Goal: Task Accomplishment & Management: Manage account settings

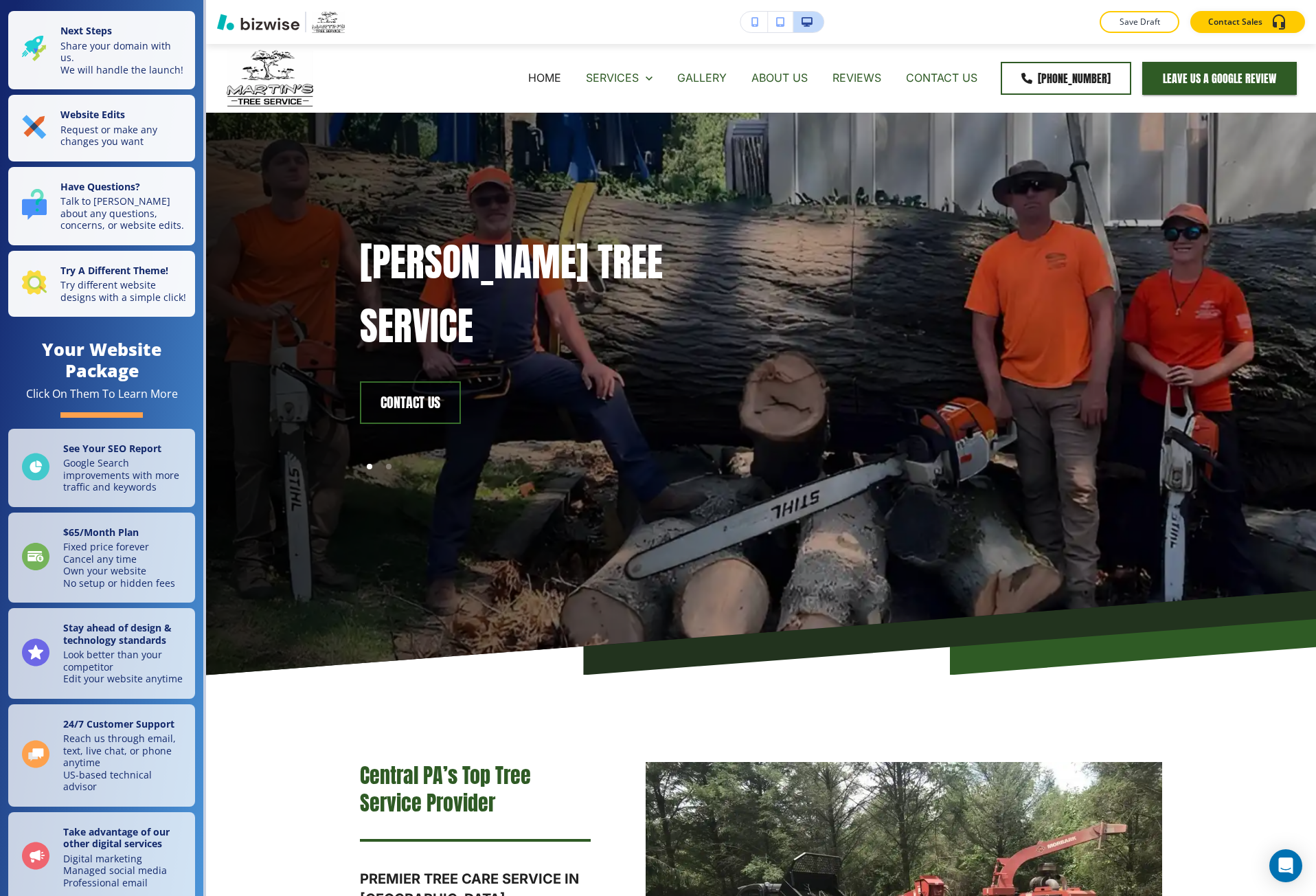
click at [743, 27] on button "button" at bounding box center [754, 22] width 27 height 20
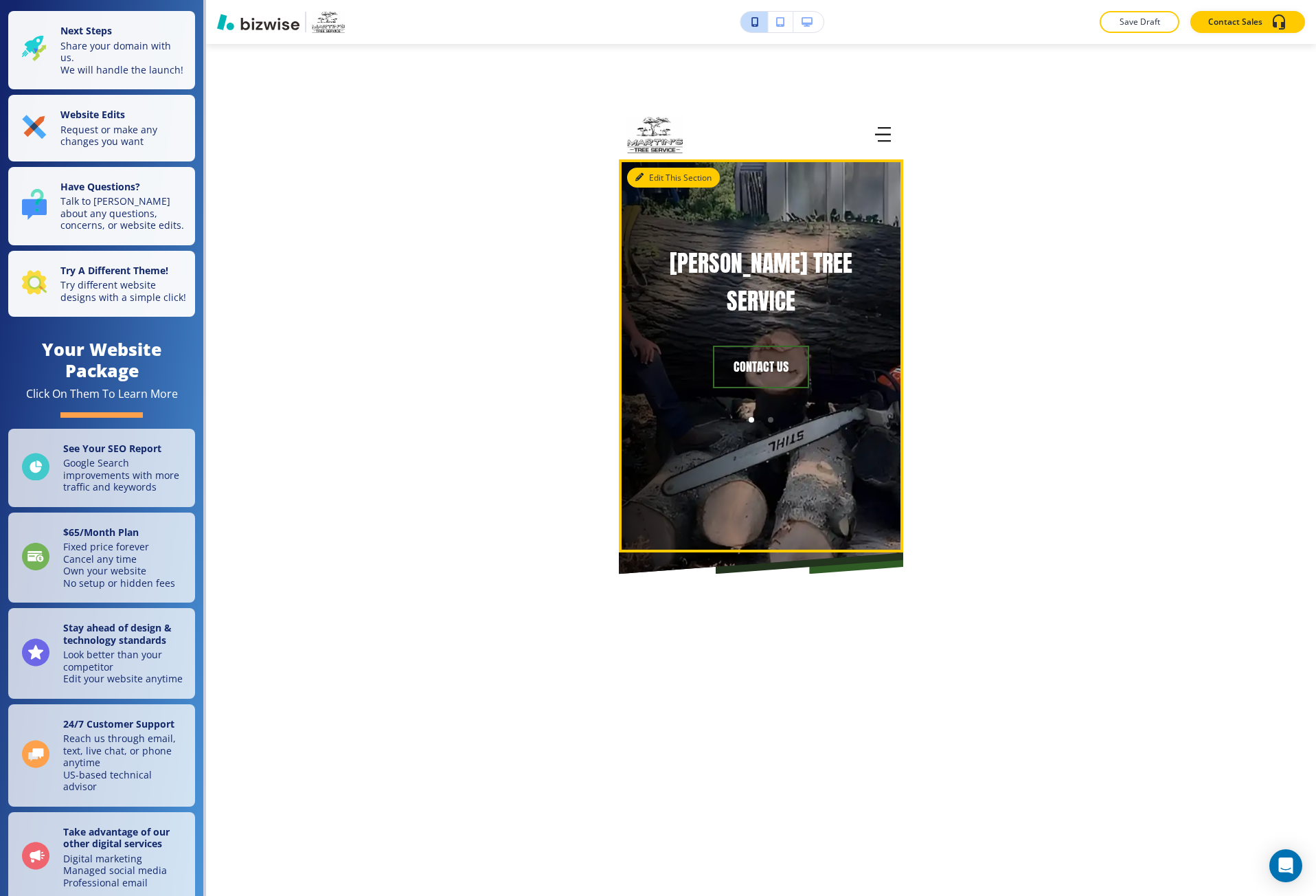
click at [660, 173] on button "Edit This Section" at bounding box center [673, 177] width 93 height 20
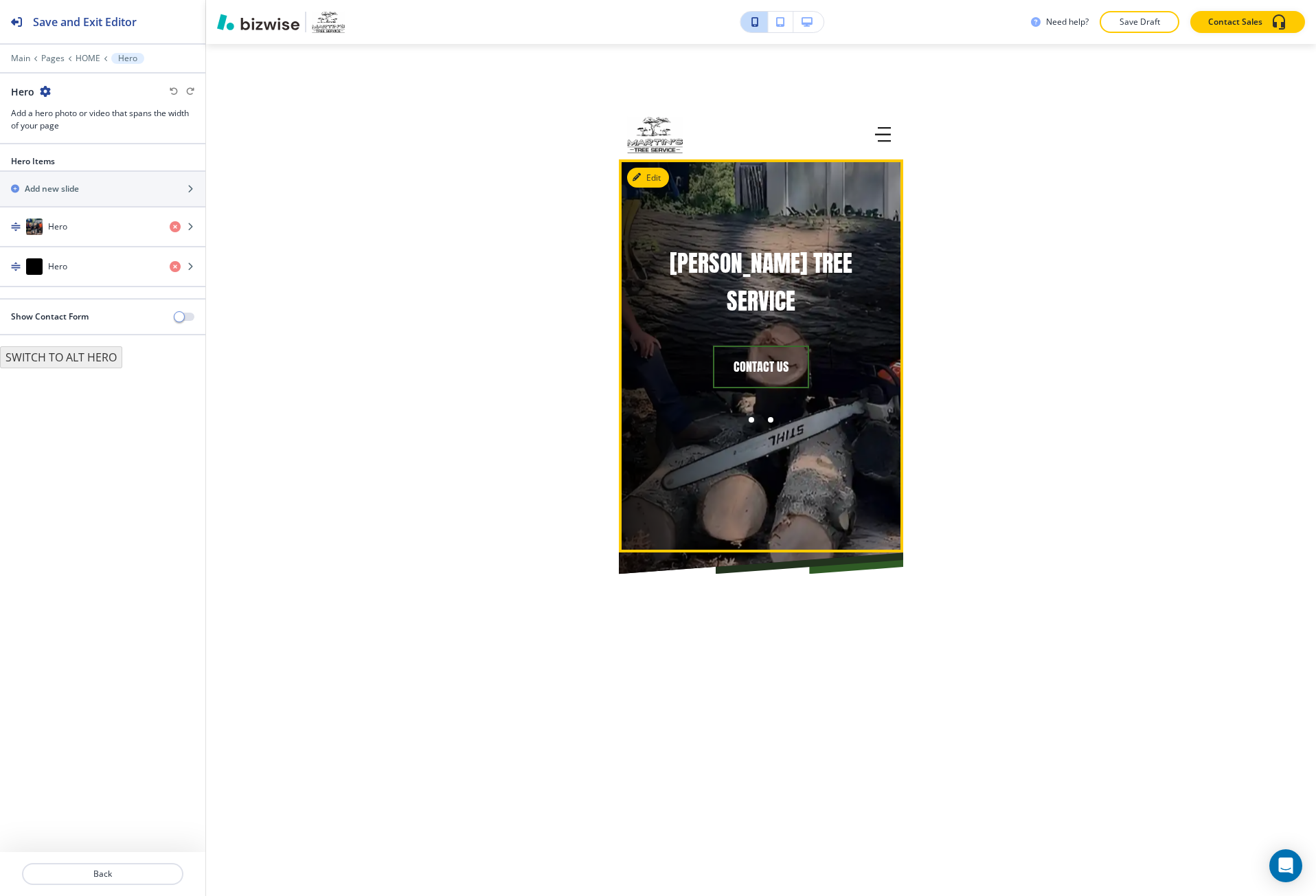
click at [765, 410] on div at bounding box center [771, 420] width 20 height 20
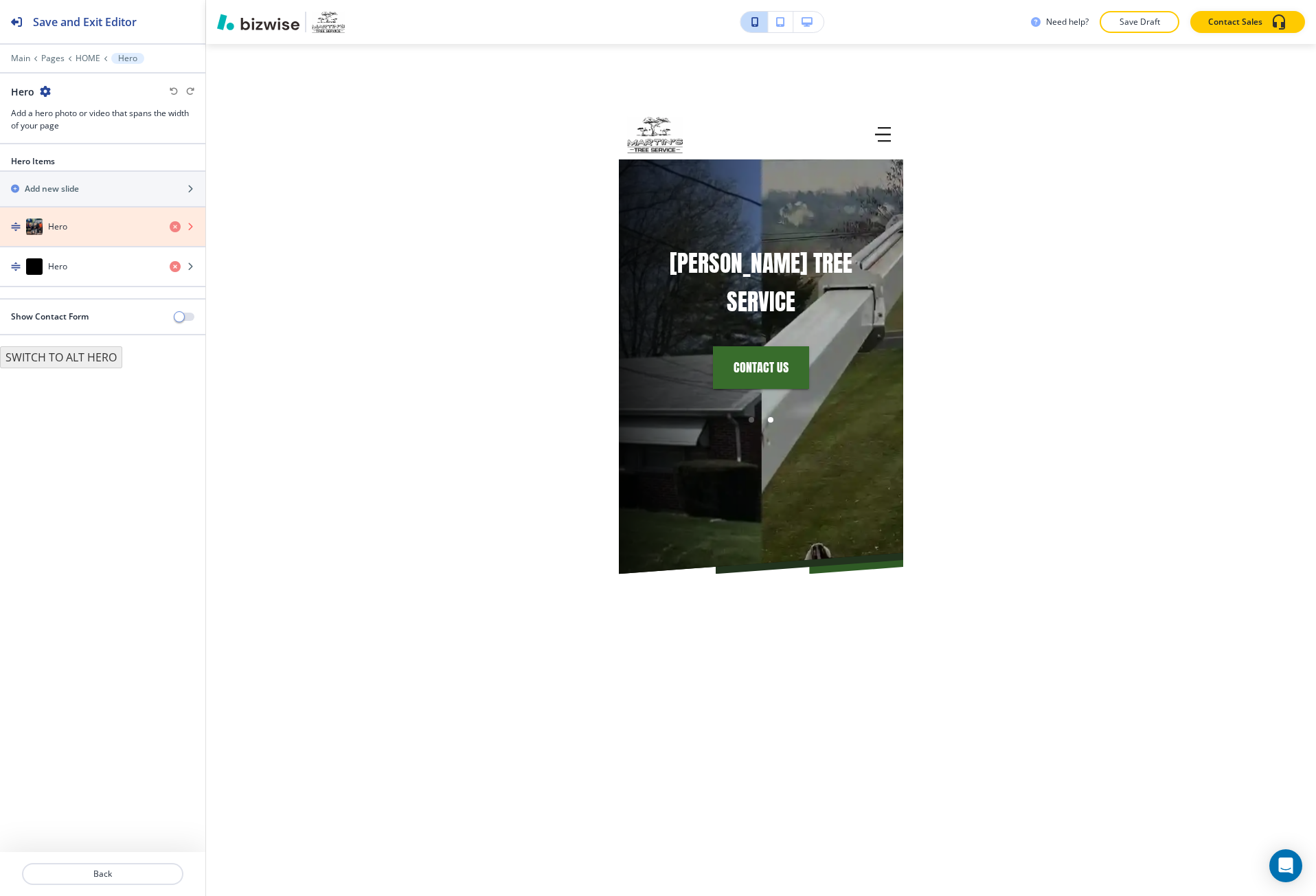
click at [170, 229] on icon "button" at bounding box center [175, 227] width 11 height 11
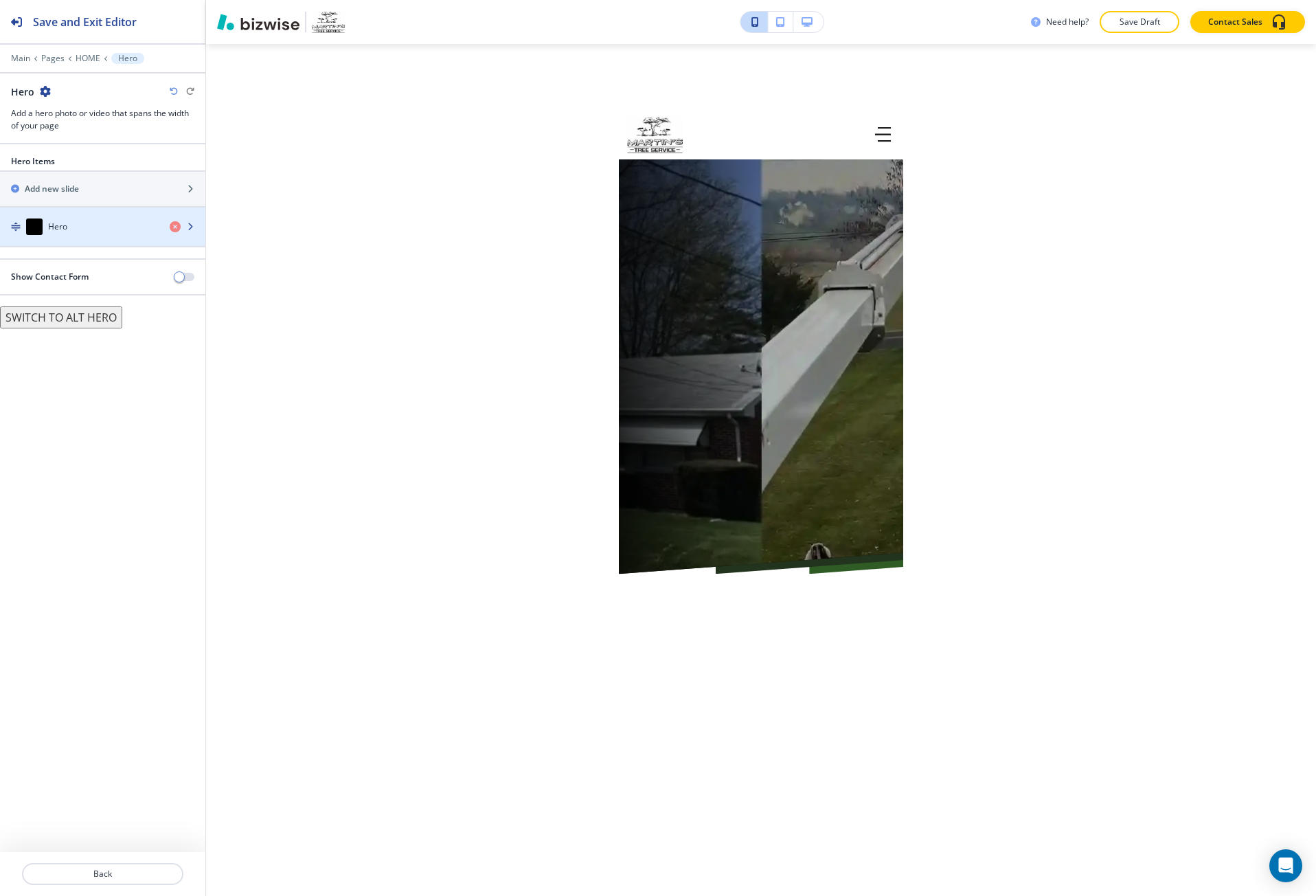
click at [58, 227] on h4 "Hero" at bounding box center [58, 227] width 20 height 13
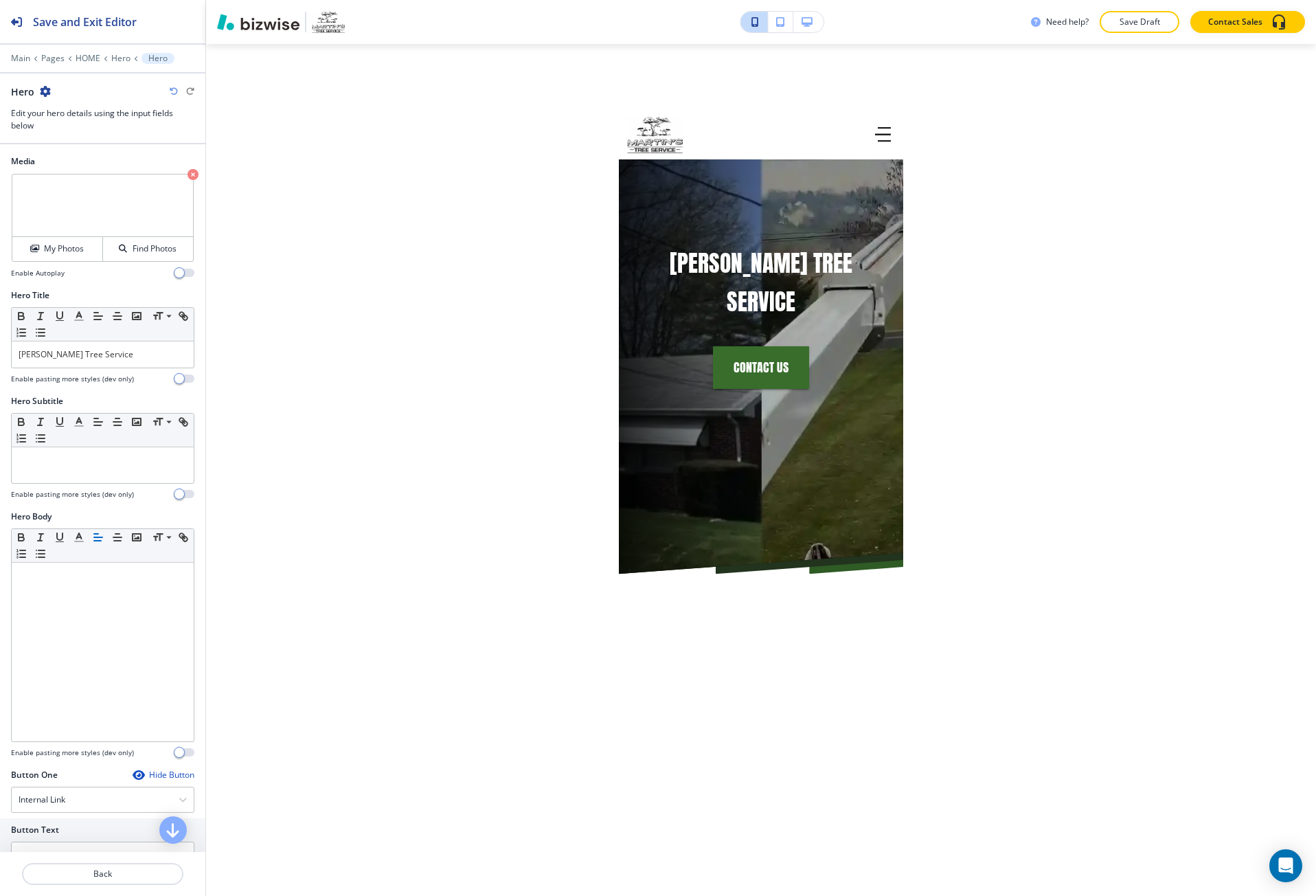
click at [816, 13] on button "button" at bounding box center [809, 22] width 30 height 20
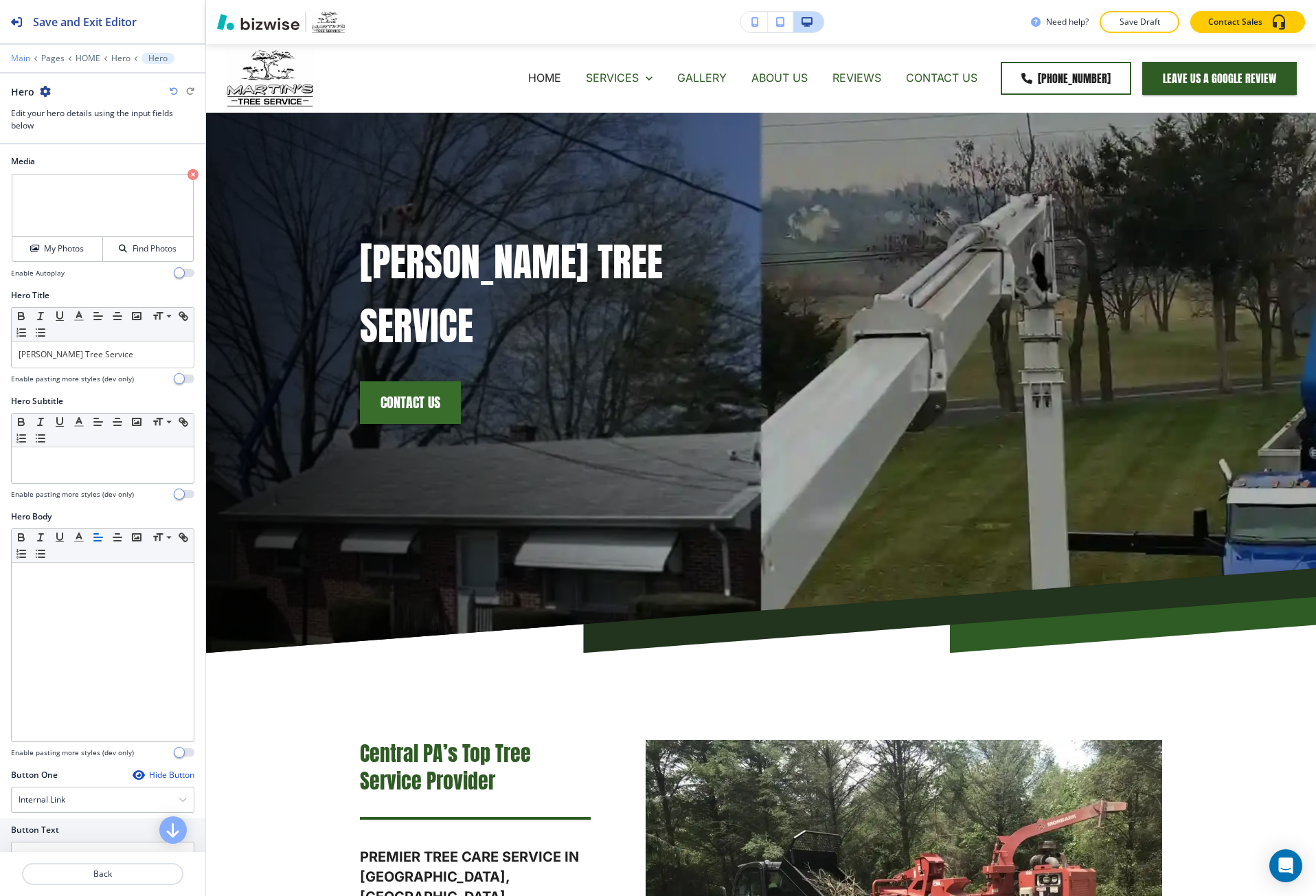
click at [27, 59] on p "Main" at bounding box center [20, 59] width 20 height 9
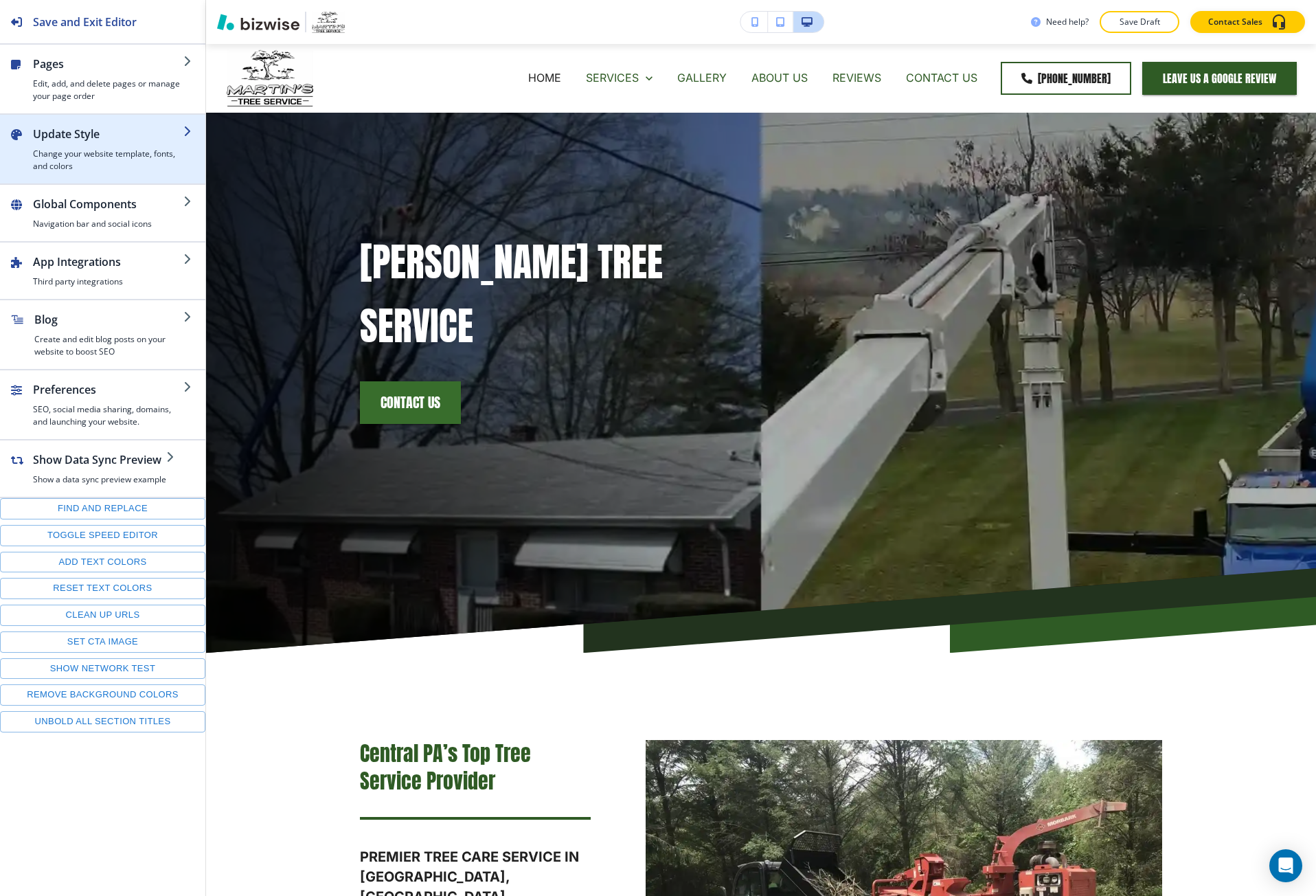
click at [107, 151] on h4 "Change your website template, fonts, and colors" at bounding box center [108, 160] width 150 height 25
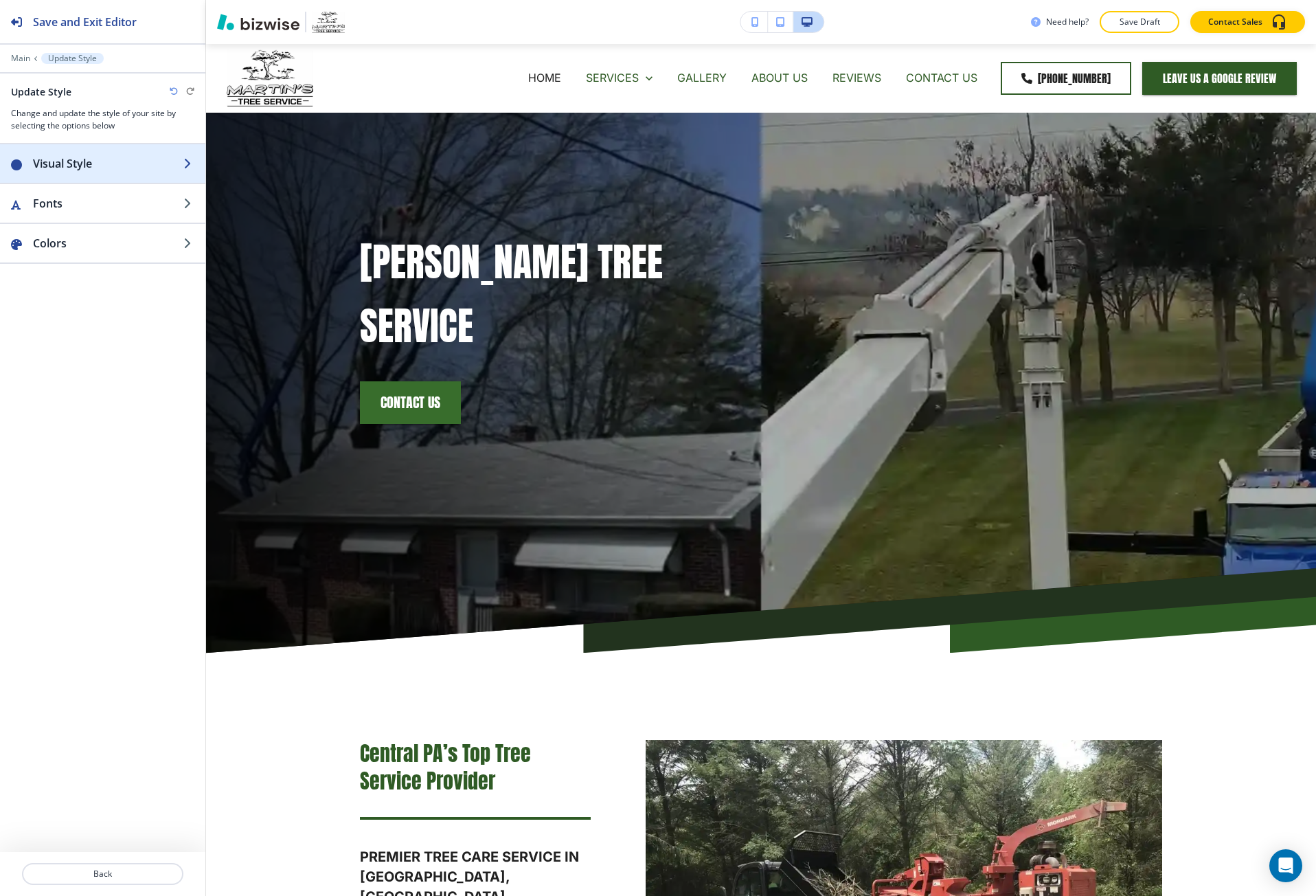
click at [83, 173] on div "button" at bounding box center [102, 177] width 206 height 11
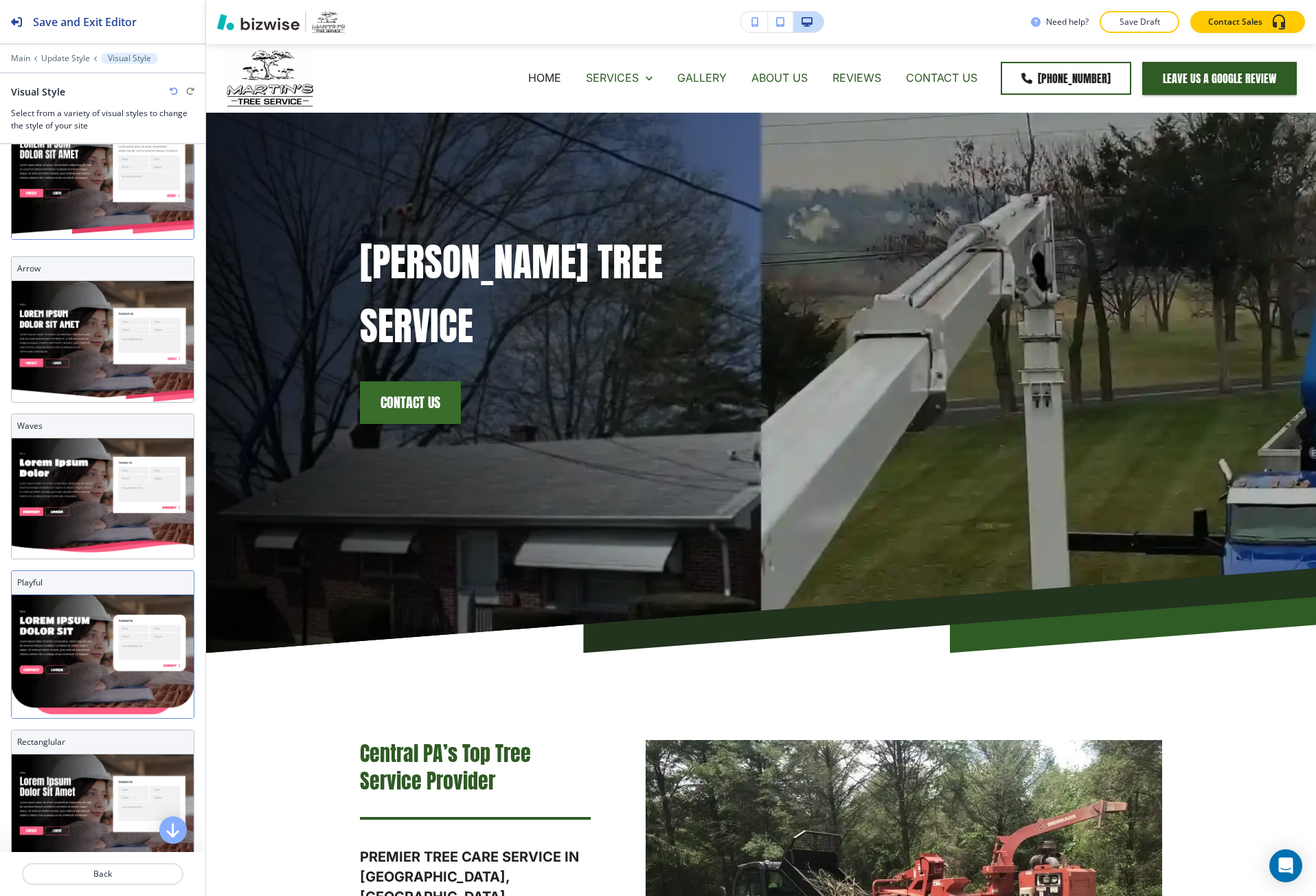
scroll to position [95, 0]
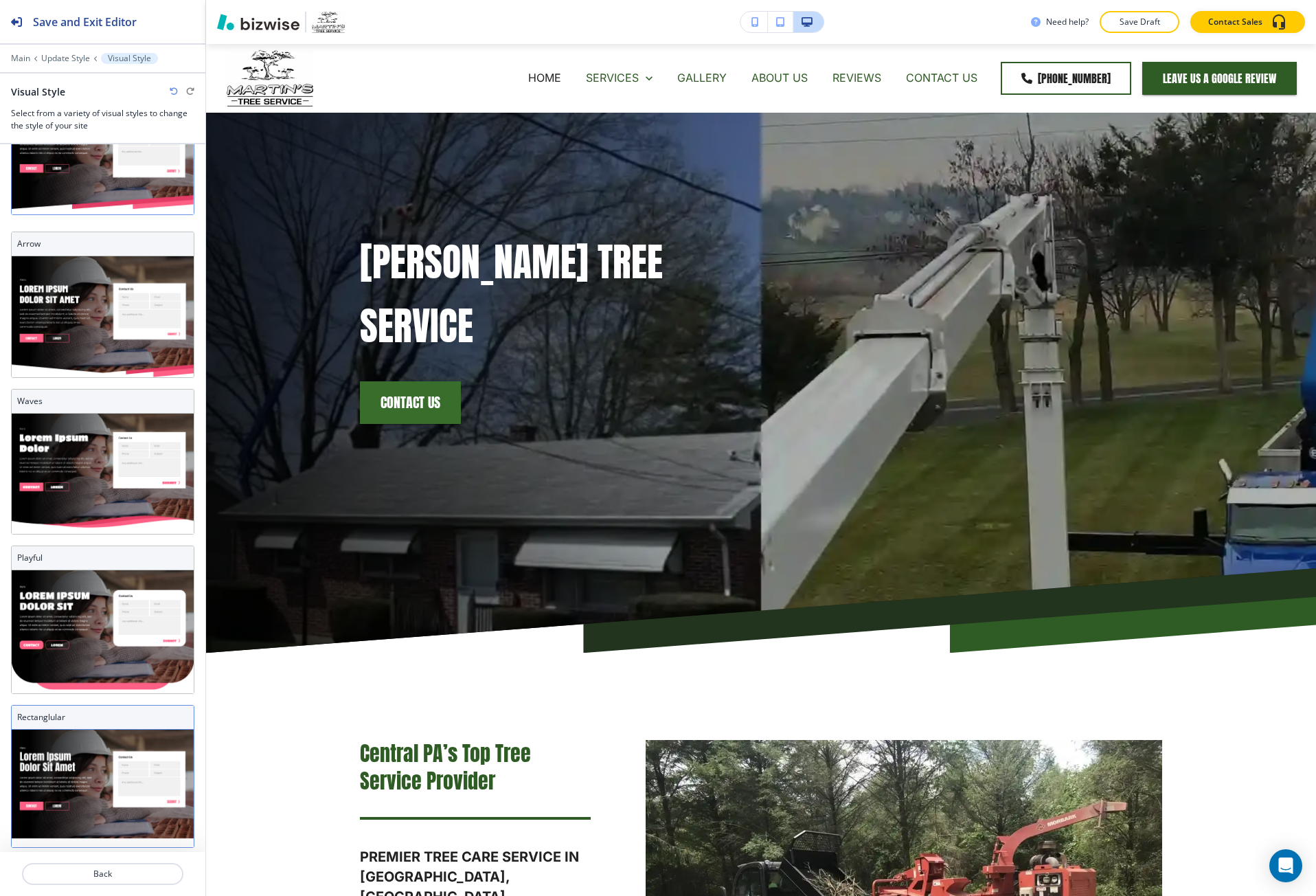
click at [70, 711] on h3 "Rectanglular" at bounding box center [102, 717] width 171 height 13
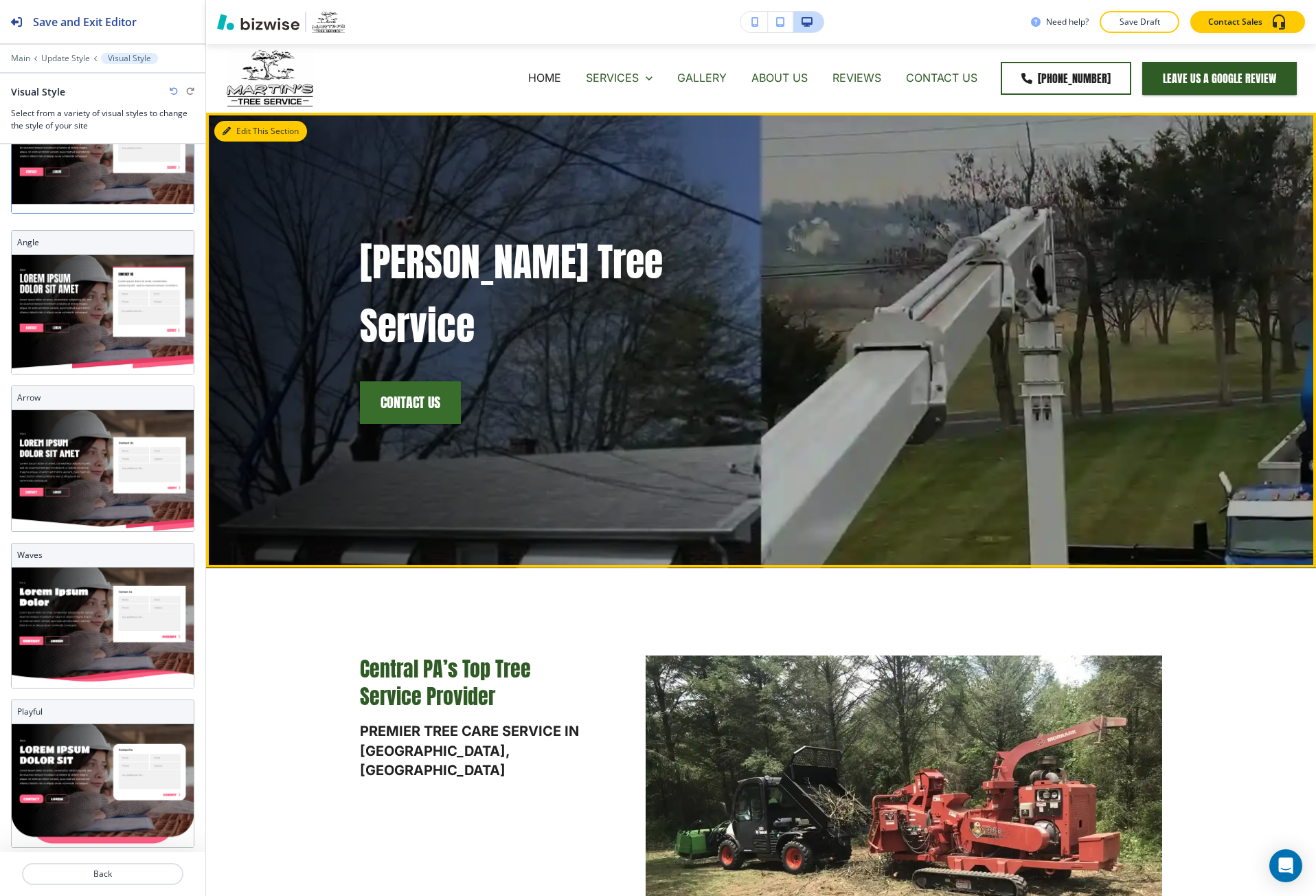
click at [245, 137] on button "Edit This Section" at bounding box center [260, 131] width 93 height 20
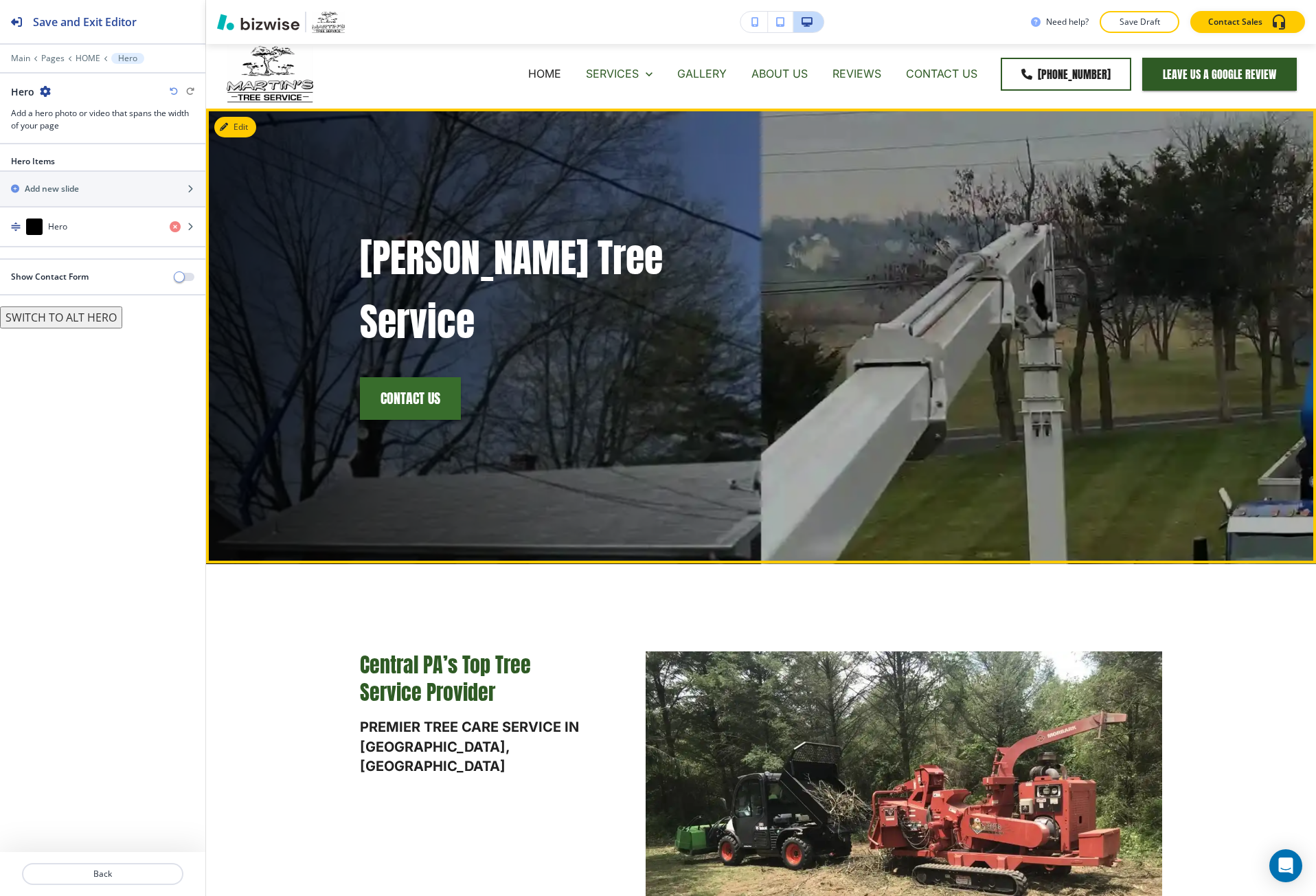
scroll to position [0, 0]
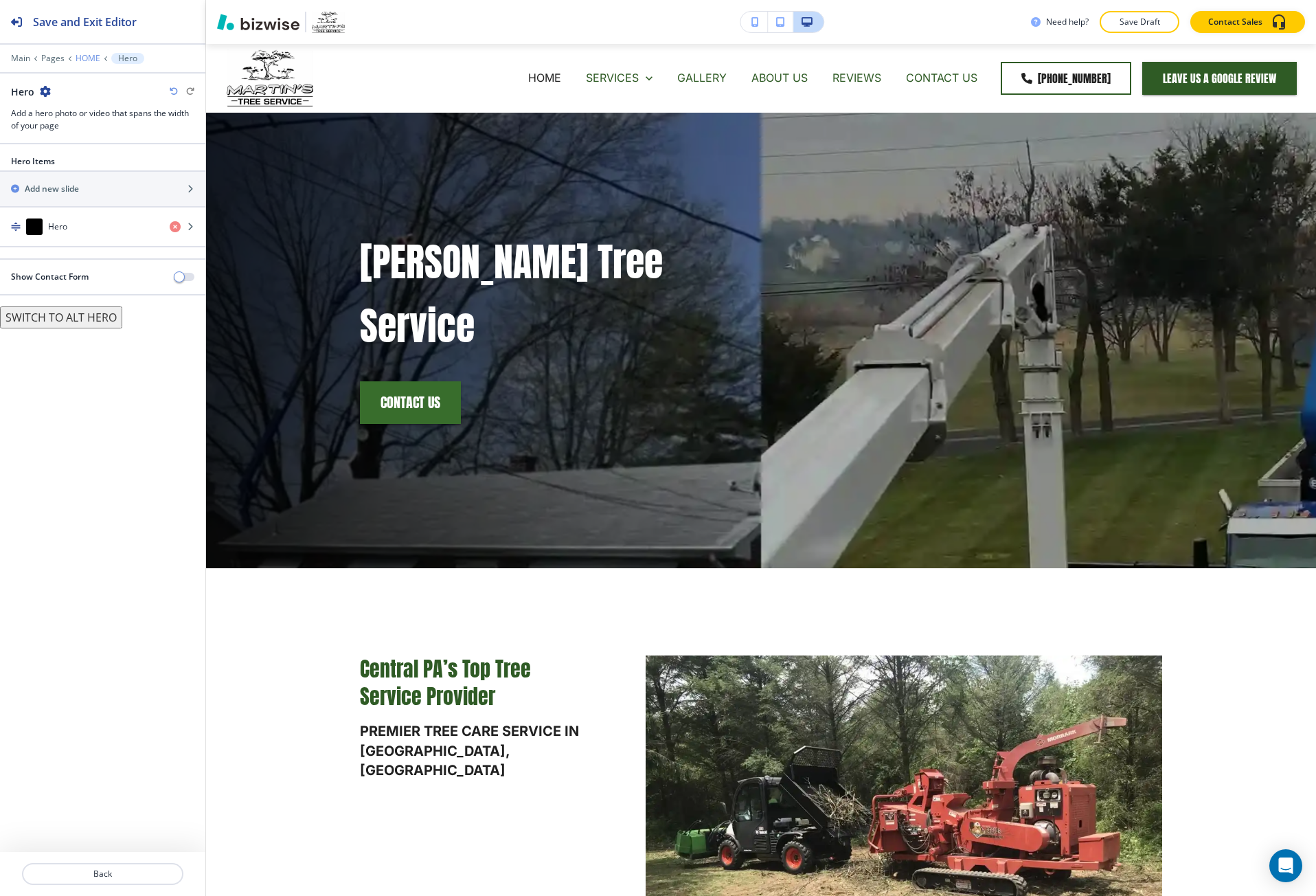
click at [84, 63] on p "HOME" at bounding box center [88, 59] width 25 height 9
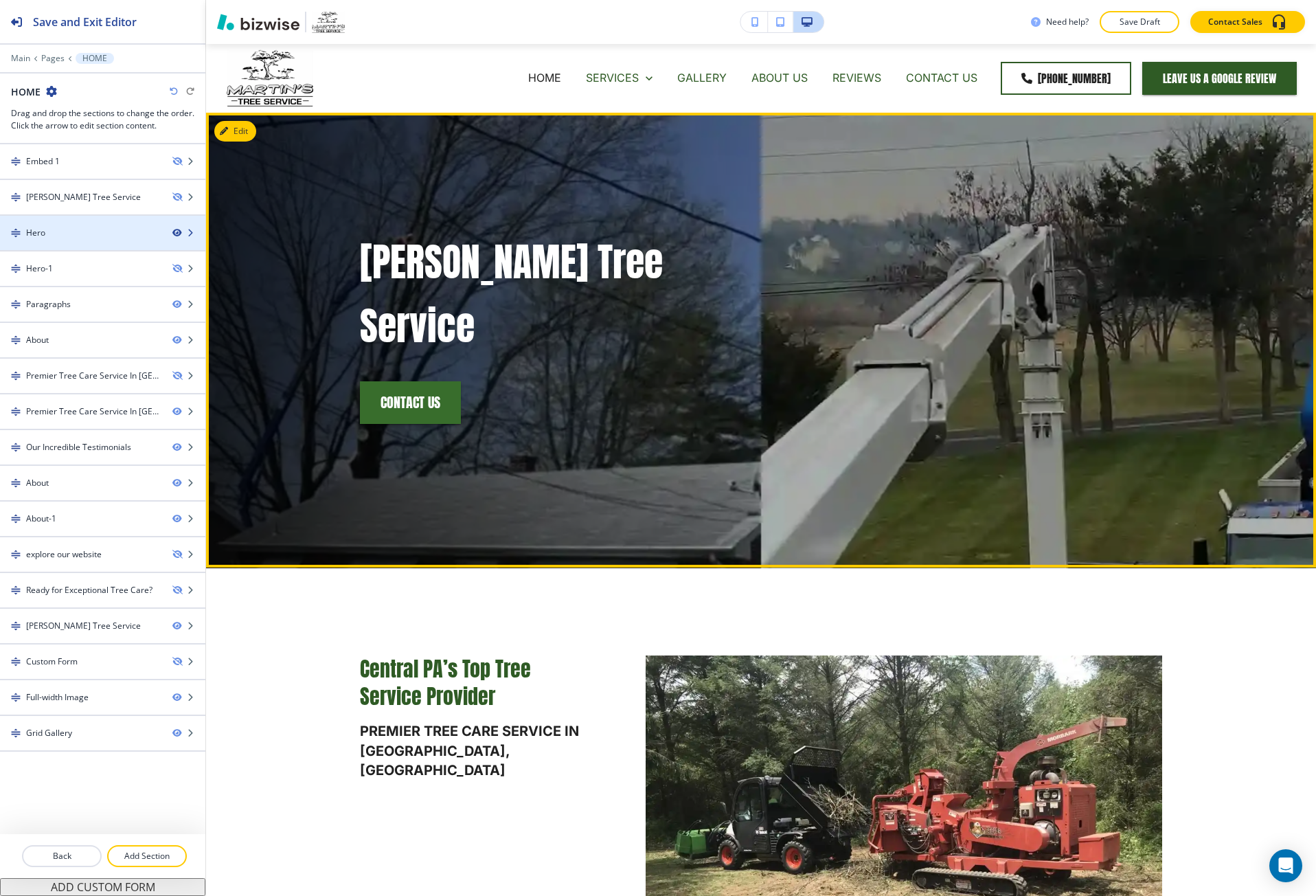
click at [178, 232] on icon "button" at bounding box center [177, 233] width 9 height 9
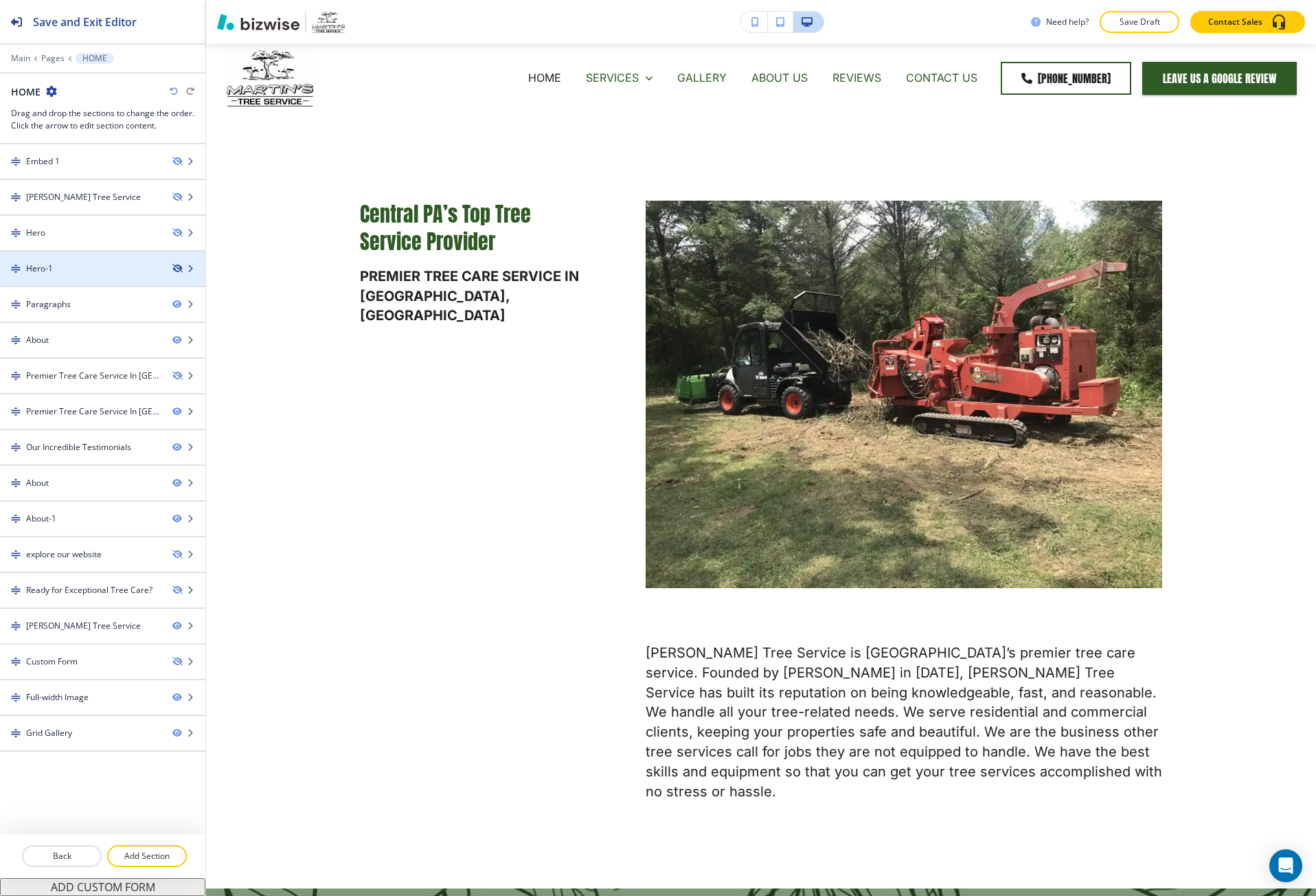
click at [180, 264] on icon "button" at bounding box center [177, 268] width 9 height 9
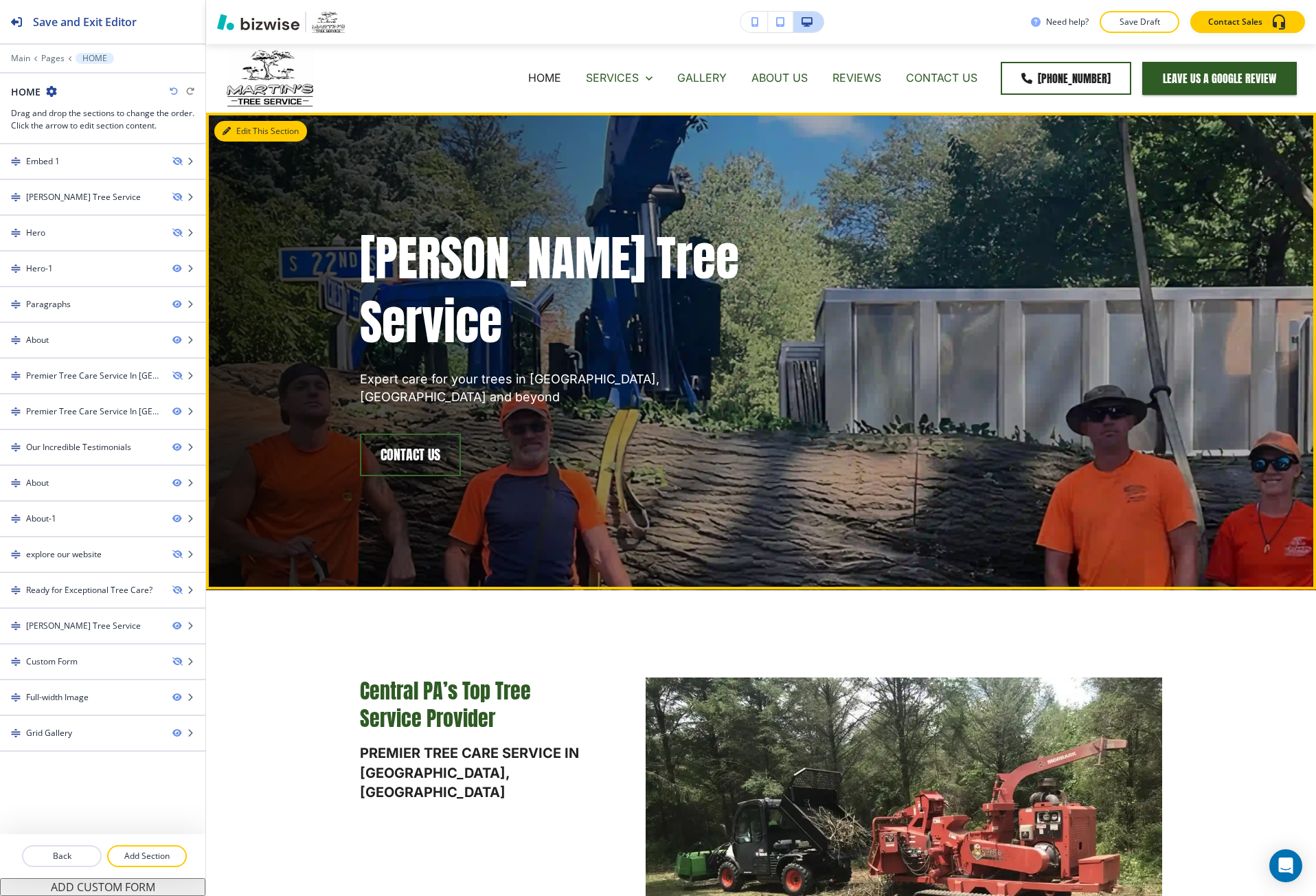
click at [243, 133] on button "Edit This Section" at bounding box center [260, 131] width 93 height 20
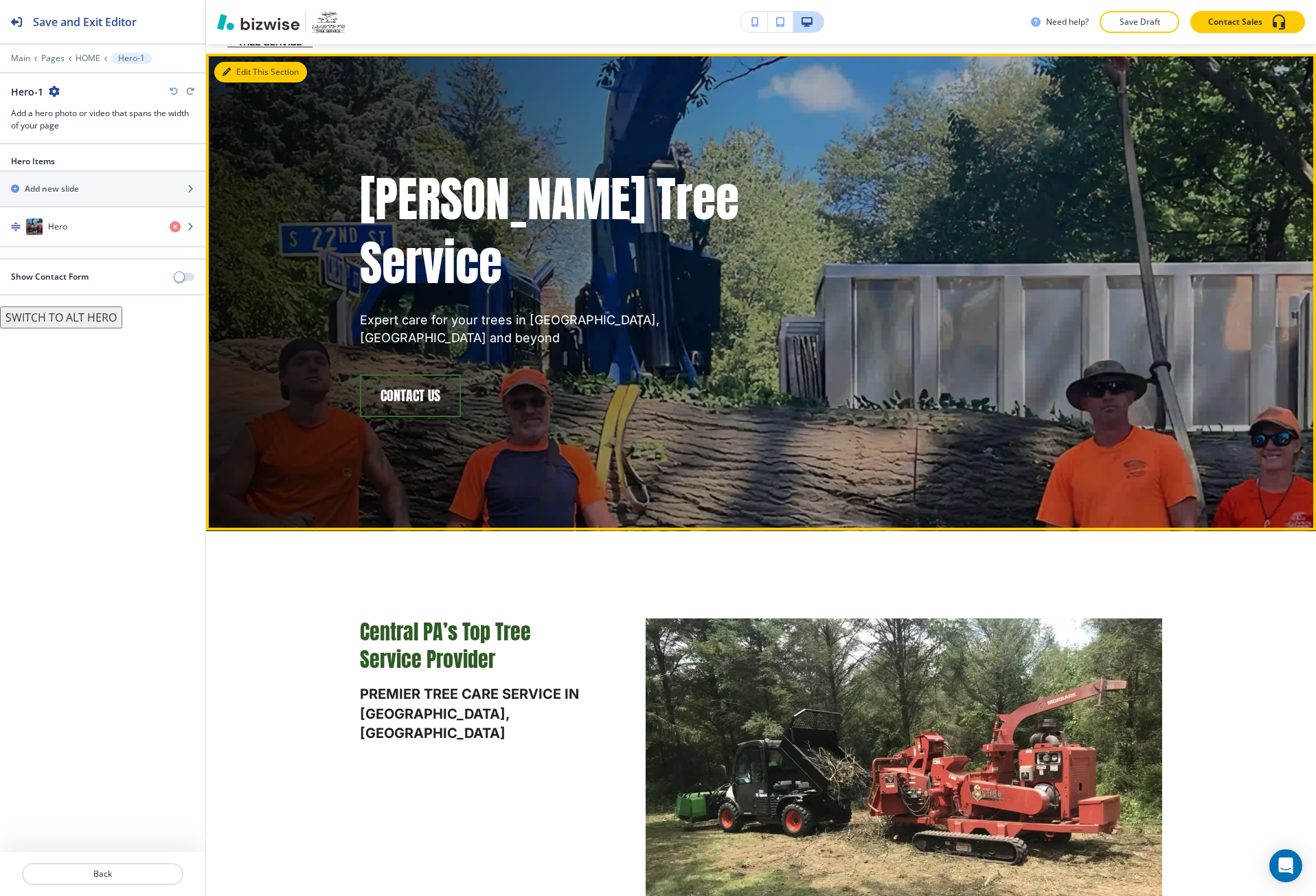
scroll to position [69, 0]
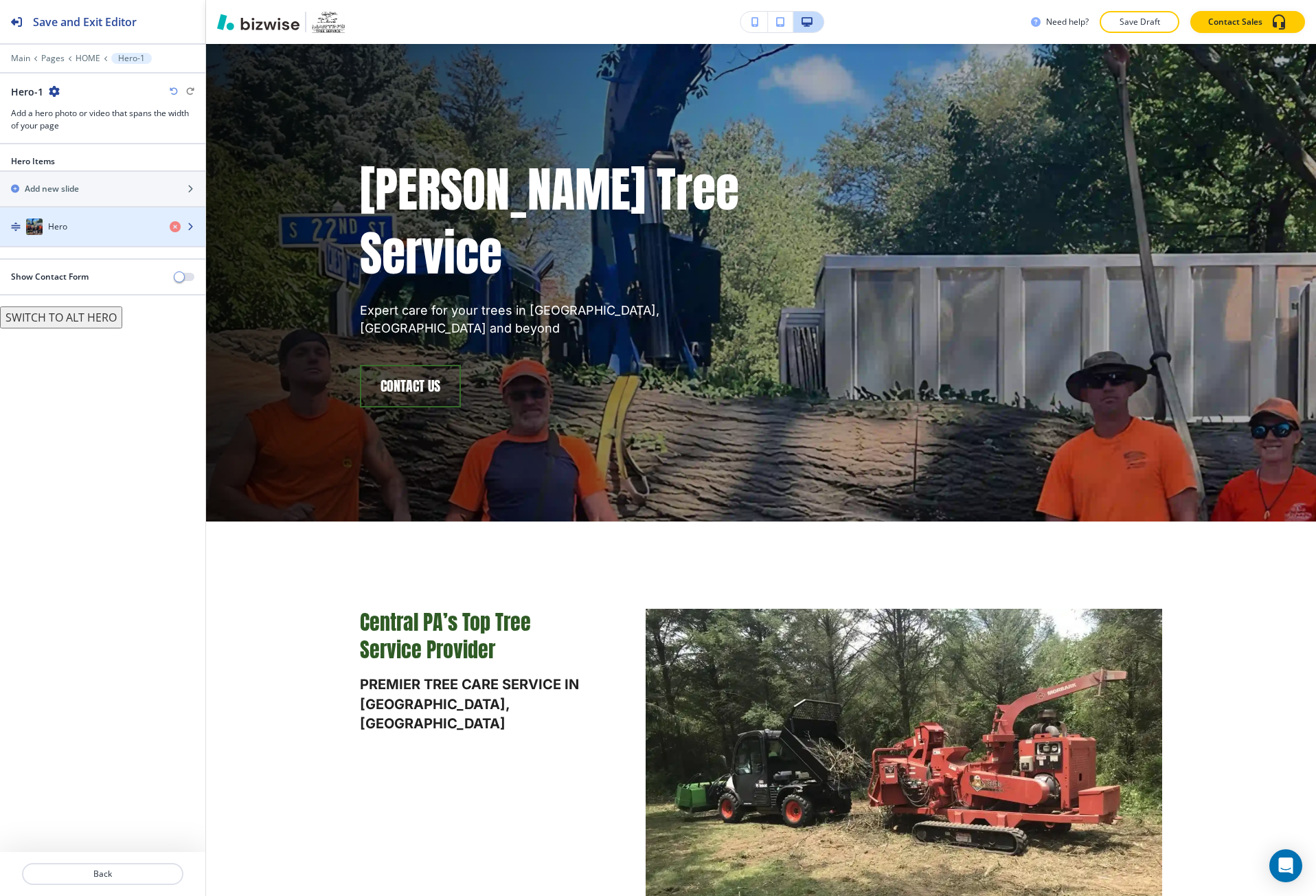
click at [132, 224] on div "Hero" at bounding box center [79, 226] width 159 height 16
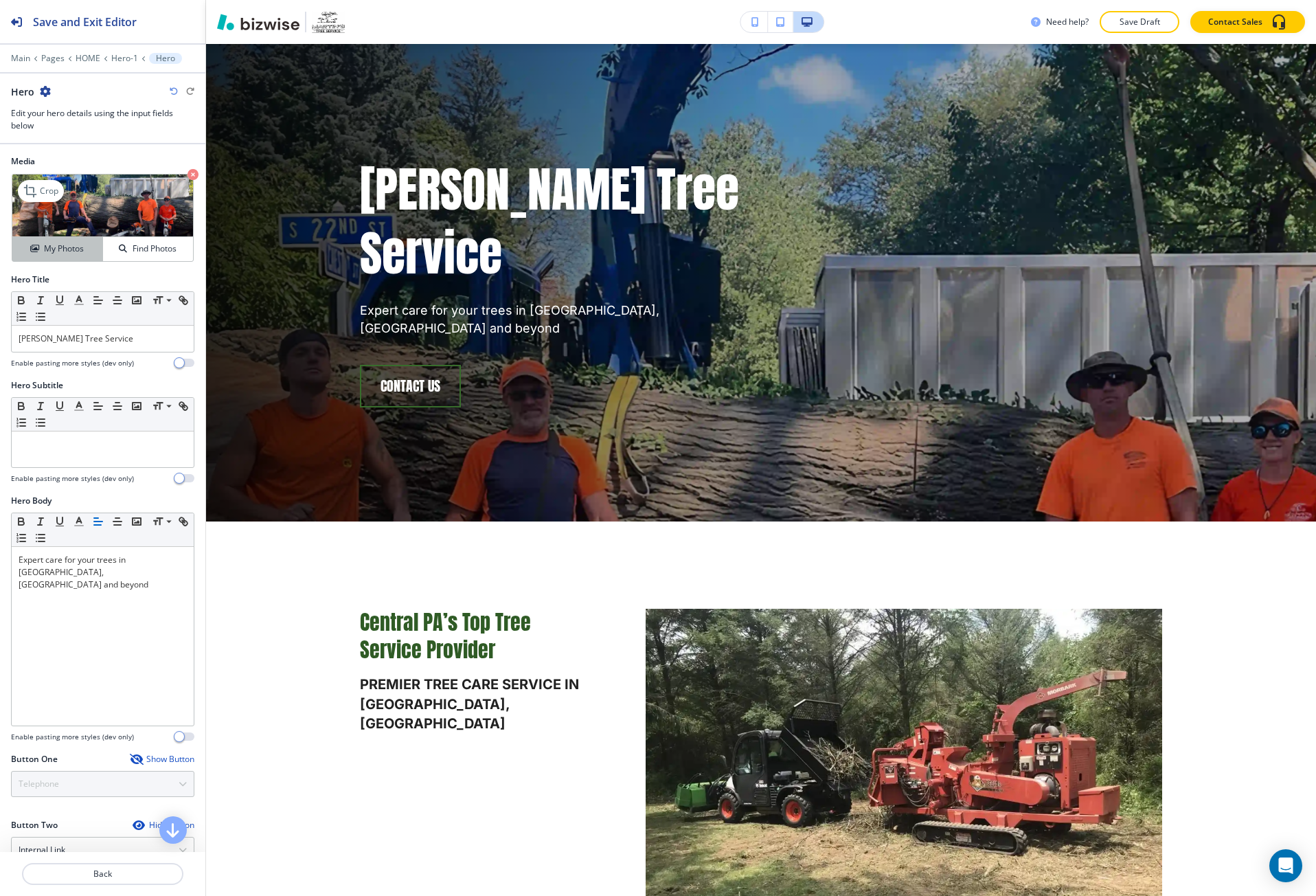
click at [87, 246] on div "My Photos" at bounding box center [57, 249] width 90 height 13
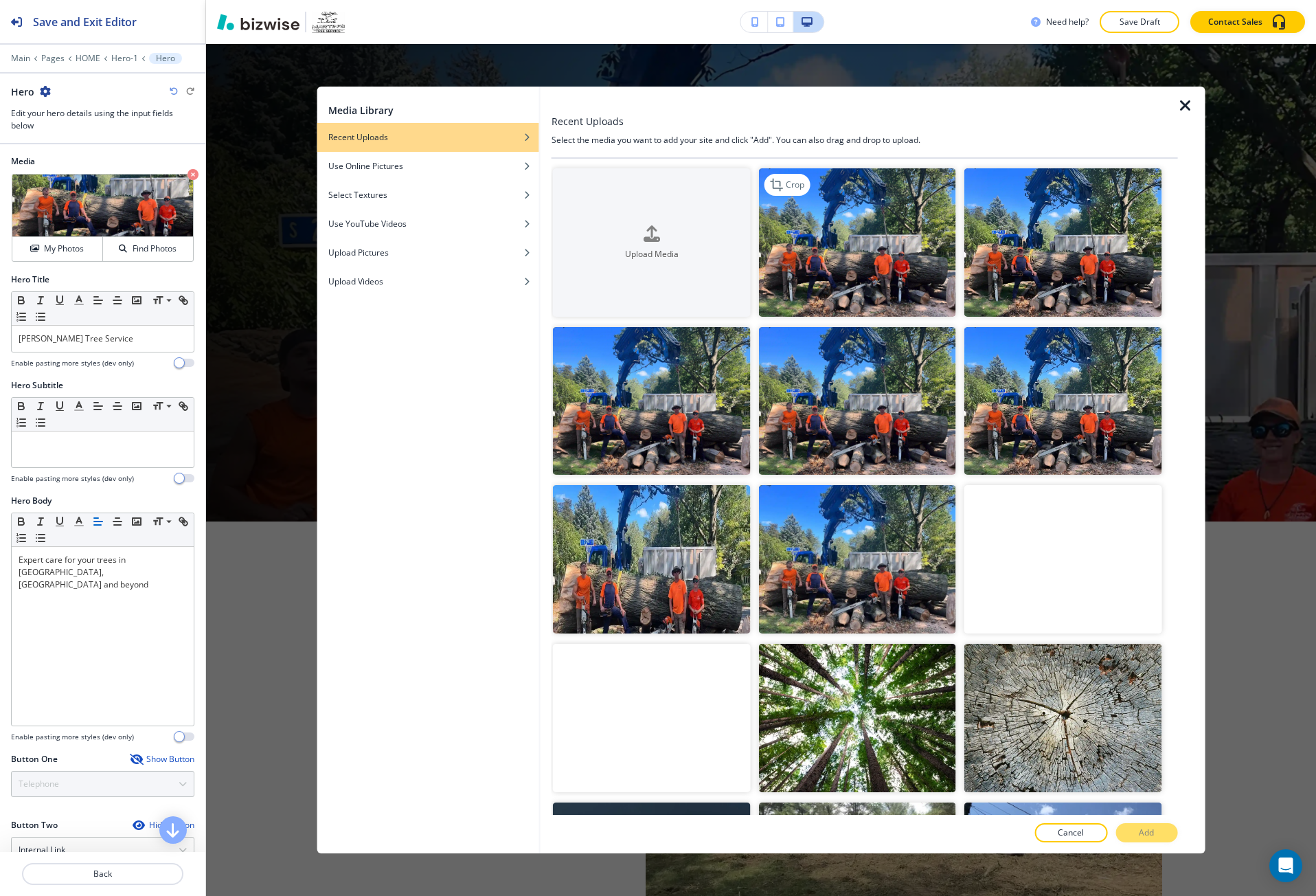
click at [795, 284] on img "button" at bounding box center [857, 242] width 198 height 149
click at [1146, 835] on p "Add" at bounding box center [1146, 833] width 15 height 13
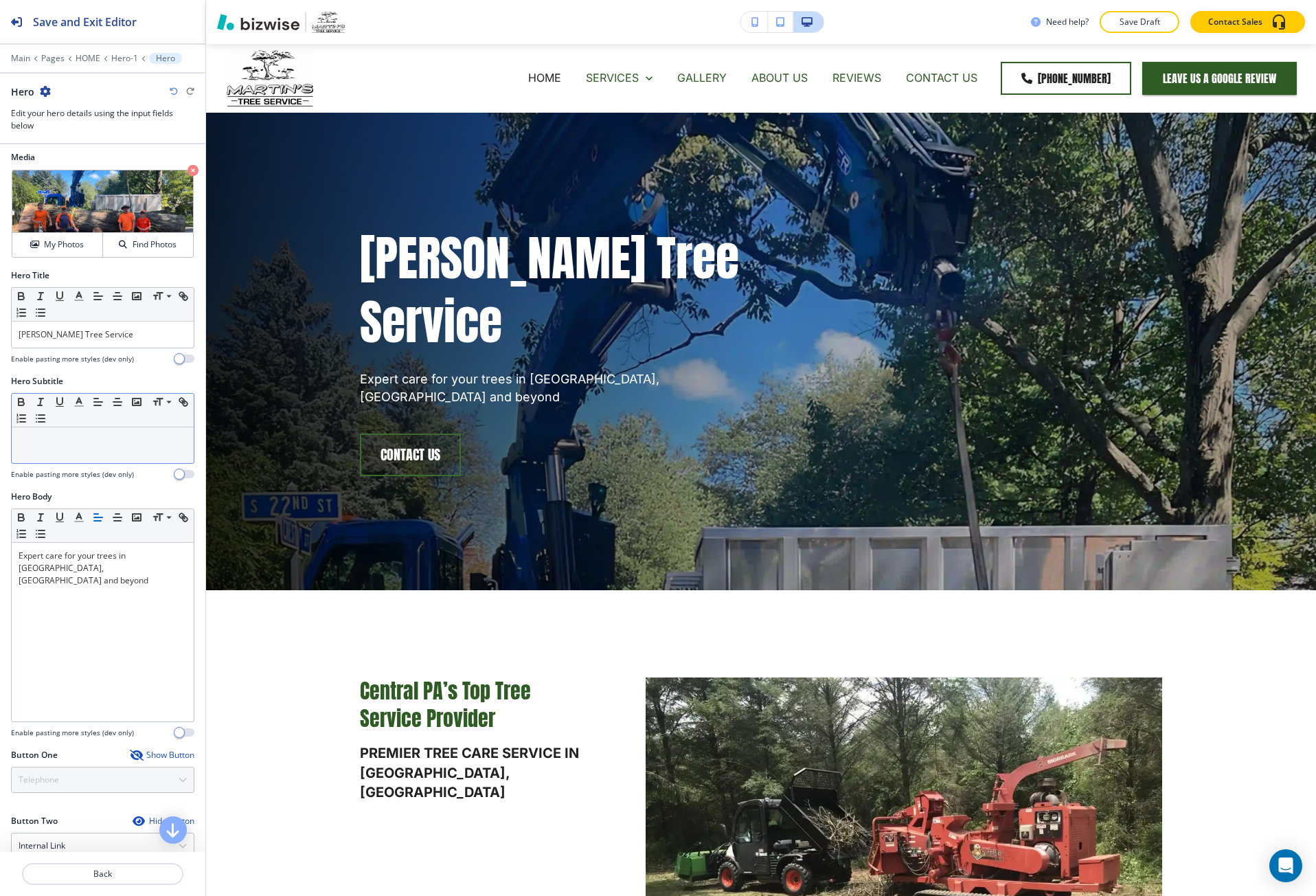
scroll to position [0, 0]
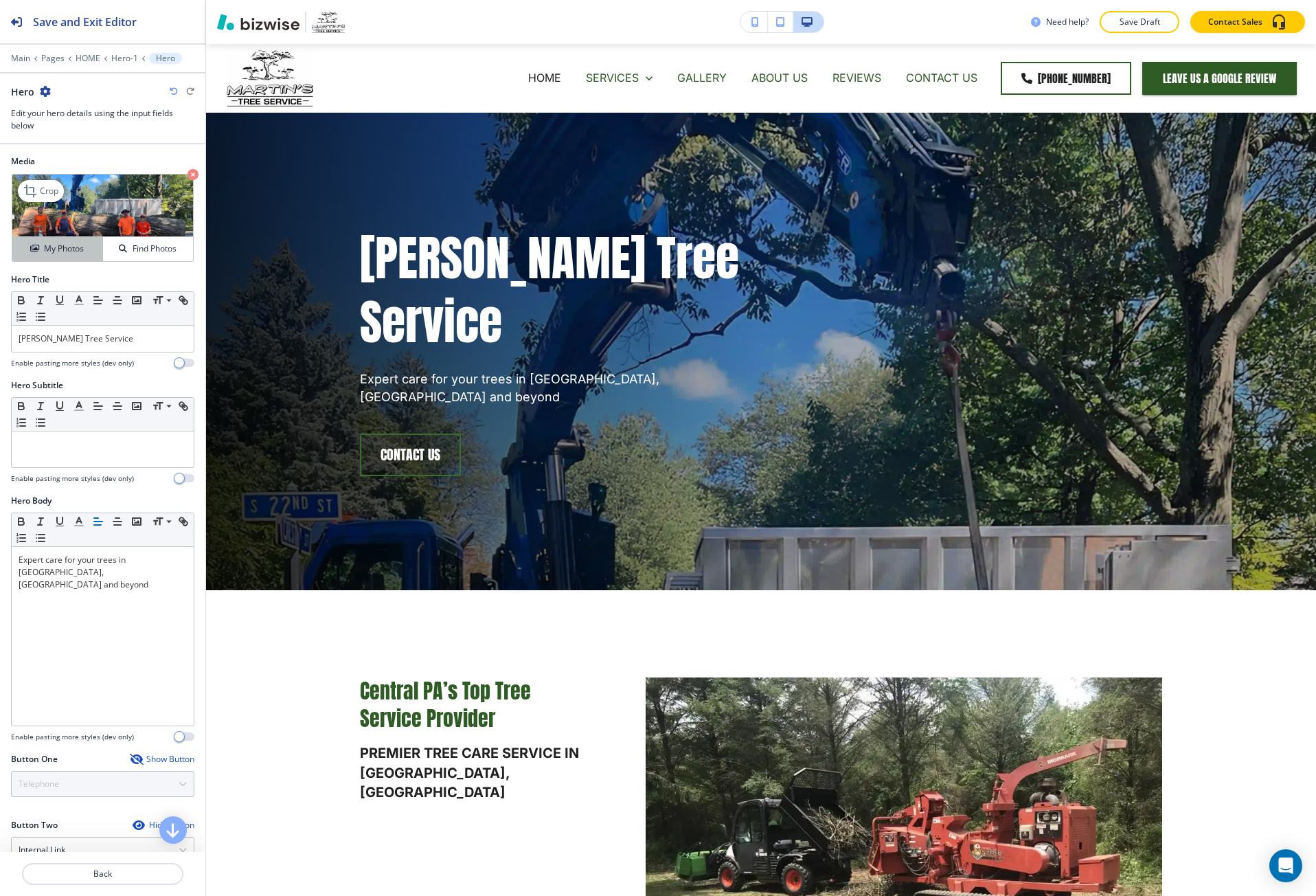
click at [54, 246] on h4 "My Photos" at bounding box center [63, 249] width 40 height 13
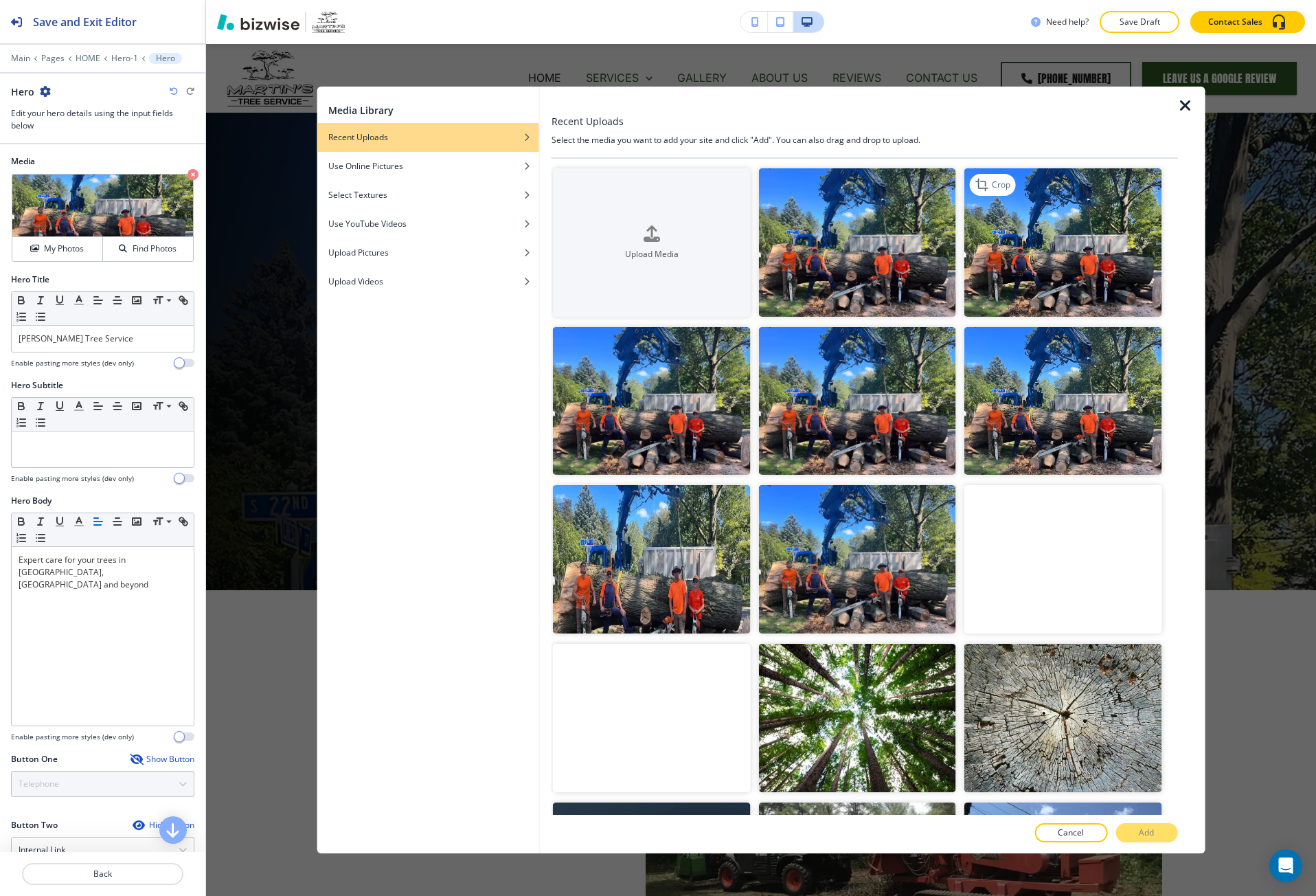
click at [1020, 246] on img "button" at bounding box center [1063, 242] width 198 height 149
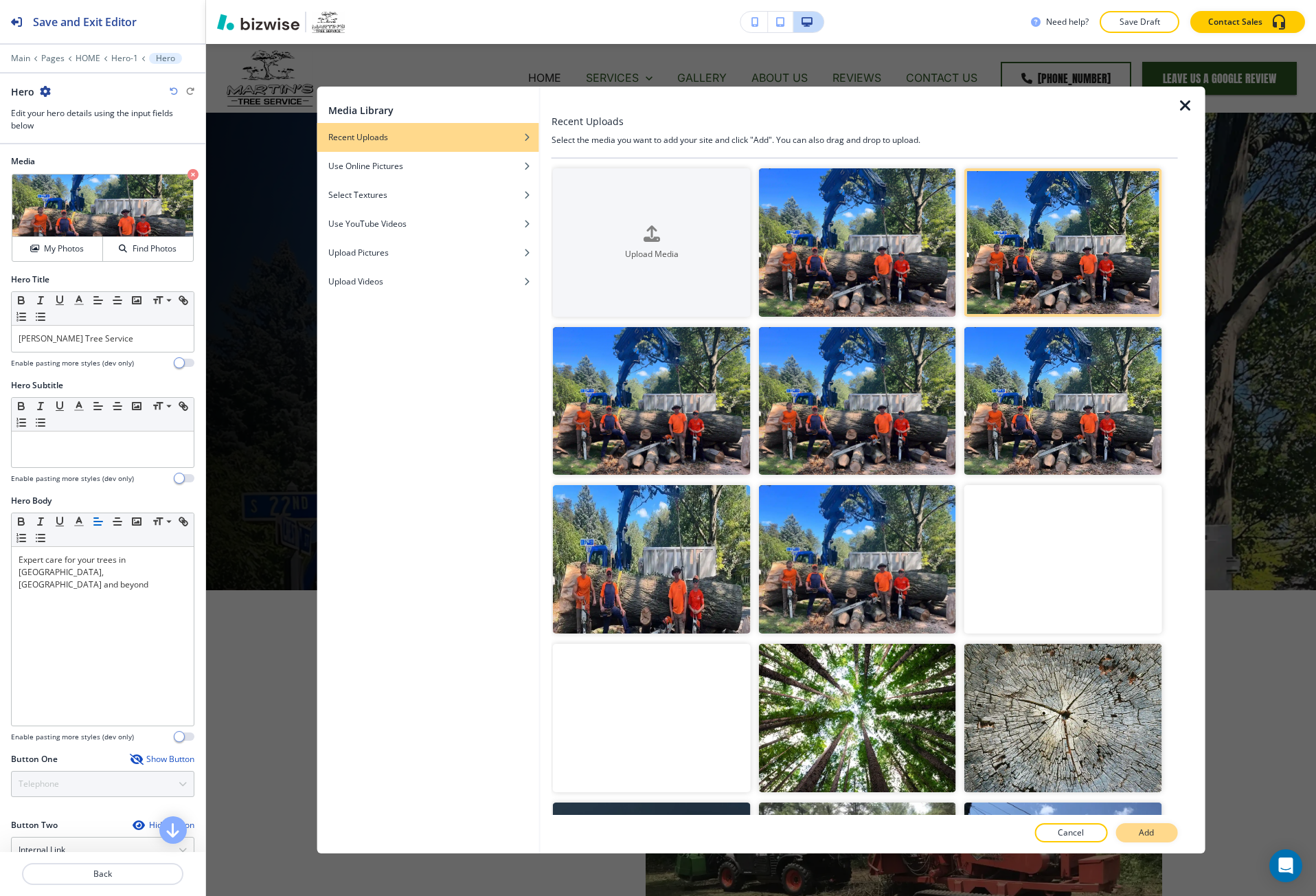
click at [1136, 830] on button "Add" at bounding box center [1146, 833] width 62 height 20
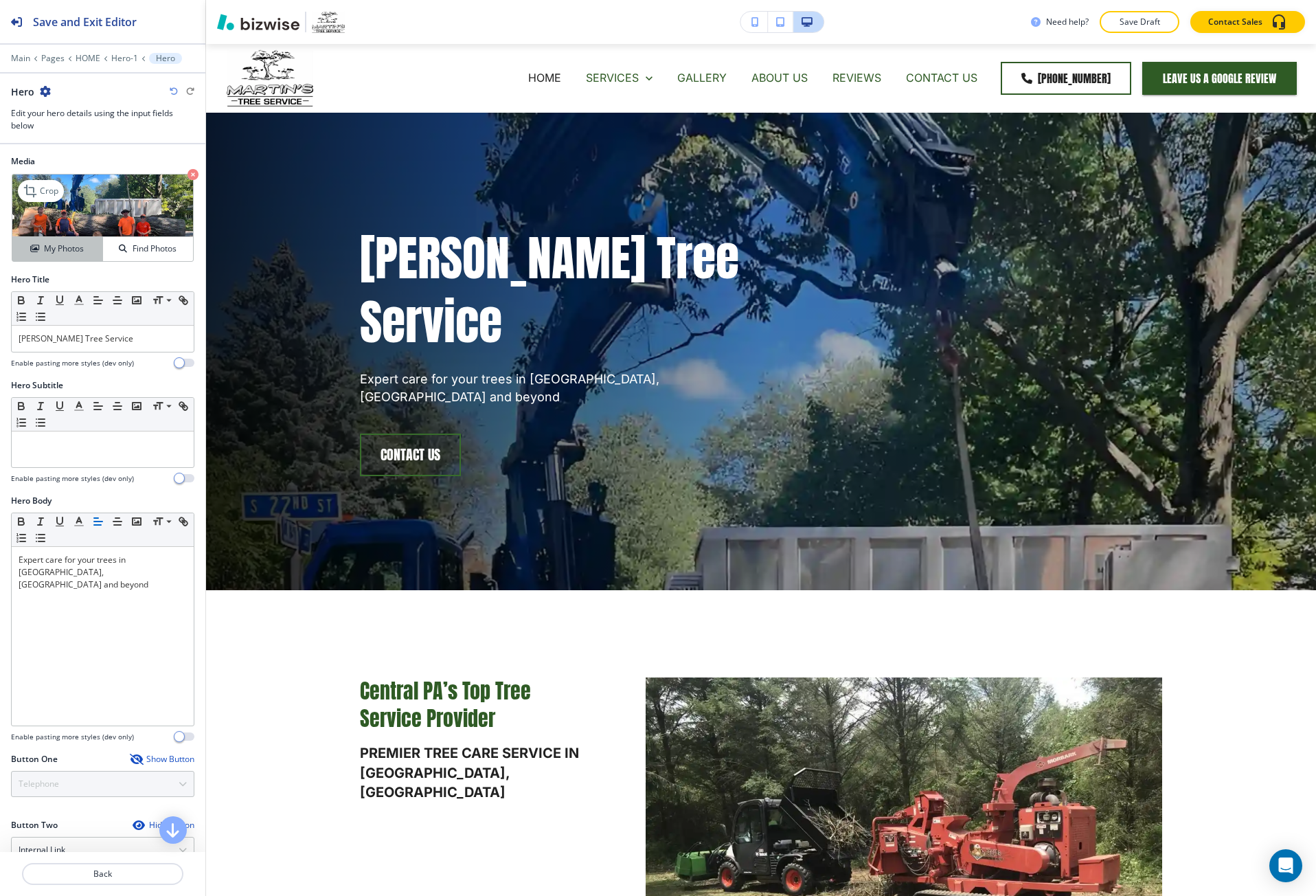
click at [48, 255] on h4 "My Photos" at bounding box center [63, 249] width 40 height 13
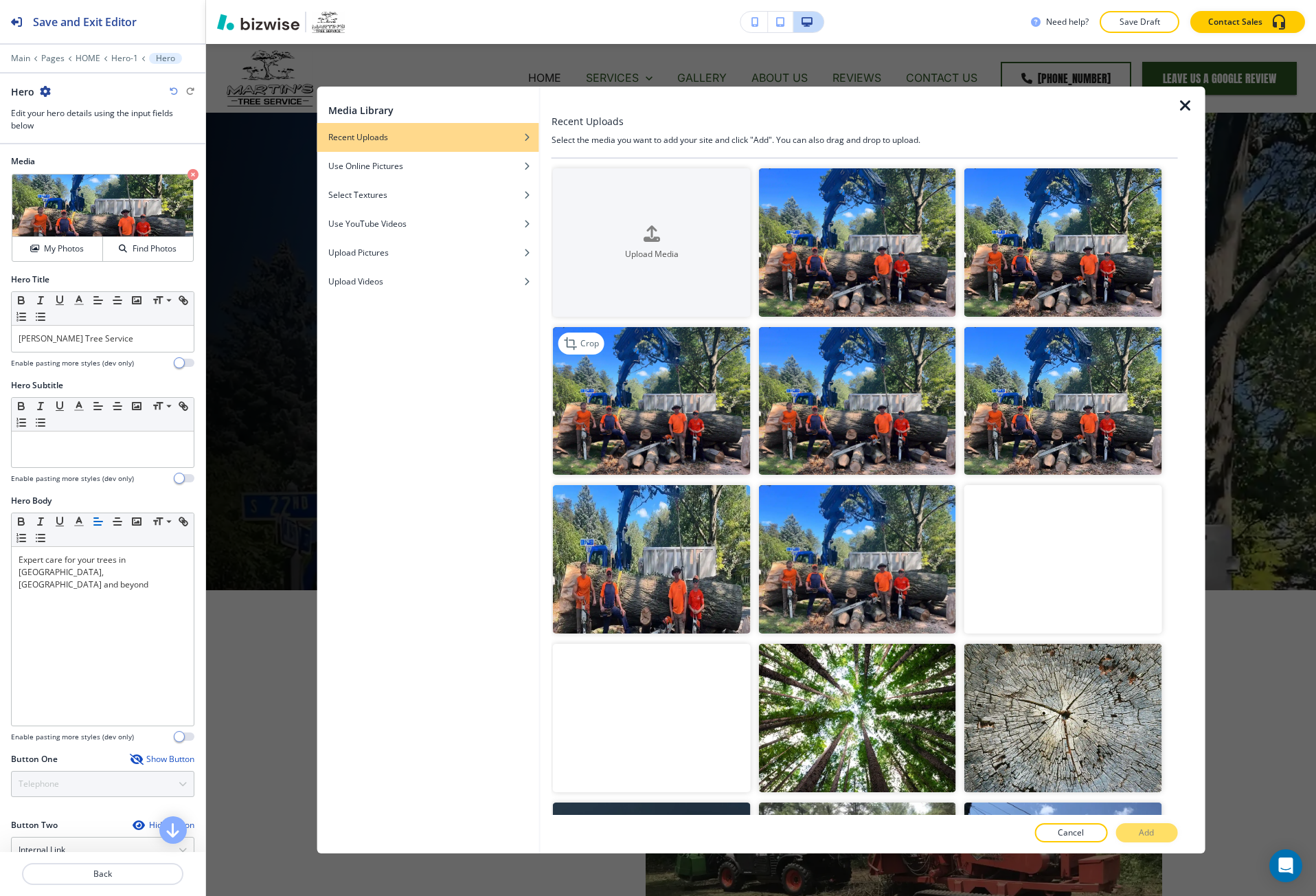
click at [694, 407] on img "button" at bounding box center [651, 401] width 198 height 149
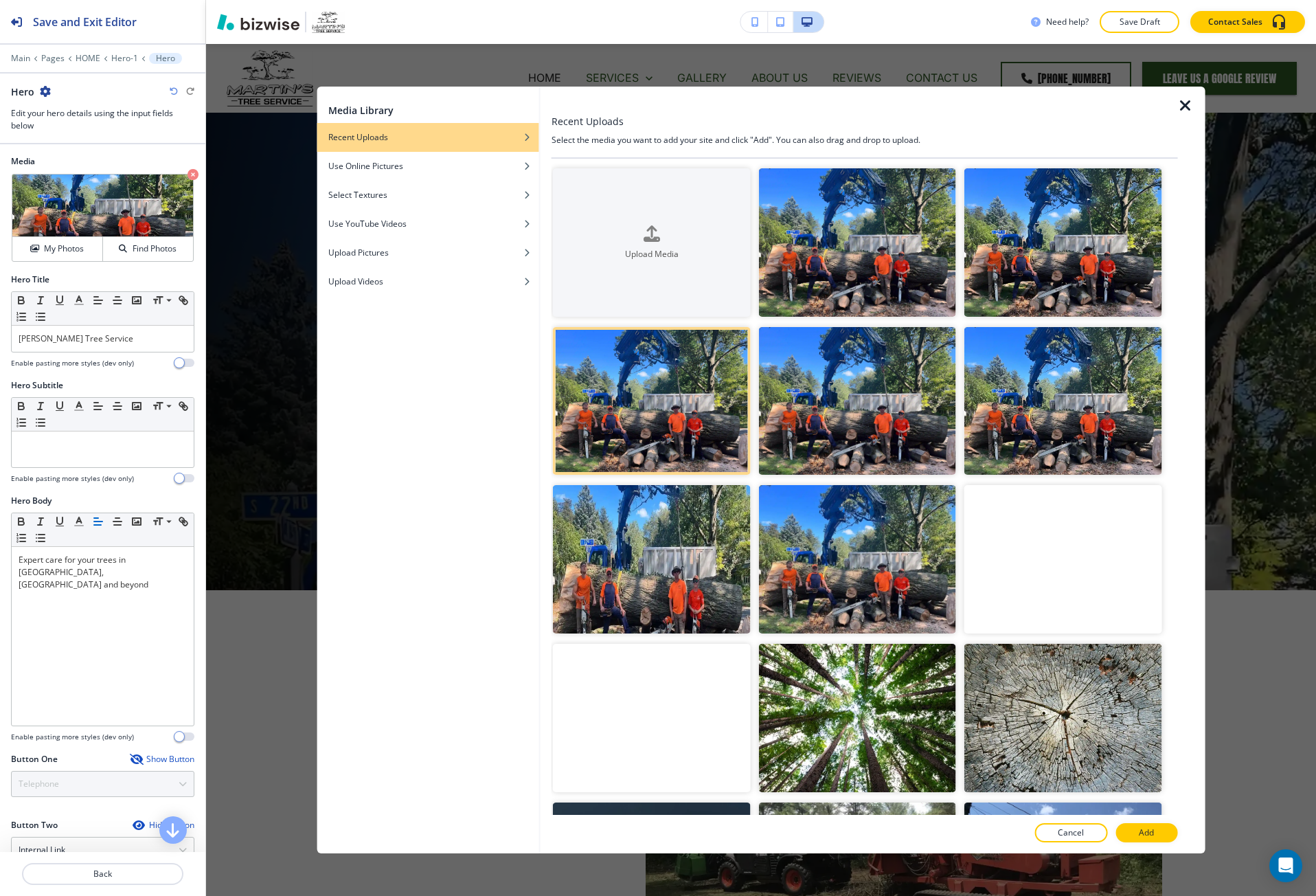
click at [1154, 840] on button "Add" at bounding box center [1146, 833] width 62 height 20
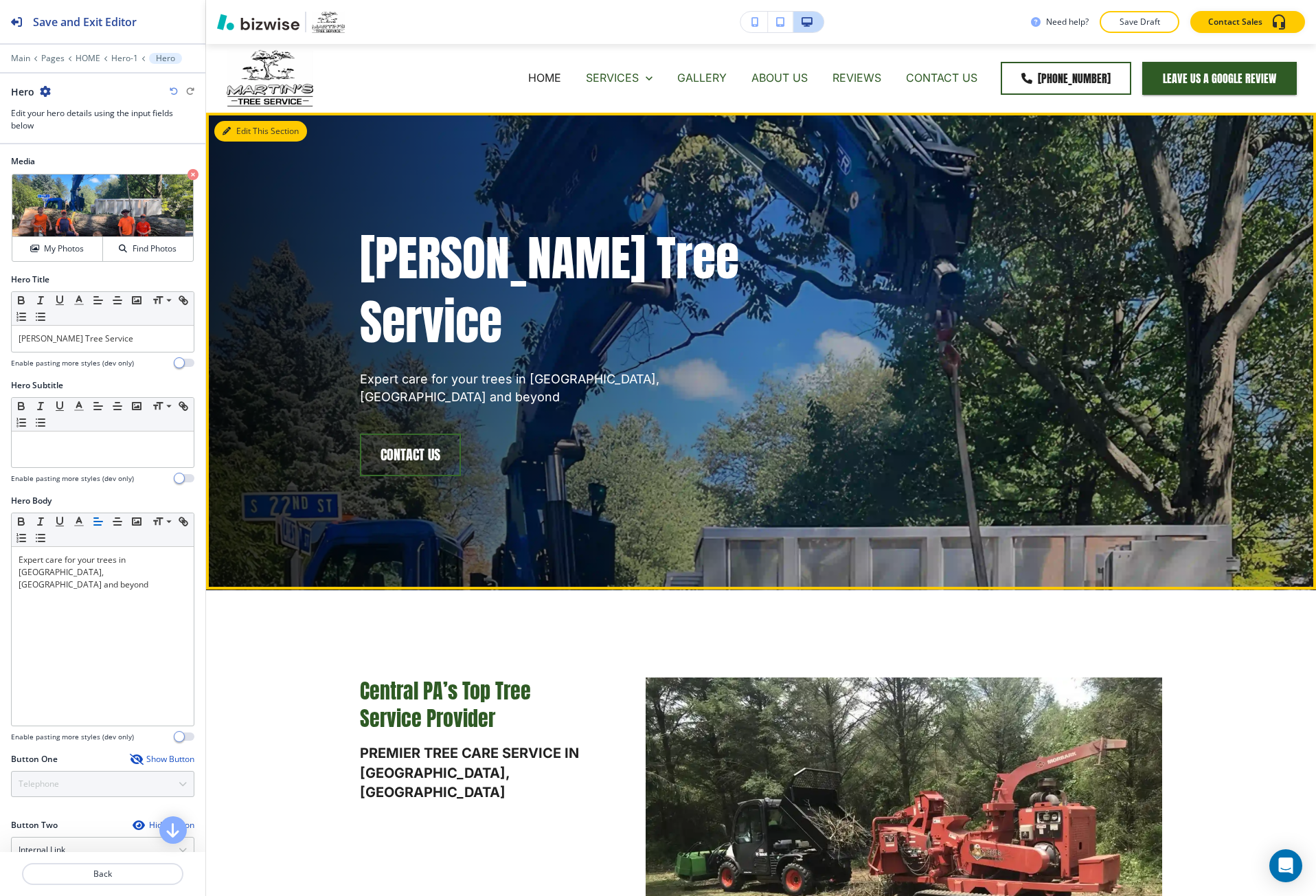
click at [246, 134] on button "Edit This Section" at bounding box center [260, 131] width 93 height 20
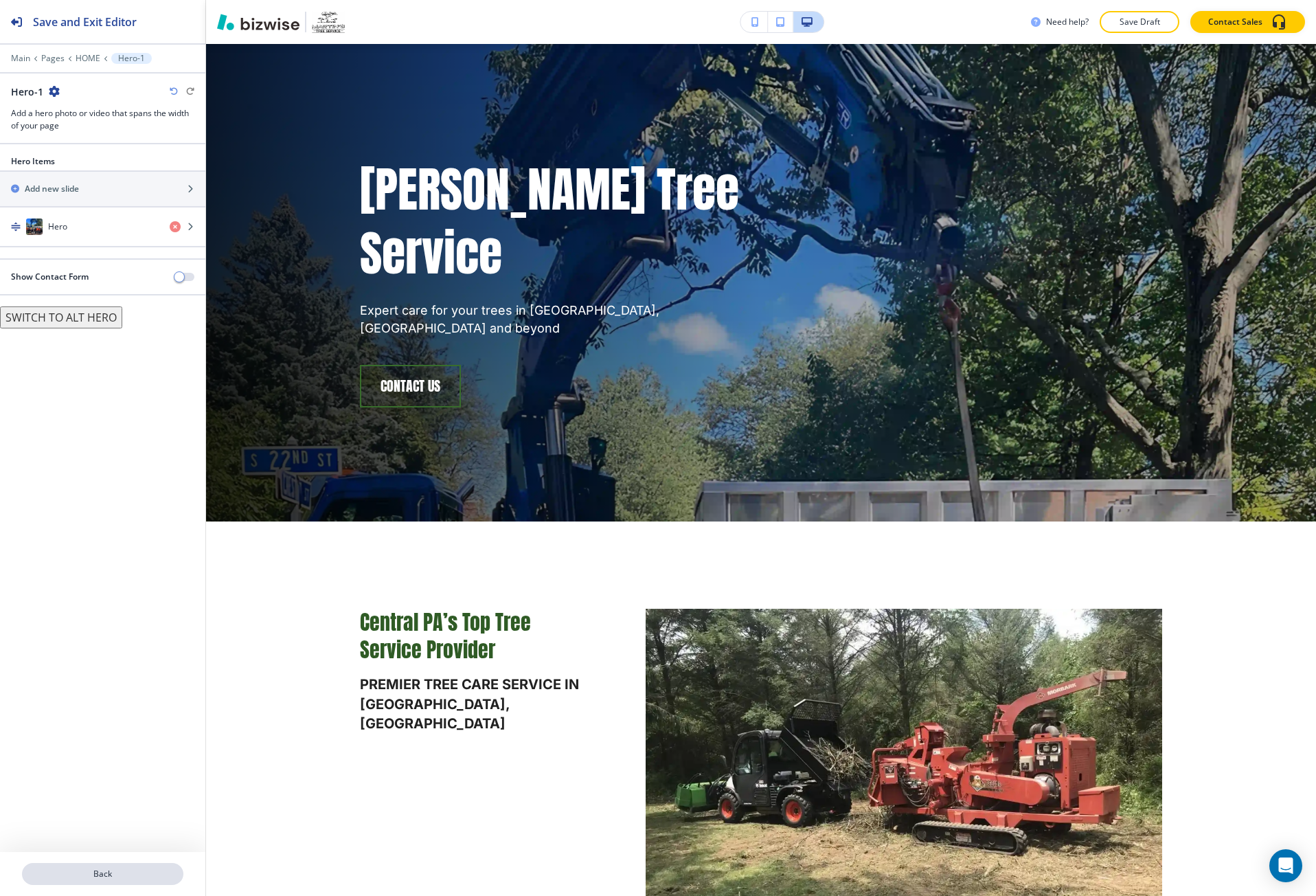
click at [152, 864] on button "Back" at bounding box center [102, 874] width 161 height 22
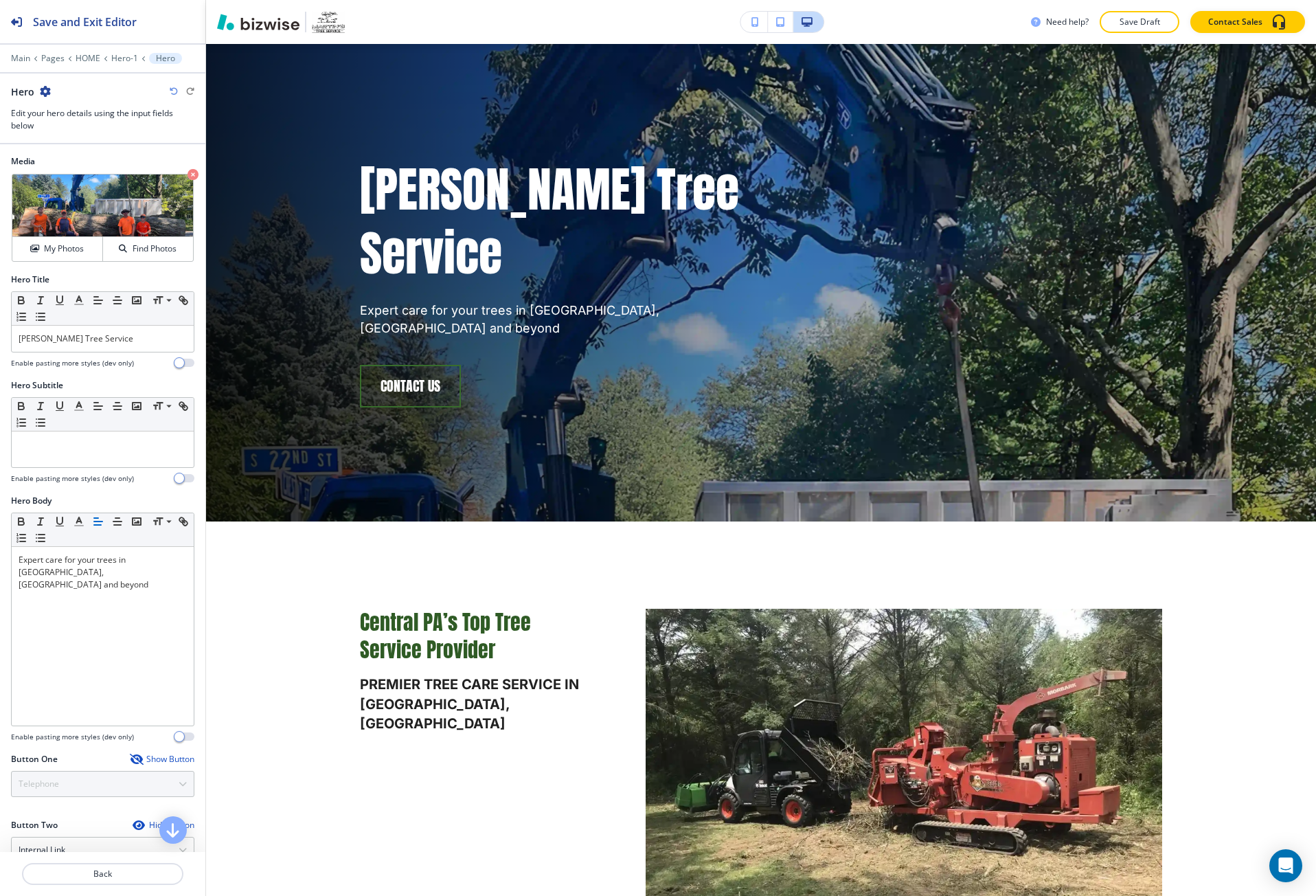
click at [172, 99] on div at bounding box center [102, 103] width 184 height 9
click at [176, 91] on icon "button" at bounding box center [174, 91] width 9 height 9
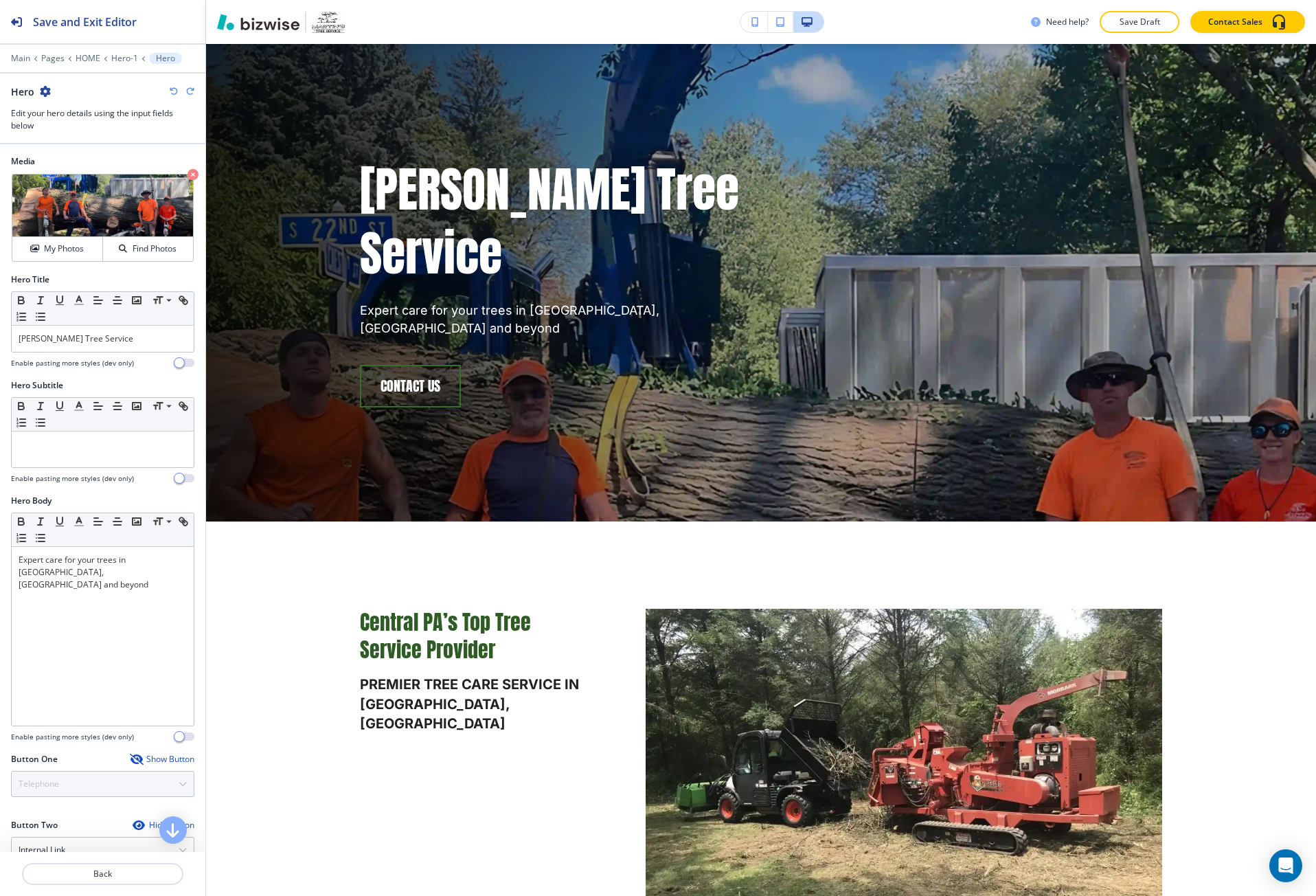
click at [176, 91] on icon "button" at bounding box center [174, 91] width 9 height 9
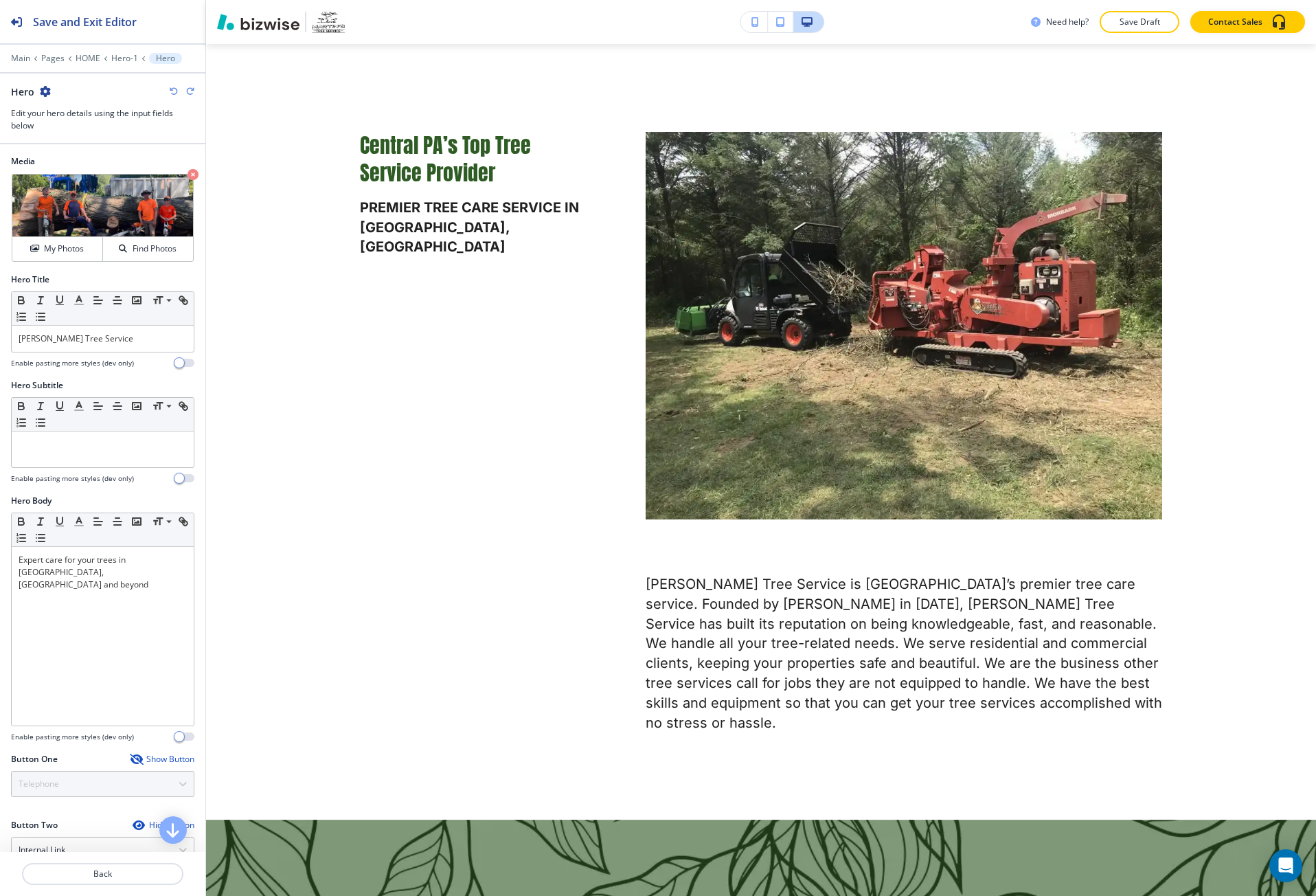
click at [191, 88] on icon "button" at bounding box center [190, 91] width 9 height 9
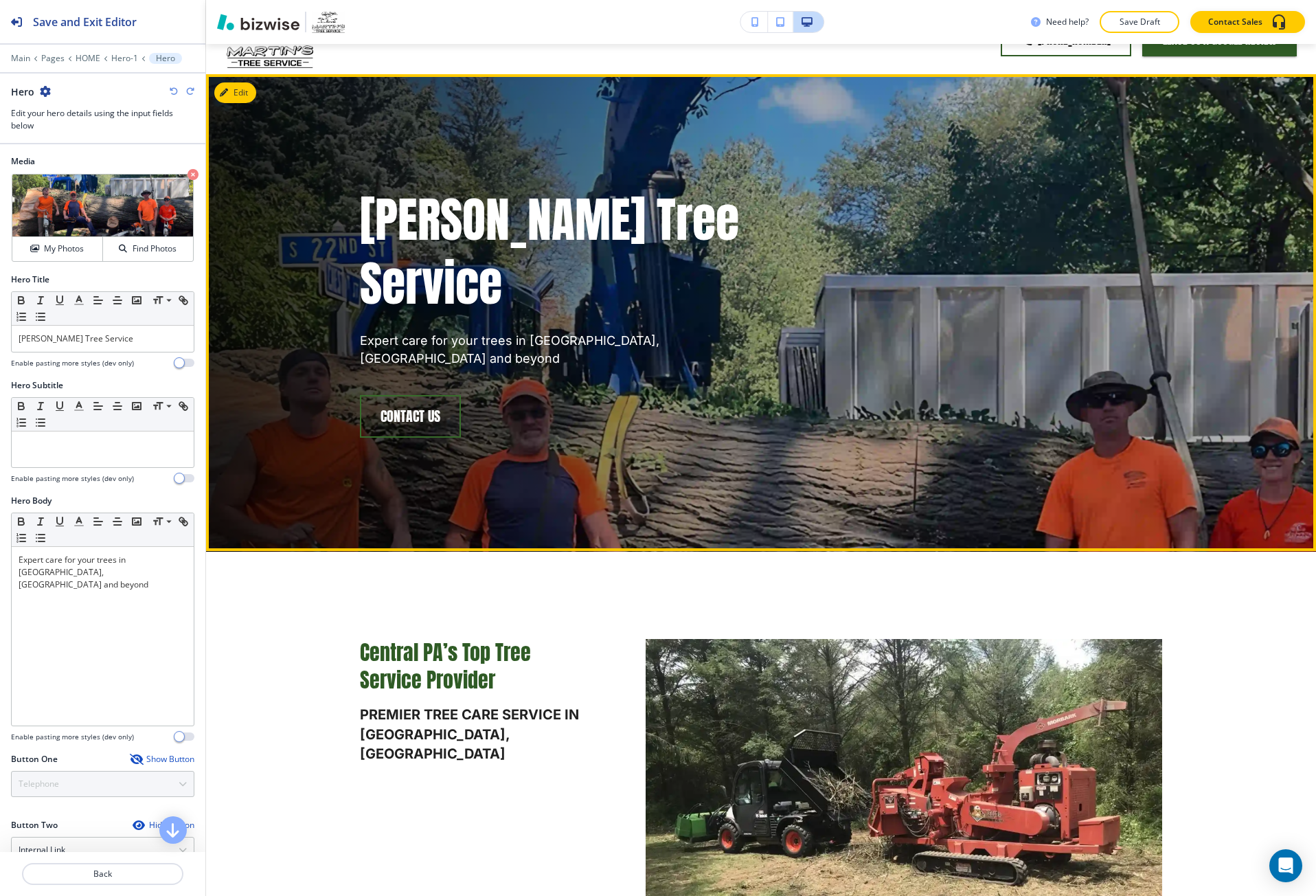
scroll to position [0, 0]
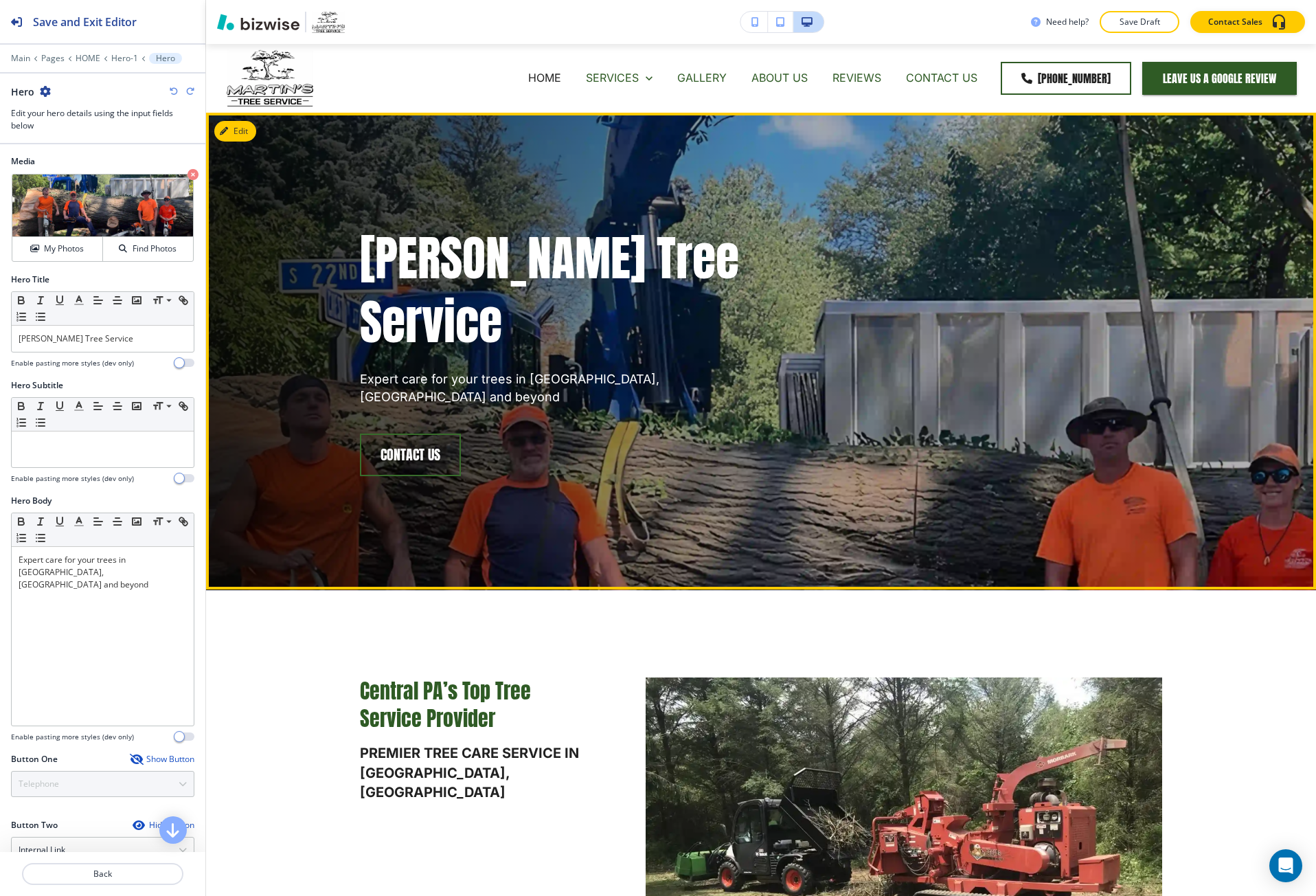
click at [244, 142] on div "[PERSON_NAME] Tree Service Expert care for your trees in [GEOGRAPHIC_DATA], [GE…" at bounding box center [762, 351] width 1110 height 477
click at [238, 138] on button "Edit This Section" at bounding box center [260, 131] width 93 height 20
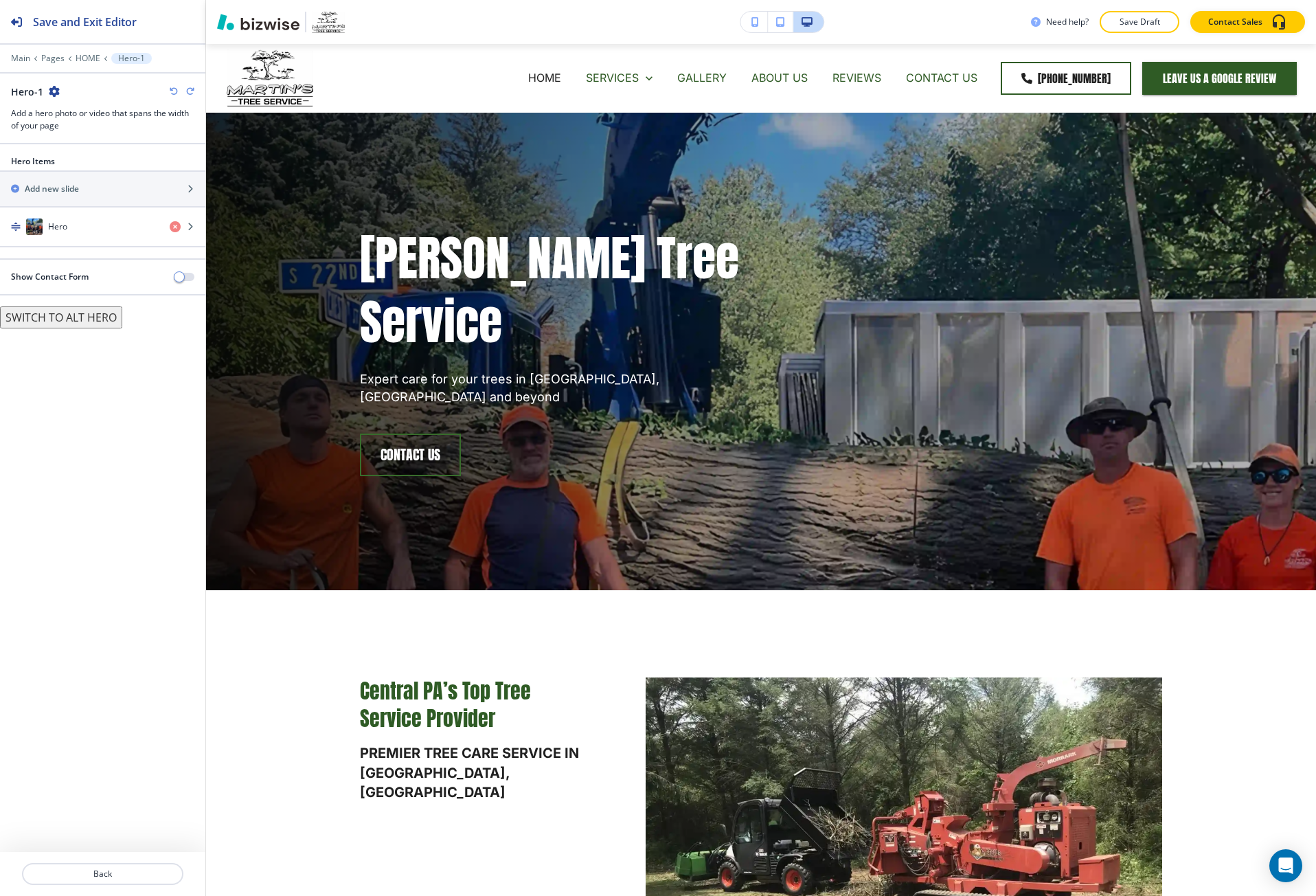
click at [88, 52] on div at bounding box center [102, 48] width 206 height 9
click at [87, 55] on p "HOME" at bounding box center [88, 59] width 25 height 9
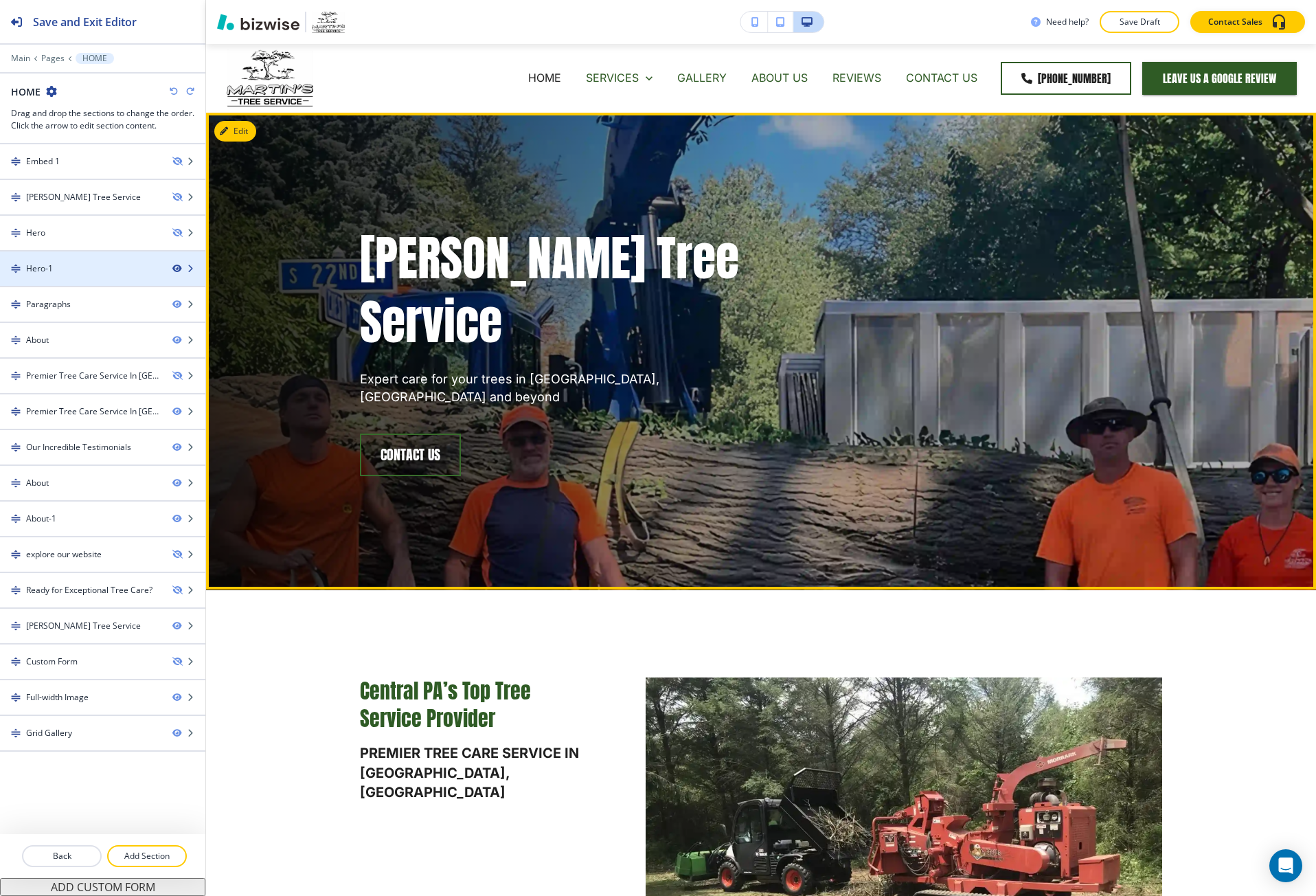
click at [174, 269] on icon "button" at bounding box center [177, 268] width 9 height 9
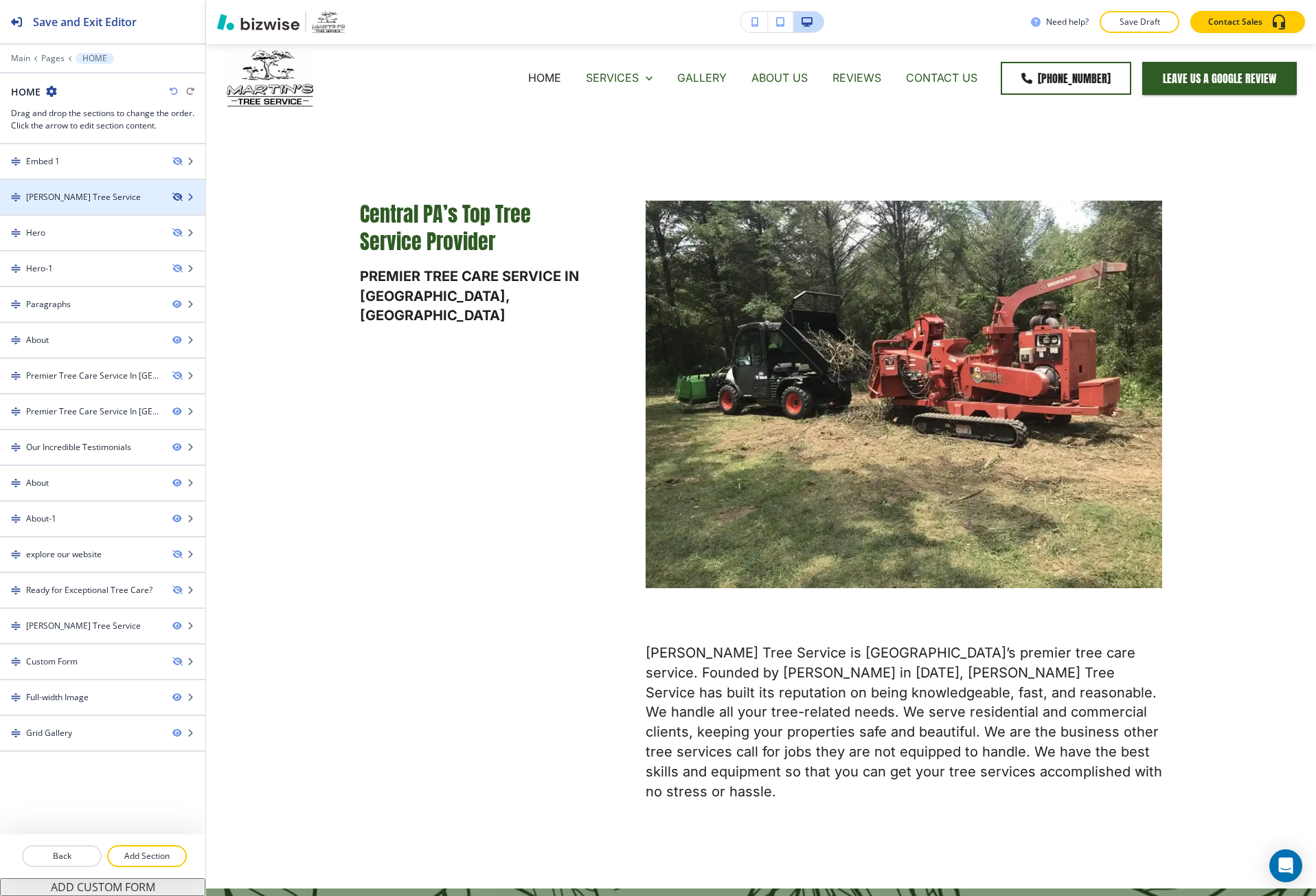
click at [177, 195] on icon "button" at bounding box center [177, 197] width 9 height 9
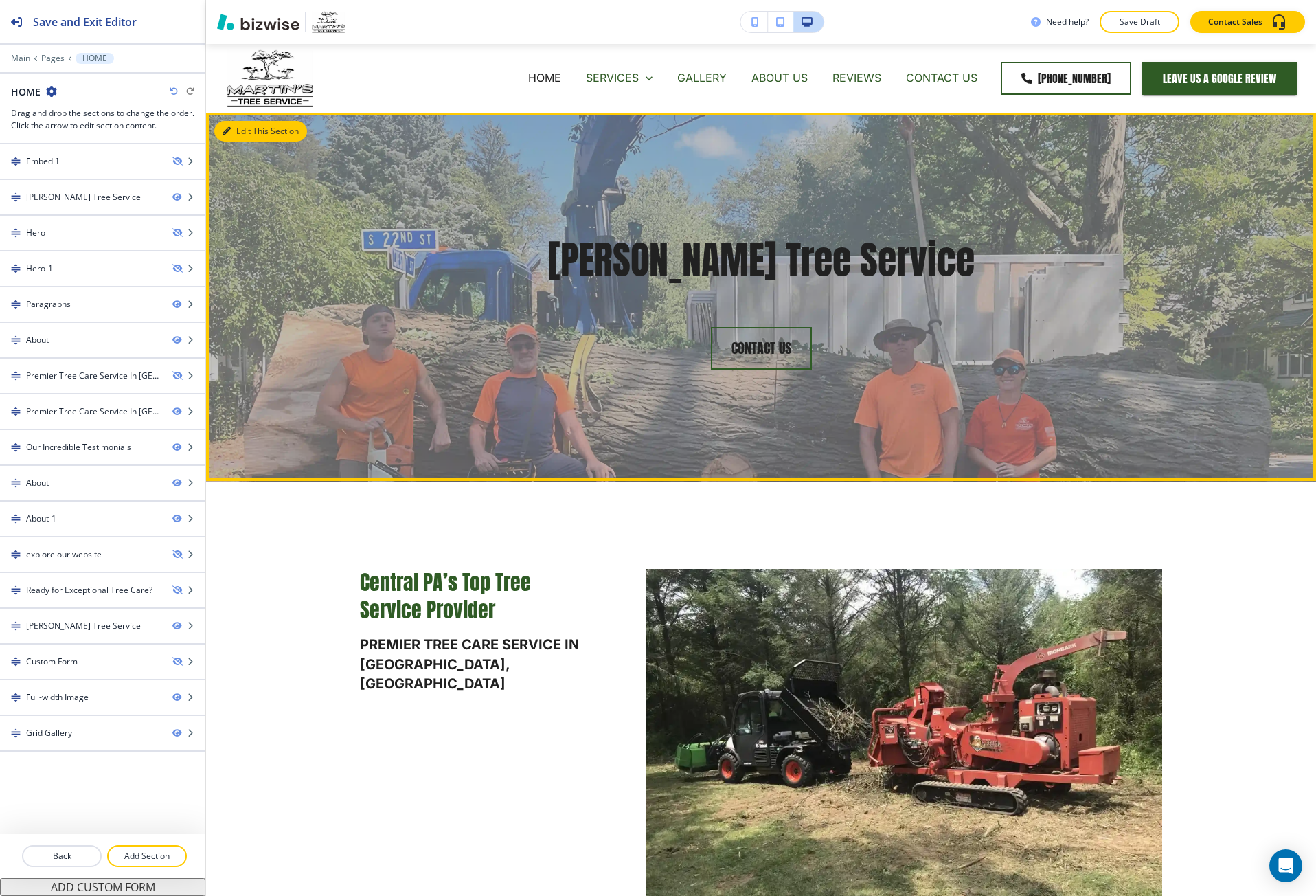
click at [244, 129] on button "Edit This Section" at bounding box center [260, 131] width 93 height 20
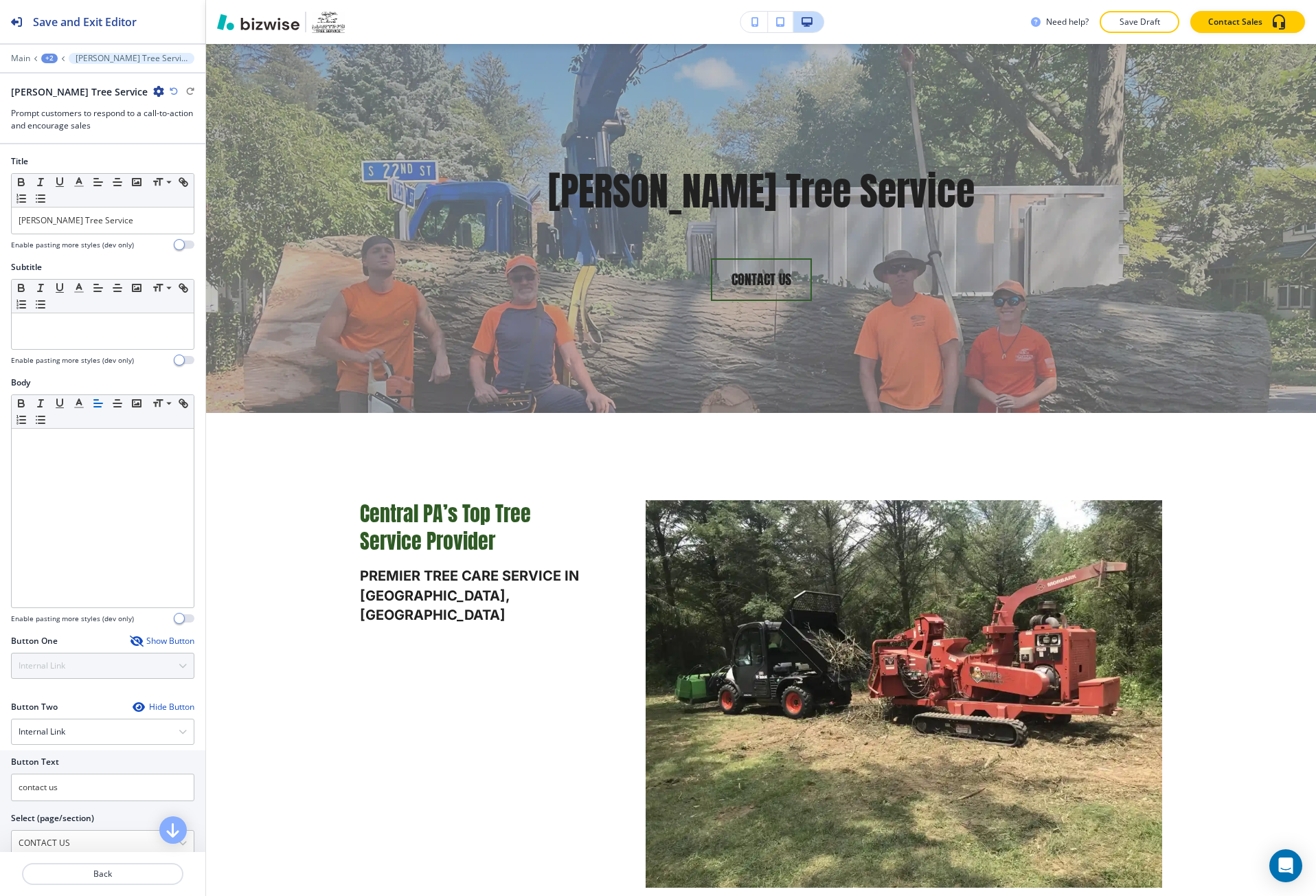
click at [153, 95] on icon "button" at bounding box center [159, 91] width 11 height 11
click at [152, 155] on button "Delete Section" at bounding box center [157, 163] width 88 height 25
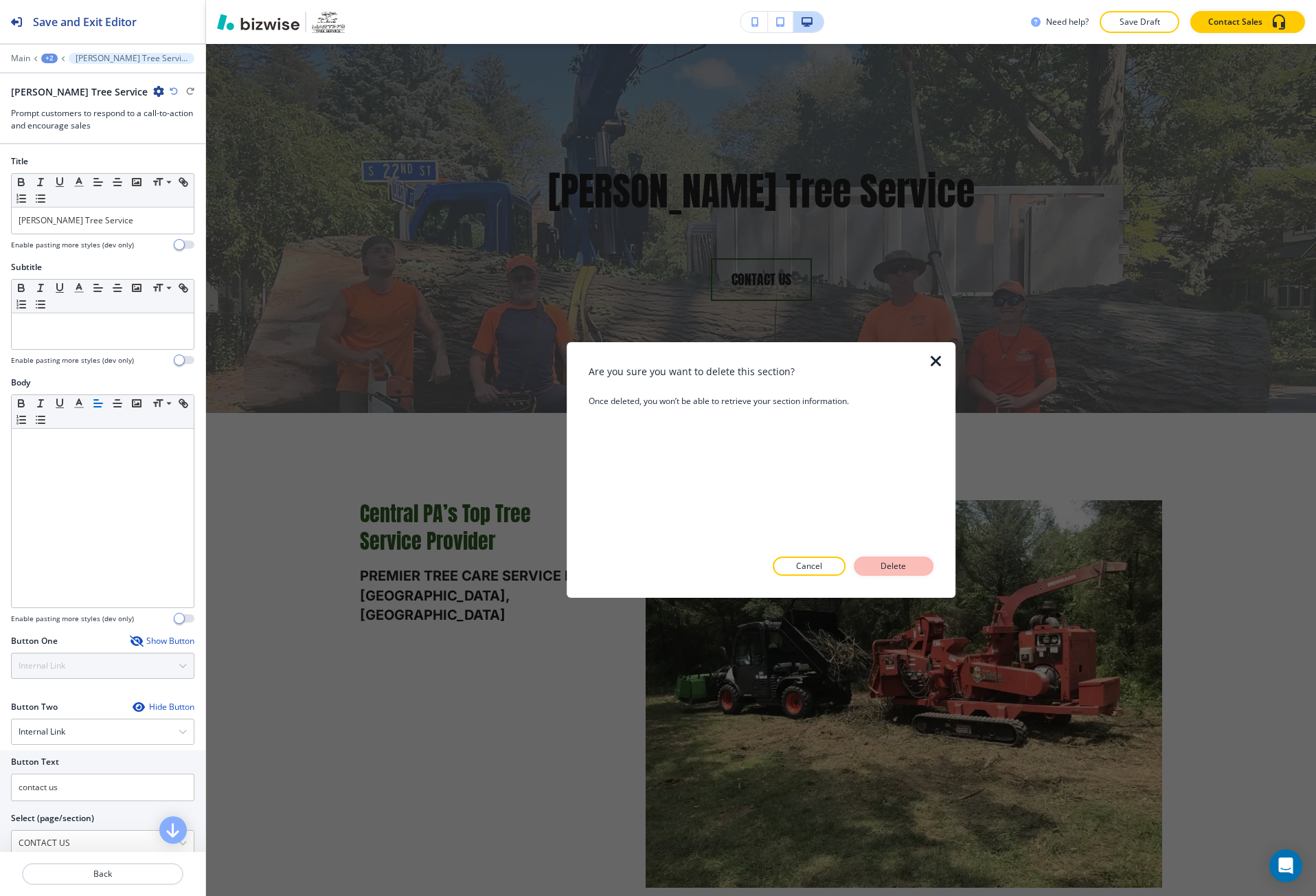
click at [883, 568] on p "Delete" at bounding box center [894, 566] width 33 height 13
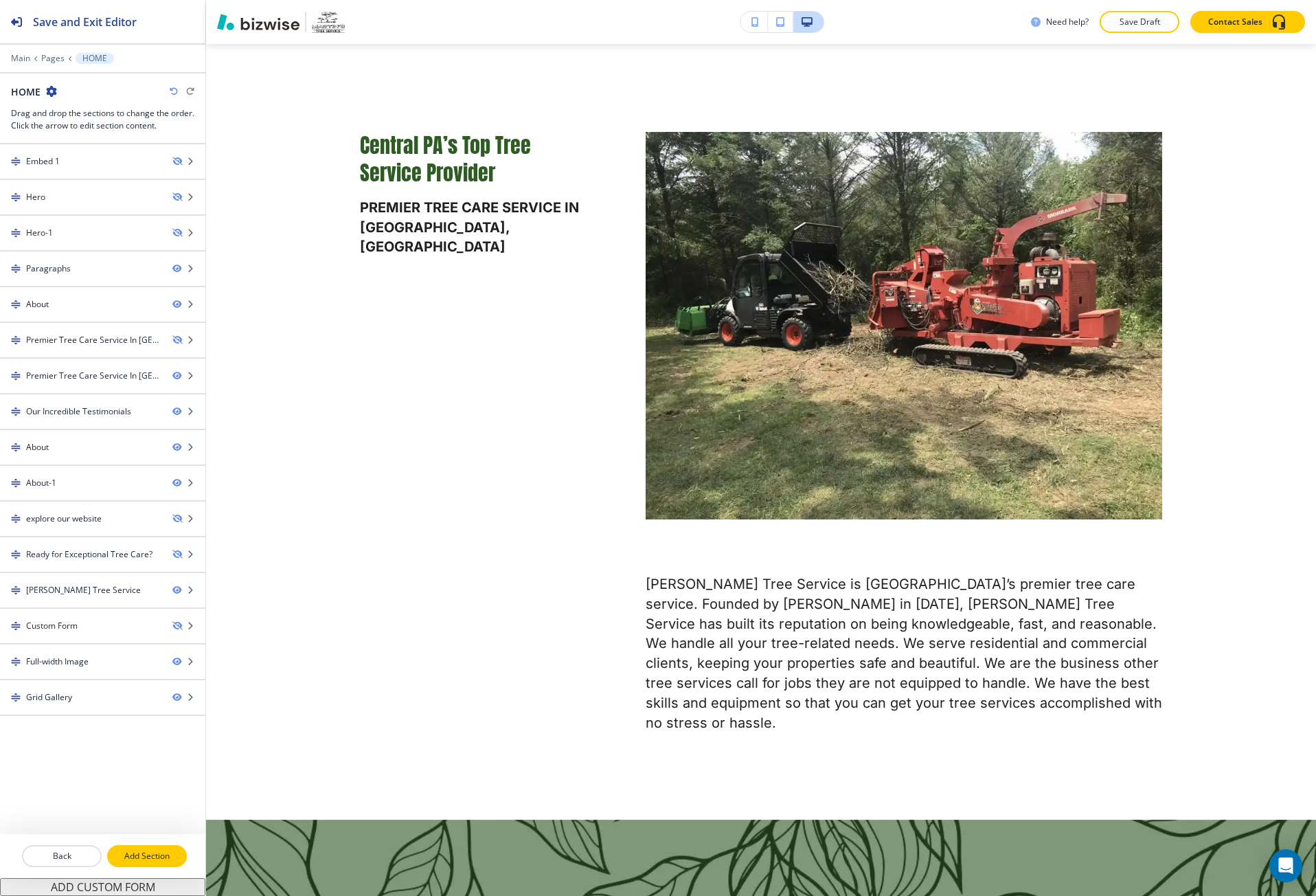
click at [131, 856] on p "Add Section" at bounding box center [147, 856] width 77 height 13
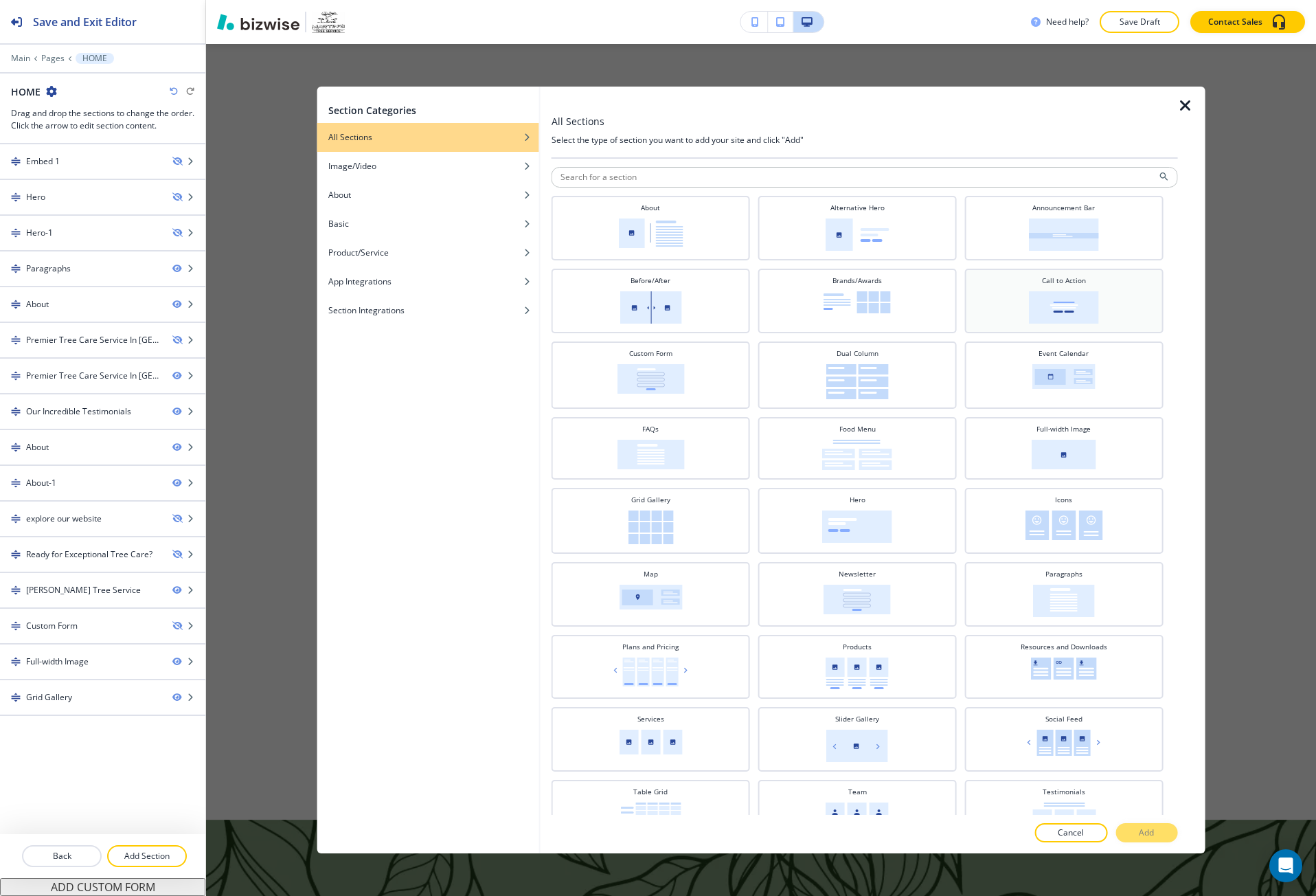
click at [1035, 307] on img at bounding box center [1064, 307] width 70 height 32
click at [1154, 838] on p "Add" at bounding box center [1146, 833] width 15 height 13
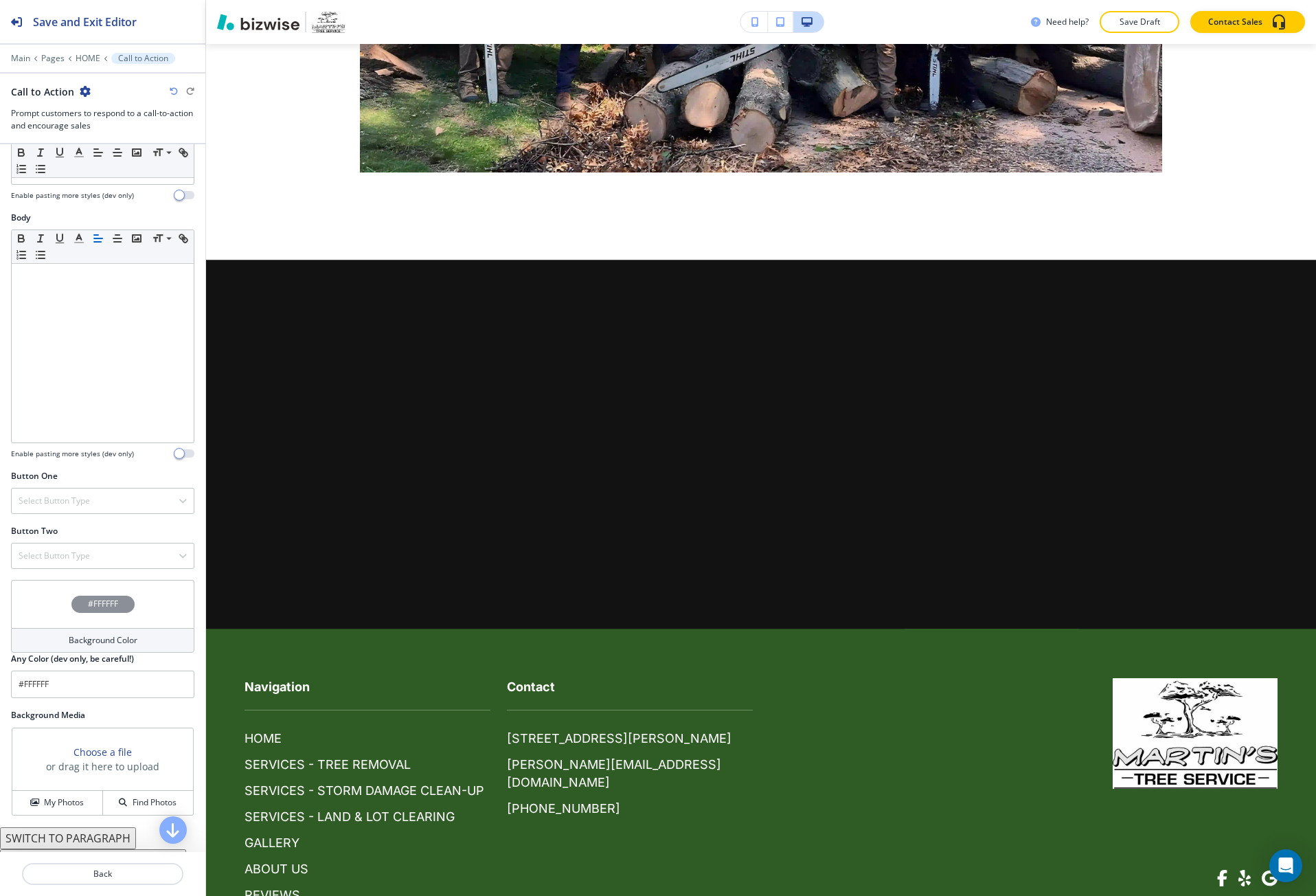
scroll to position [184, 0]
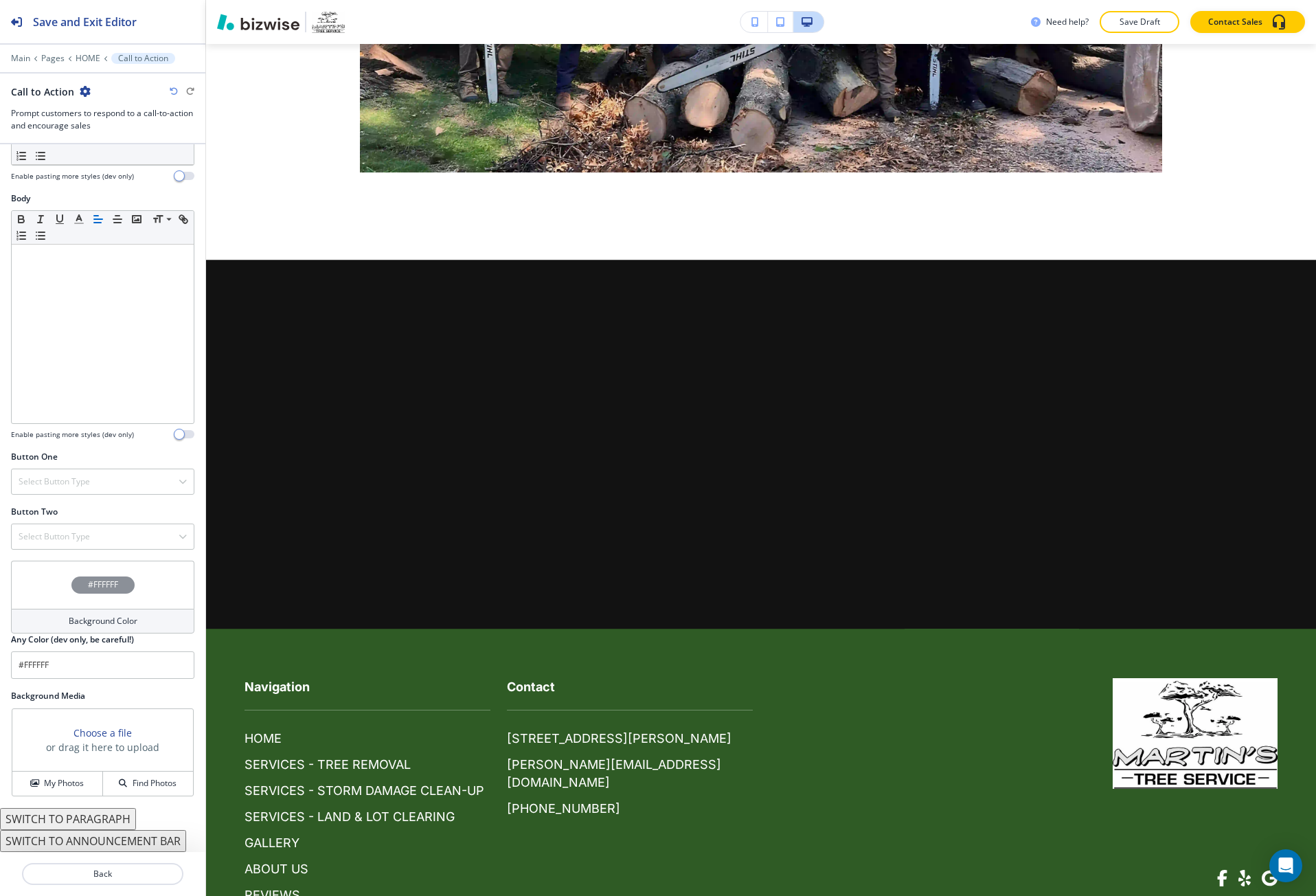
click at [66, 729] on div "Choose a file or drag it here to upload" at bounding box center [102, 740] width 113 height 29
click at [81, 729] on h3 "Choose a file" at bounding box center [102, 733] width 59 height 14
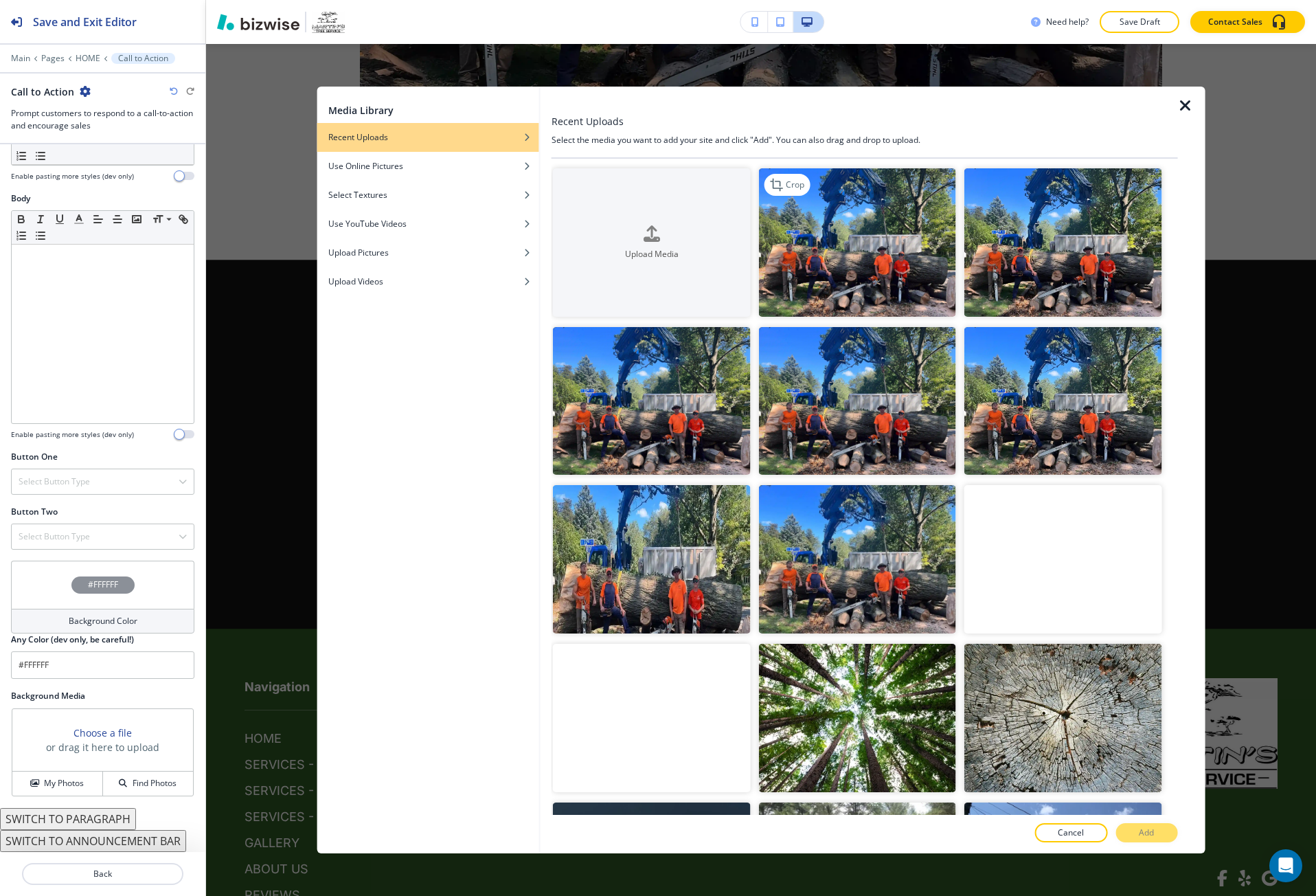
click at [839, 231] on img "button" at bounding box center [857, 242] width 198 height 149
click at [1135, 828] on button "Add" at bounding box center [1146, 833] width 62 height 20
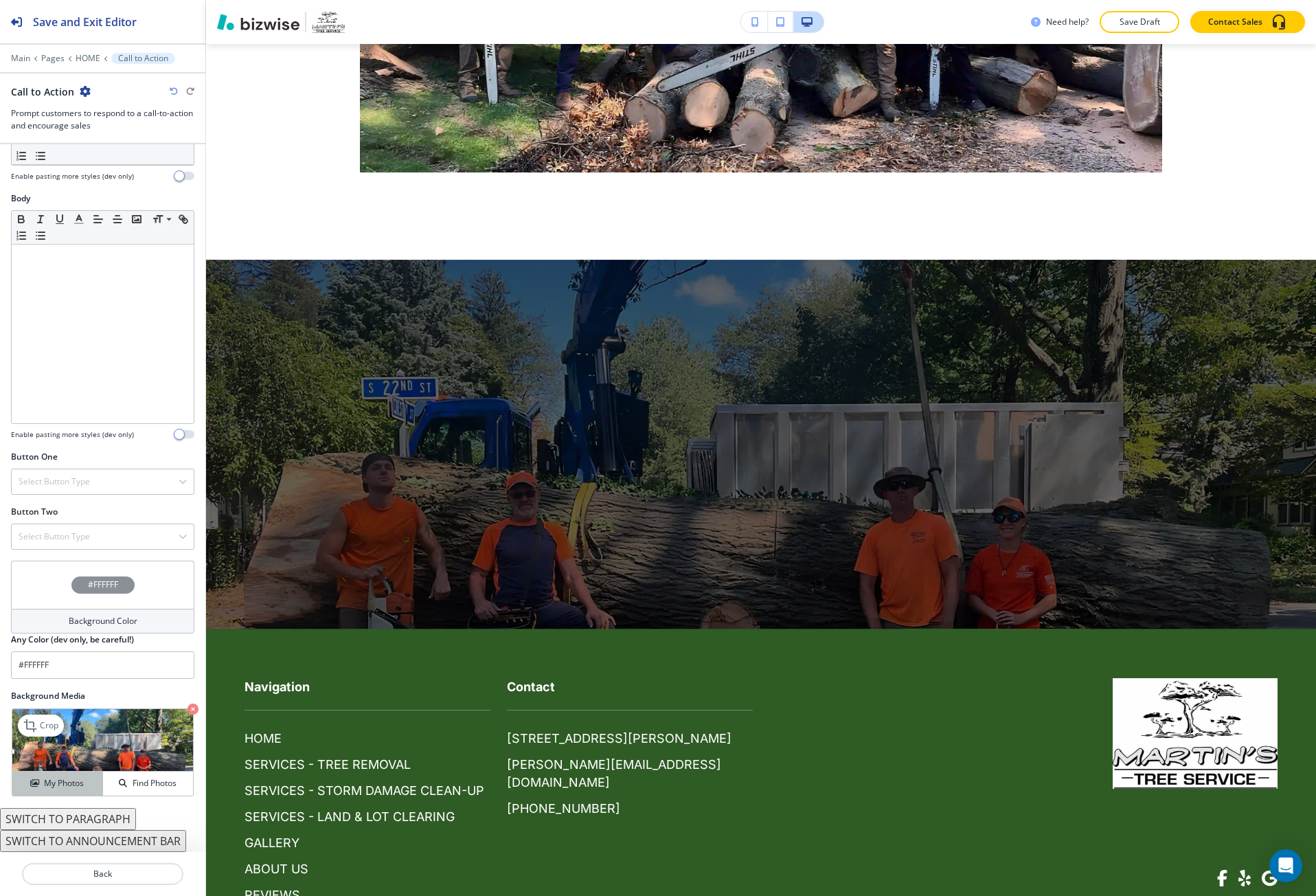
click at [83, 776] on button "My Photos" at bounding box center [58, 783] width 91 height 24
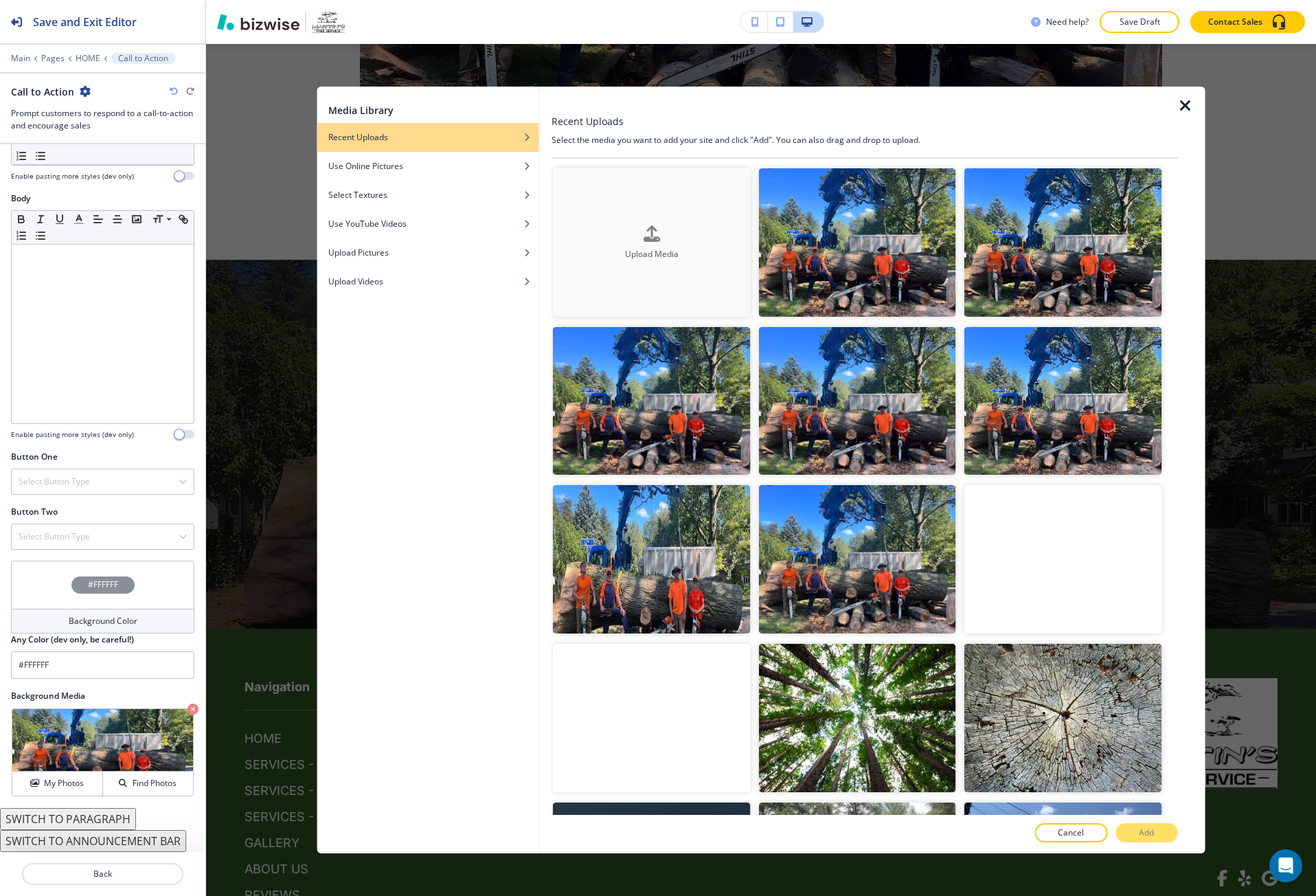
click at [632, 201] on button "Upload Media" at bounding box center [651, 242] width 198 height 149
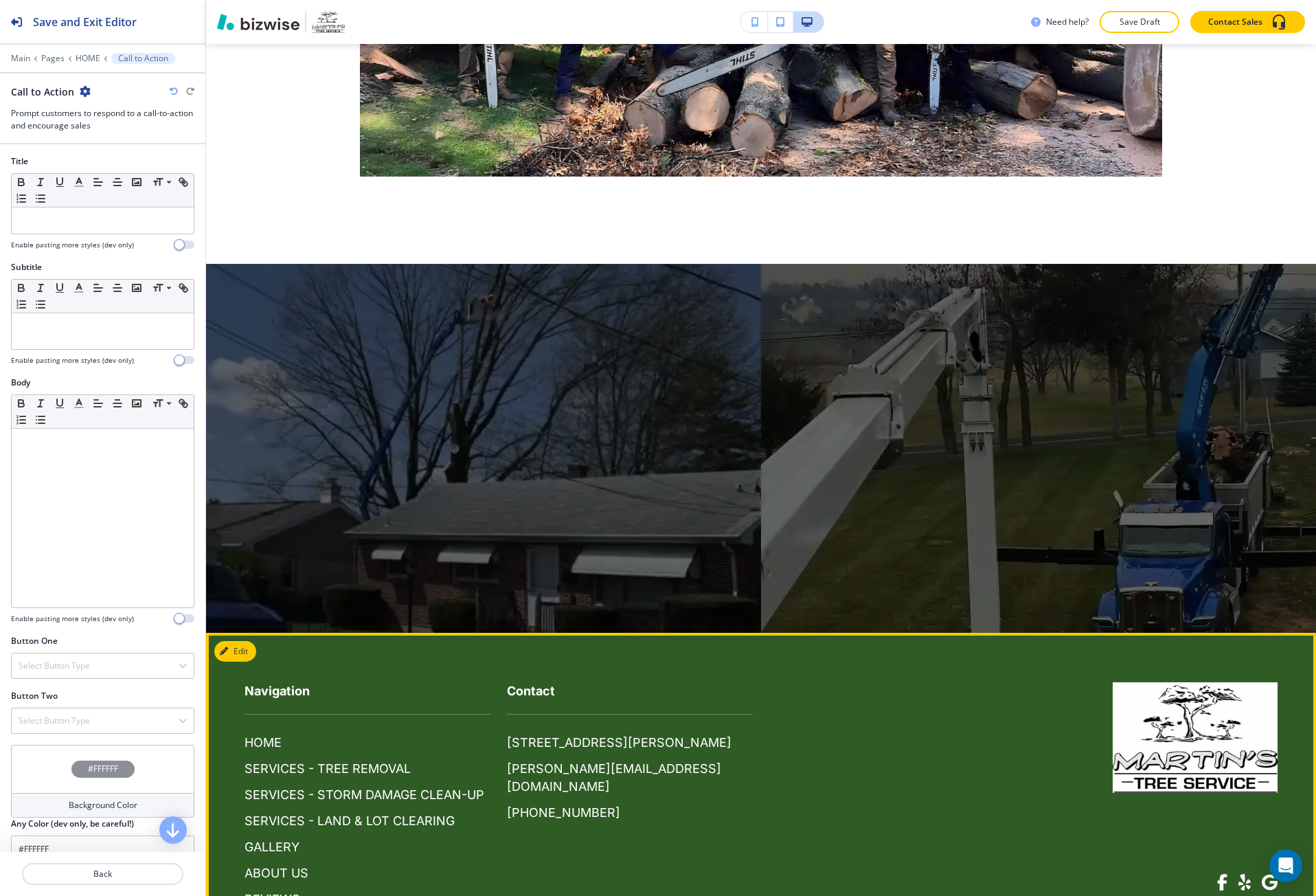
scroll to position [5890, 0]
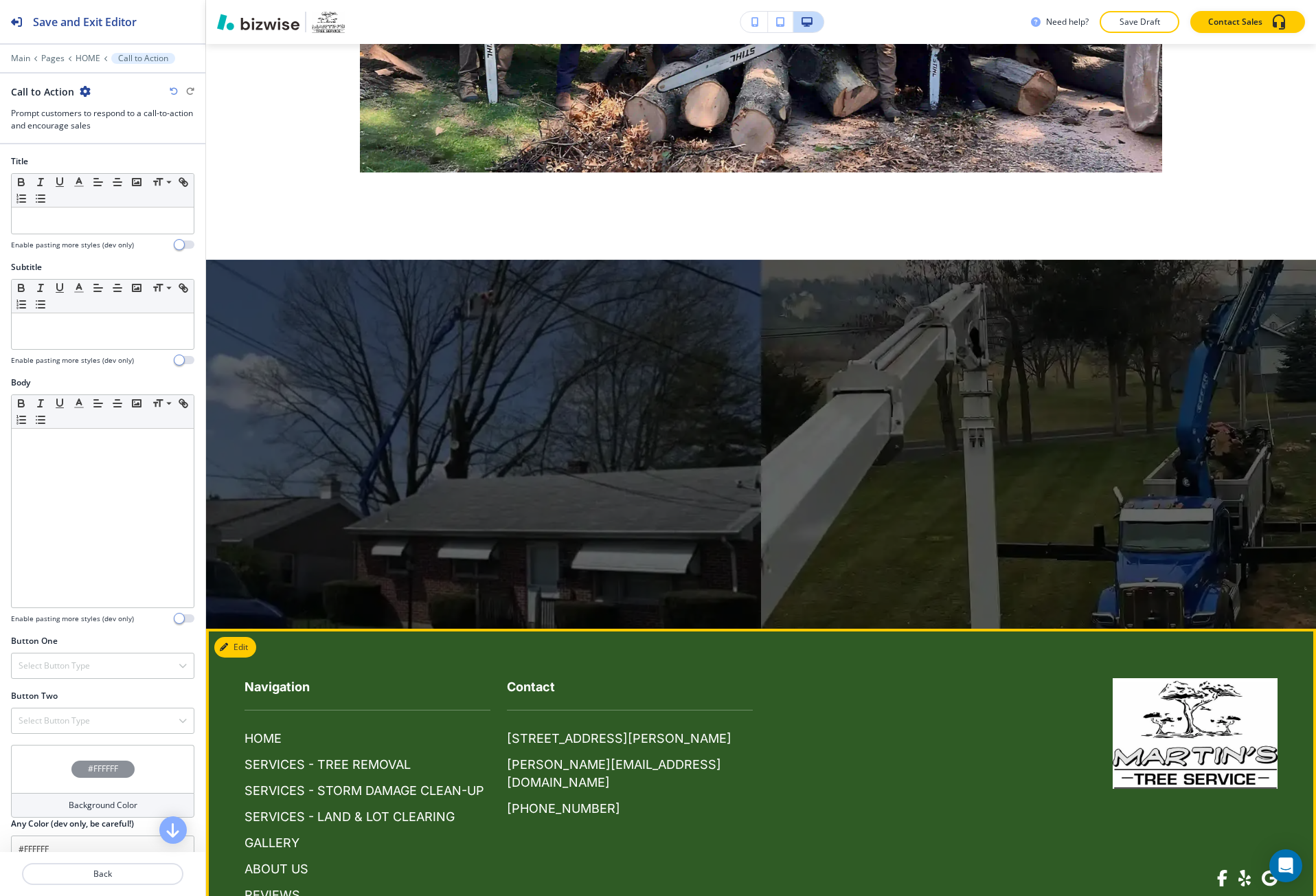
drag, startPoint x: 1150, startPoint y: 844, endPoint x: 1225, endPoint y: 836, distance: 75.4
copy p "[PERSON_NAME] Tree Service"
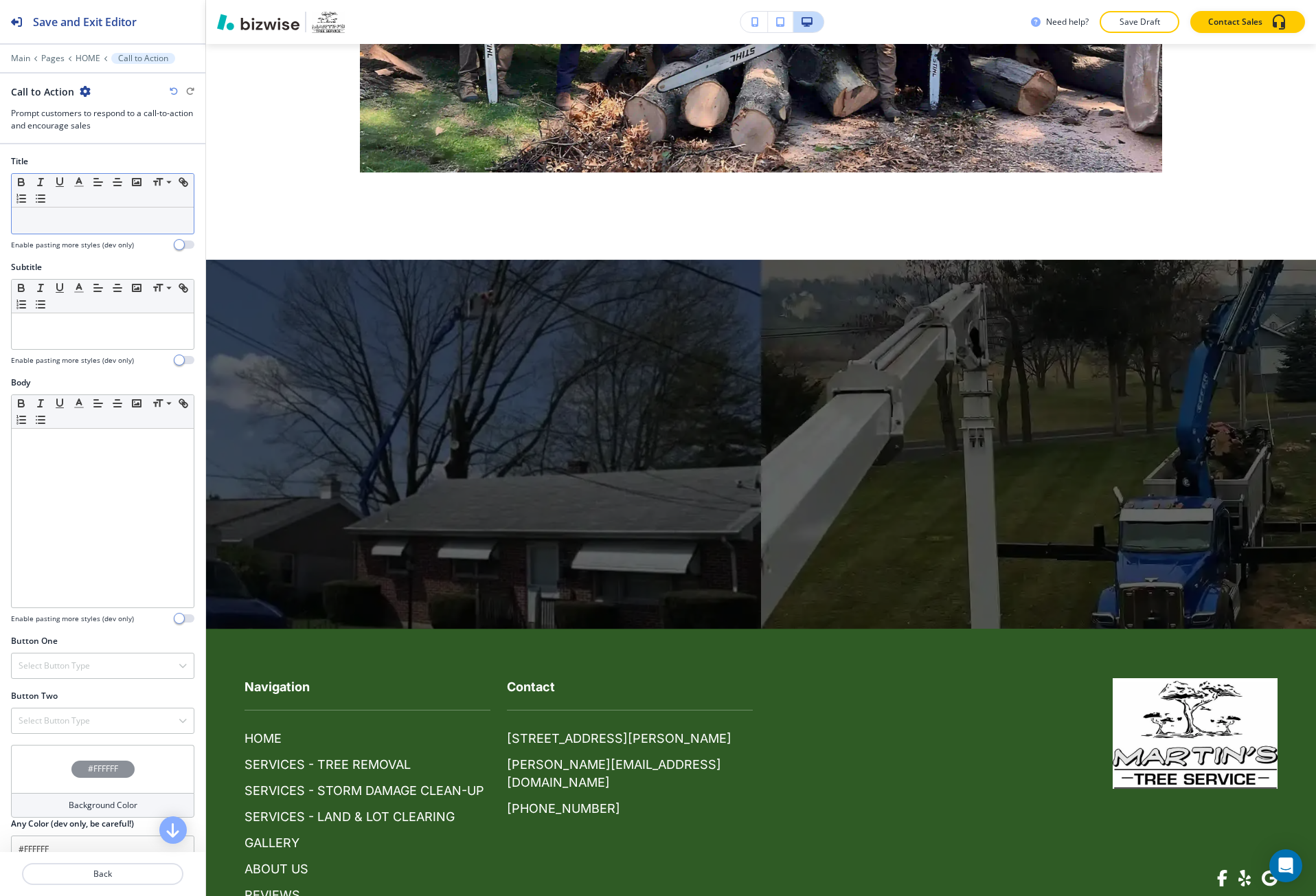
click at [112, 231] on div at bounding box center [102, 220] width 182 height 26
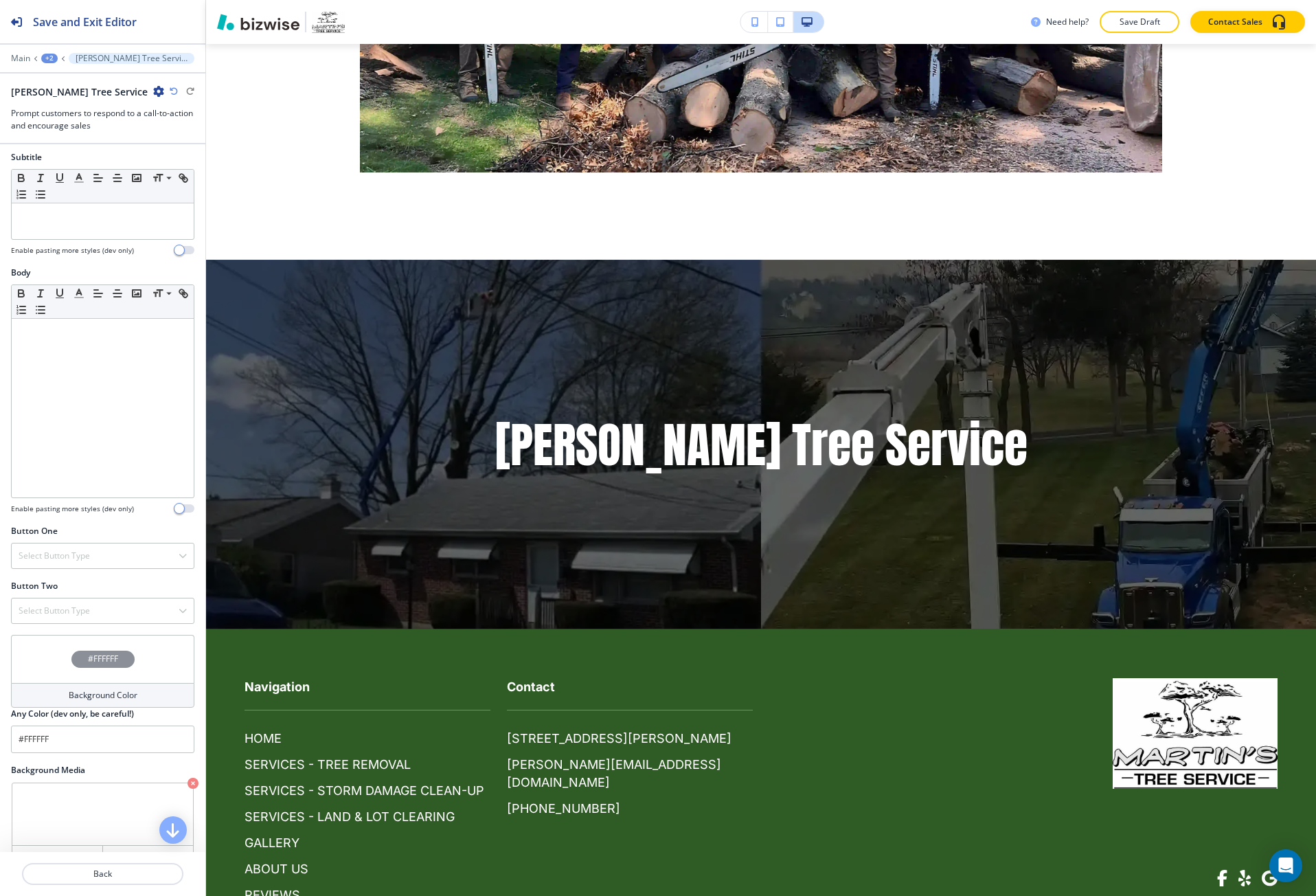
scroll to position [138, 0]
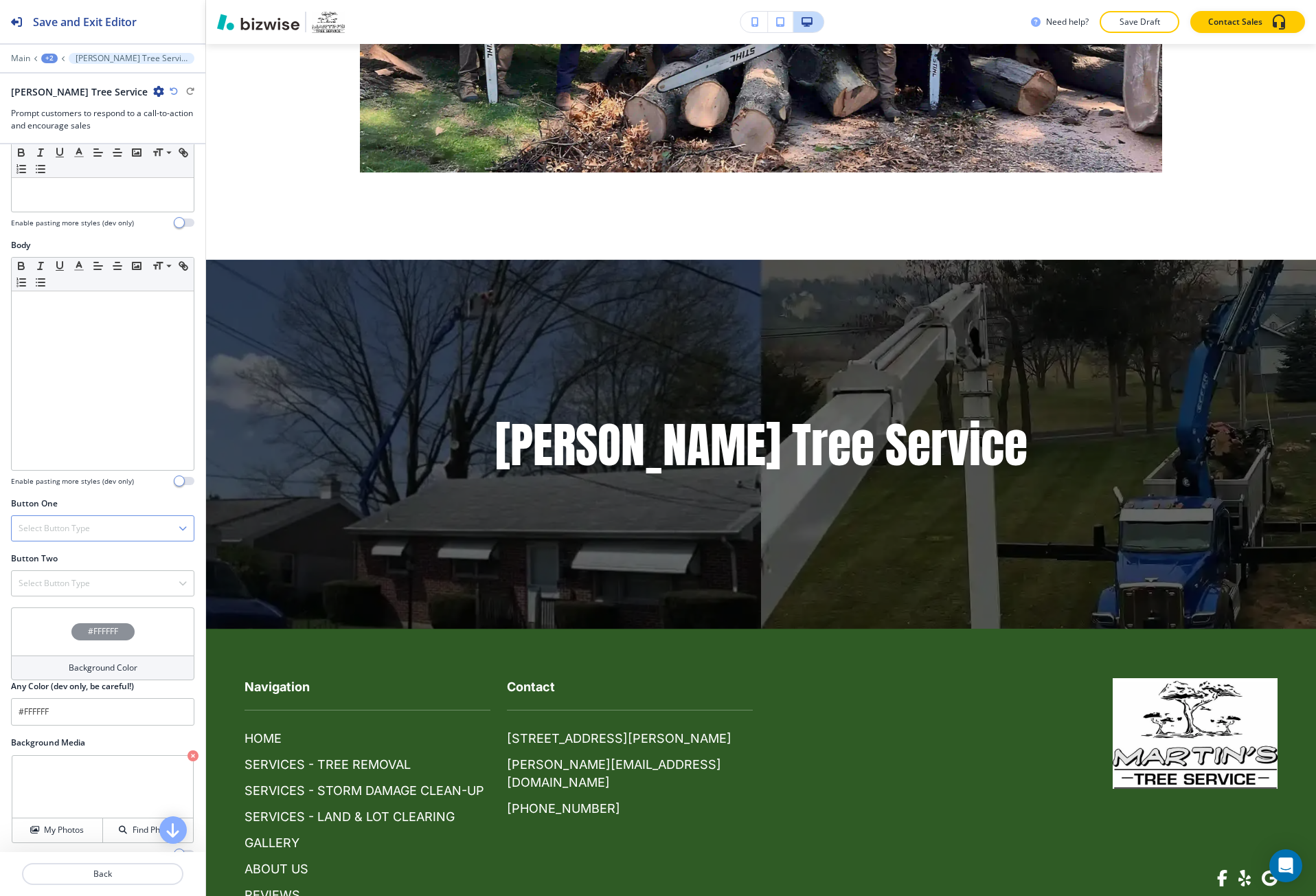
click at [38, 524] on h4 "Select Button Type" at bounding box center [54, 529] width 71 height 13
click at [68, 668] on h4 "Internal Link" at bounding box center [102, 669] width 168 height 13
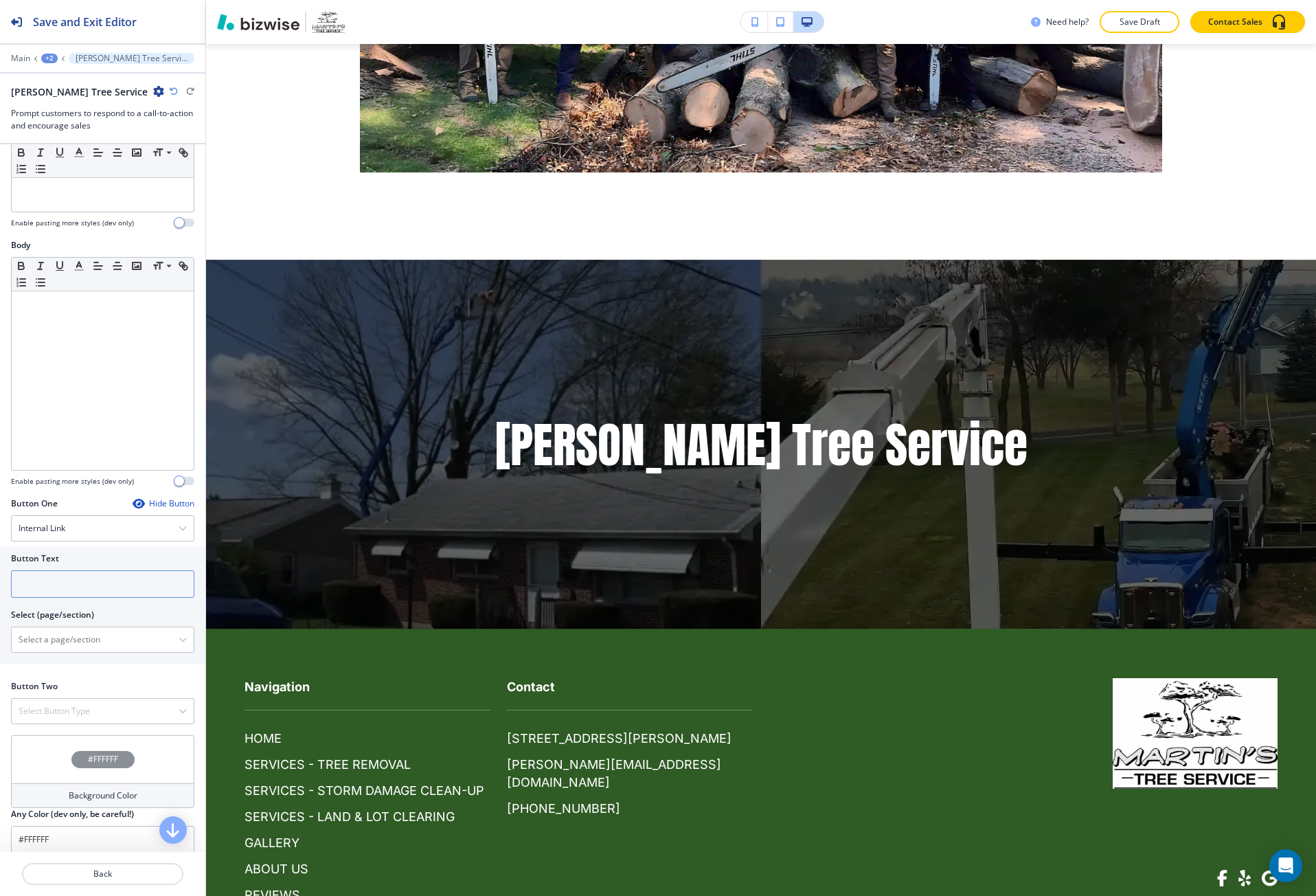
click at [66, 586] on input "text" at bounding box center [102, 583] width 184 height 27
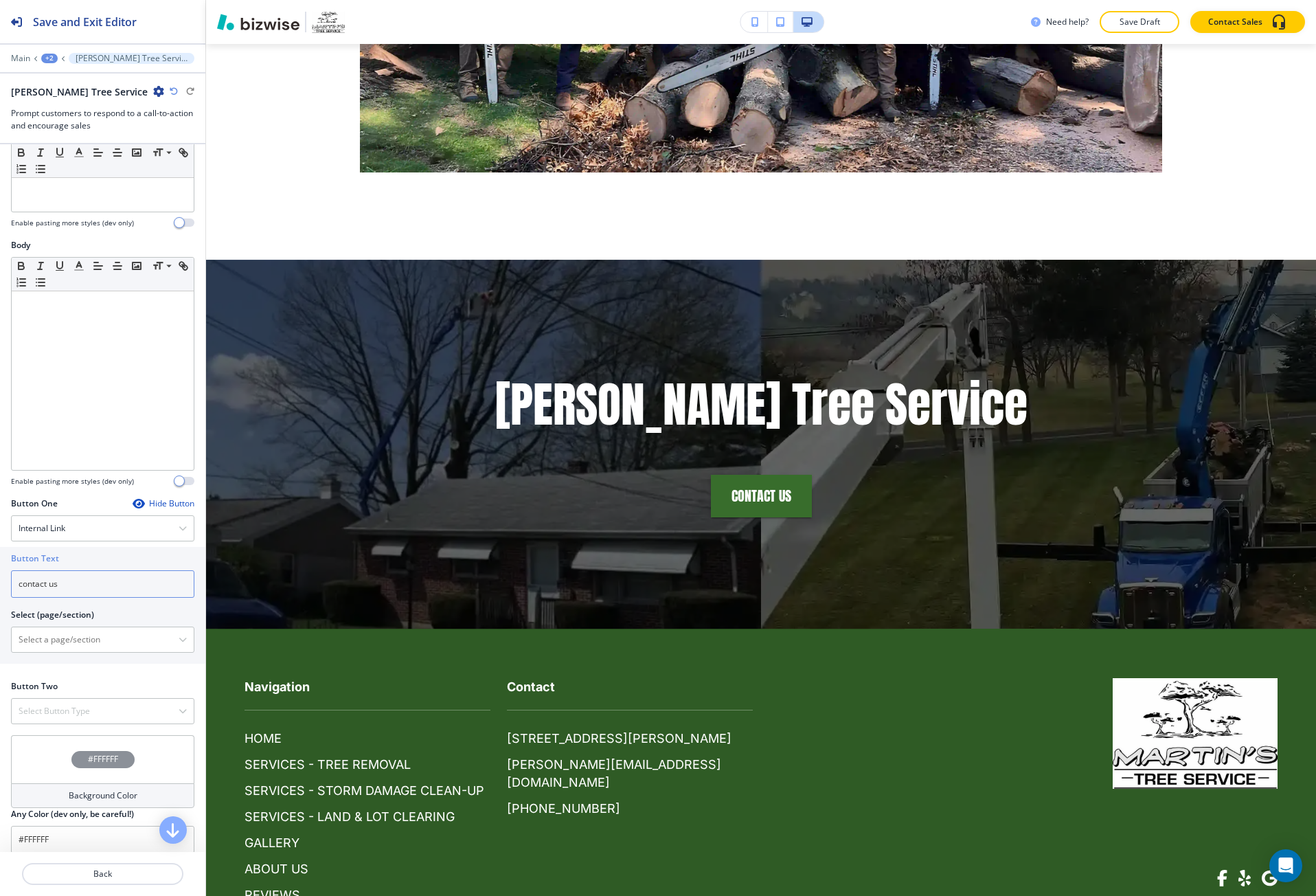
type input "contact us"
click at [52, 59] on div "+2" at bounding box center [49, 59] width 16 height 9
click at [77, 107] on p "HOME" at bounding box center [85, 106] width 70 height 13
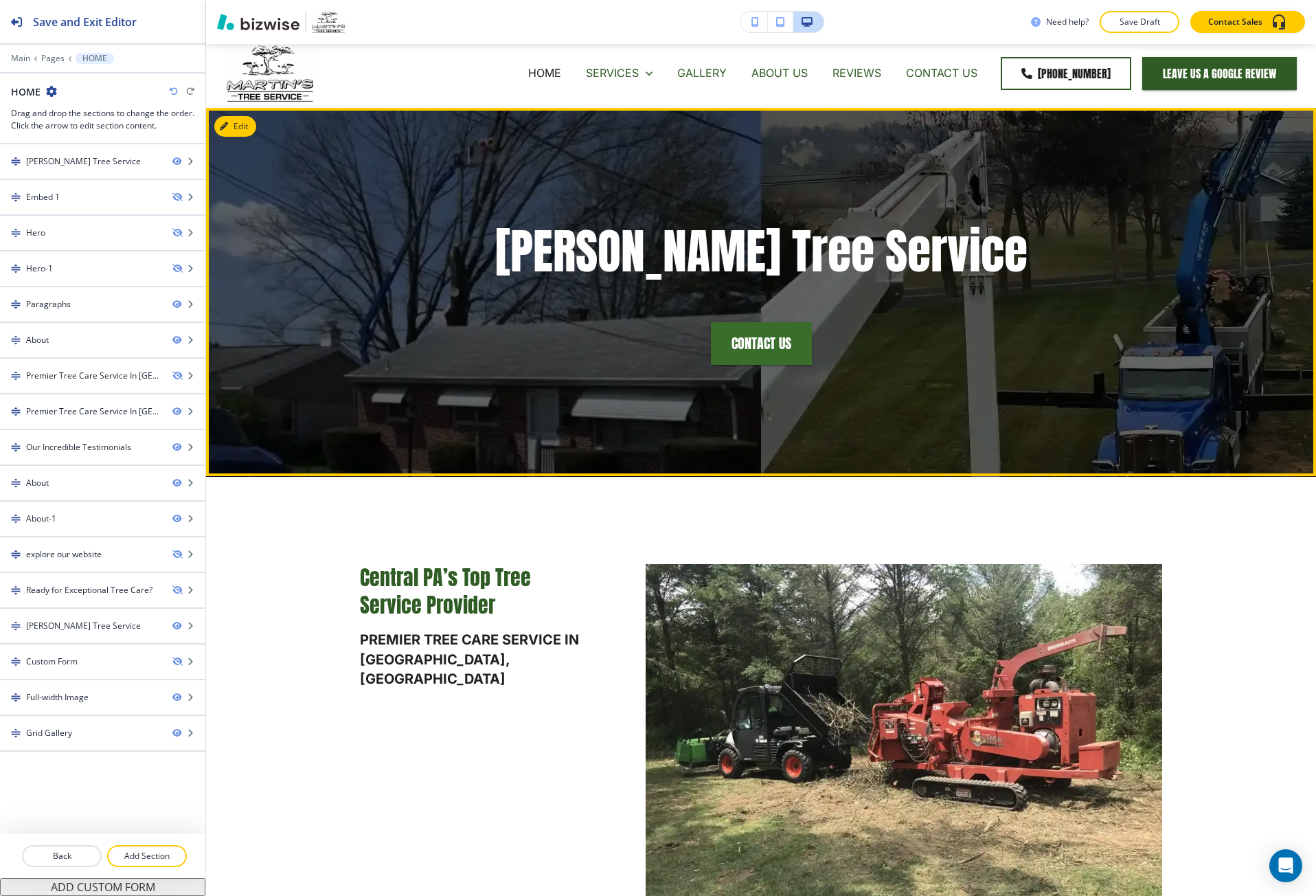
scroll to position [0, 0]
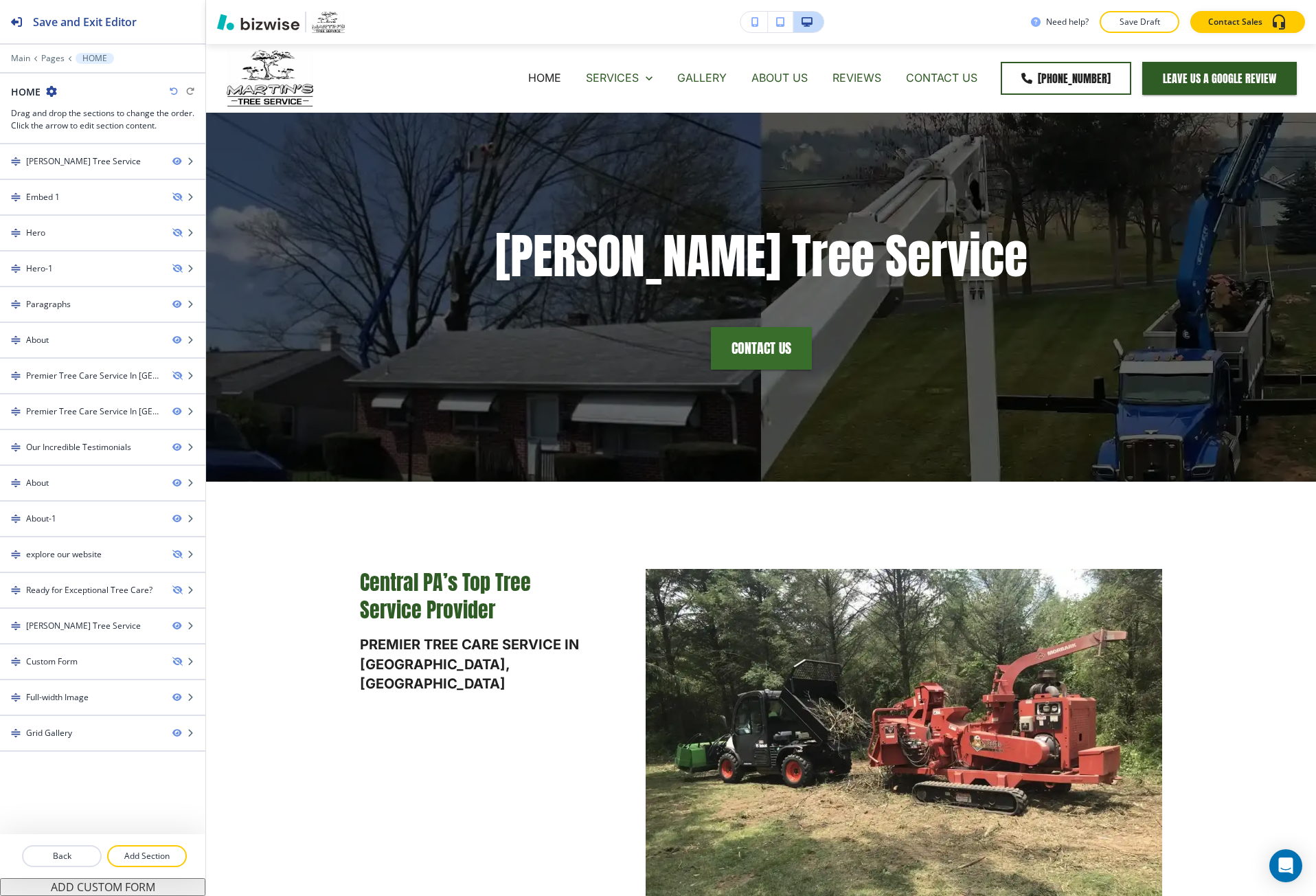
click at [750, 20] on button "button" at bounding box center [754, 22] width 27 height 20
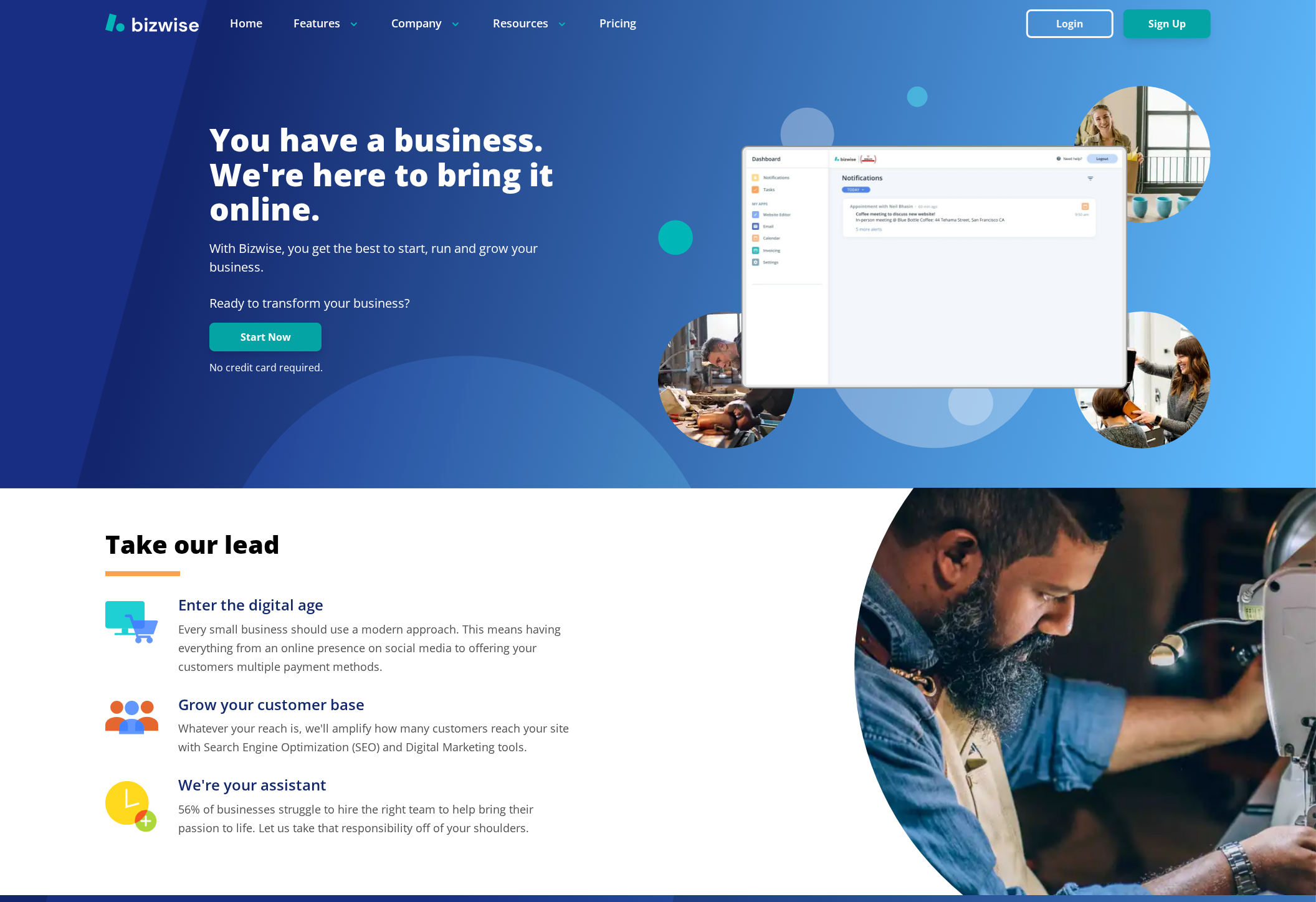
click at [1081, 8] on div at bounding box center [658, 23] width 1316 height 47
click at [1078, 26] on button "Login" at bounding box center [1069, 23] width 87 height 28
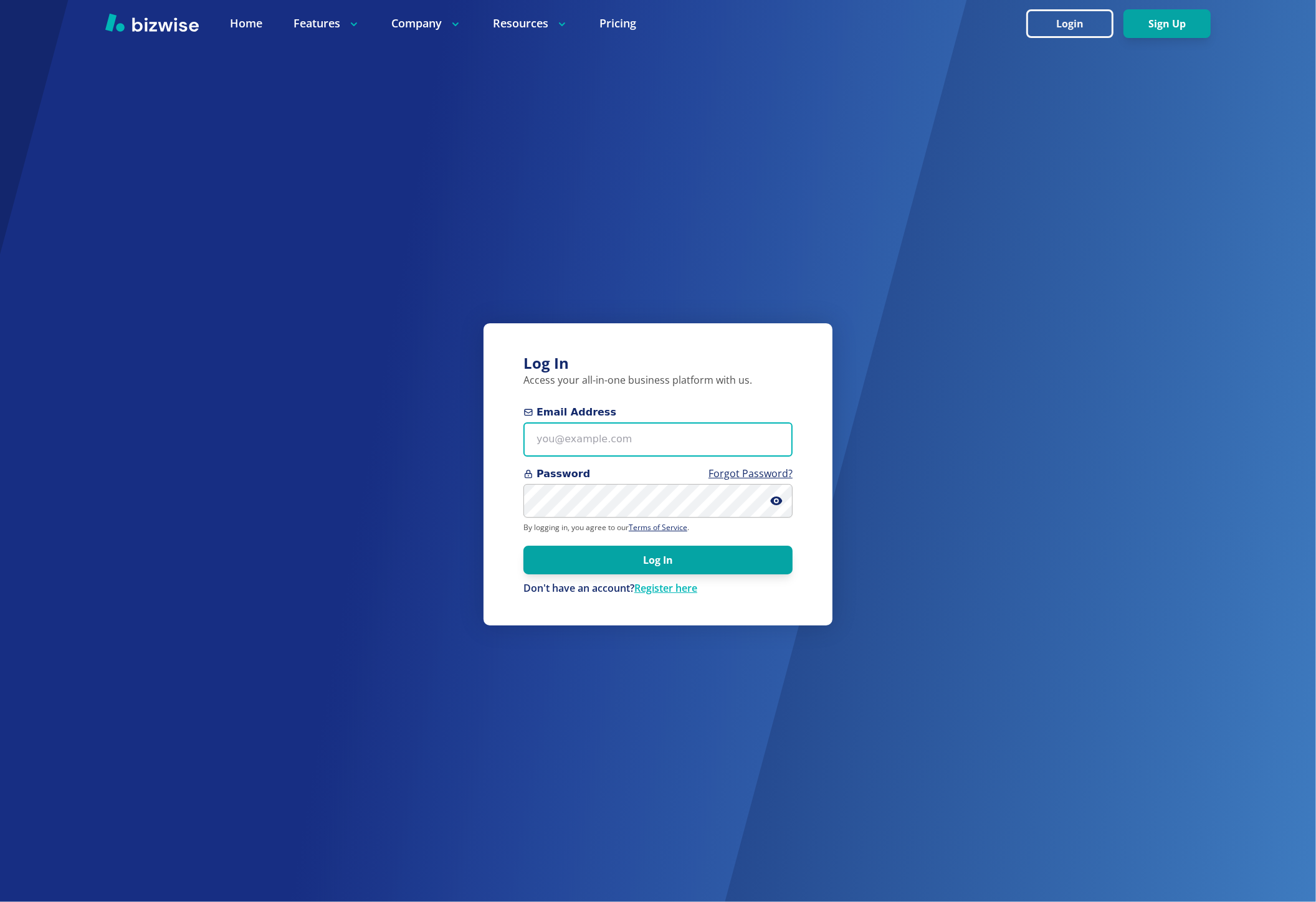
type input "marie@bizwise.com"
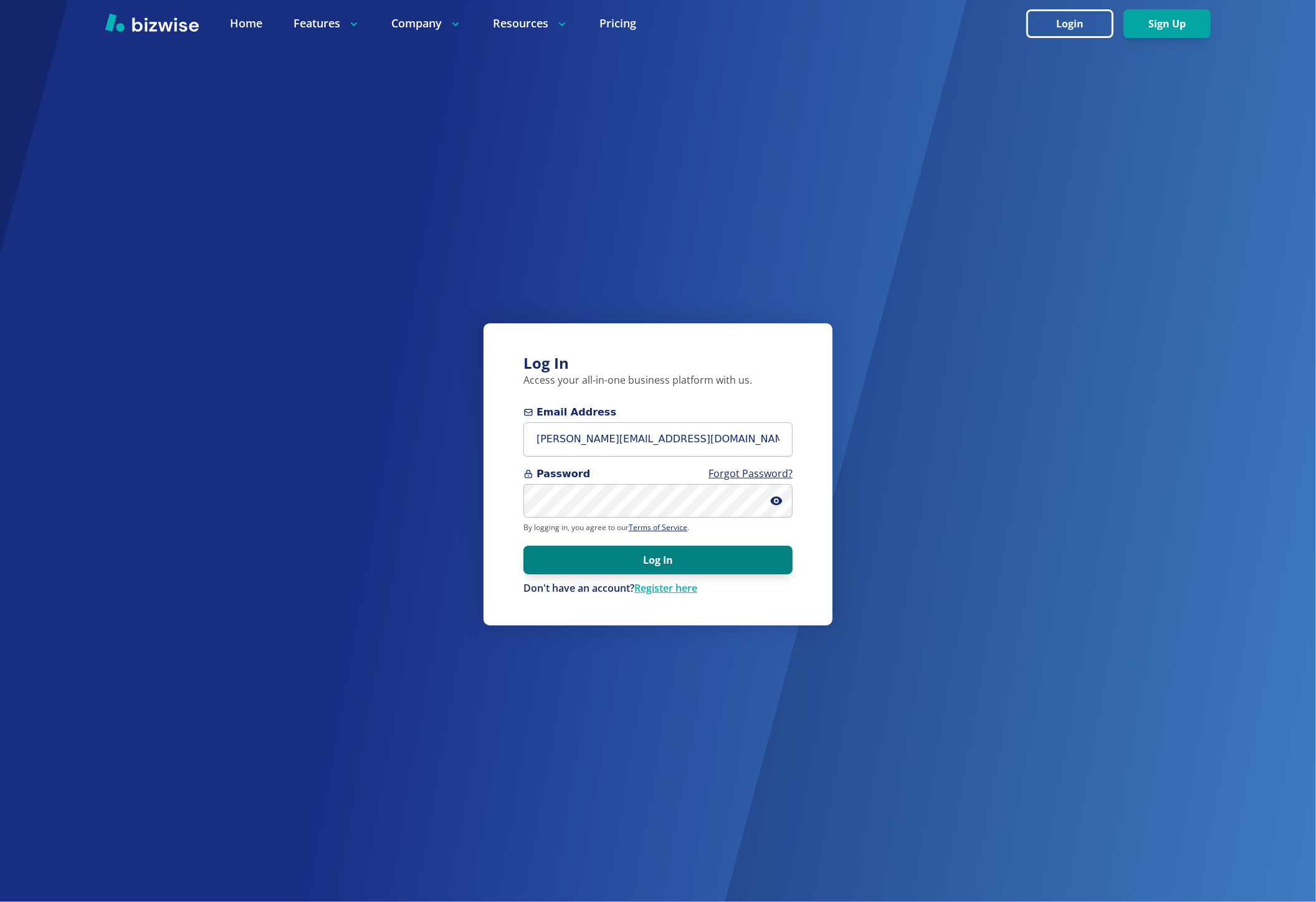
click at [605, 546] on button "Log In" at bounding box center [658, 560] width 269 height 28
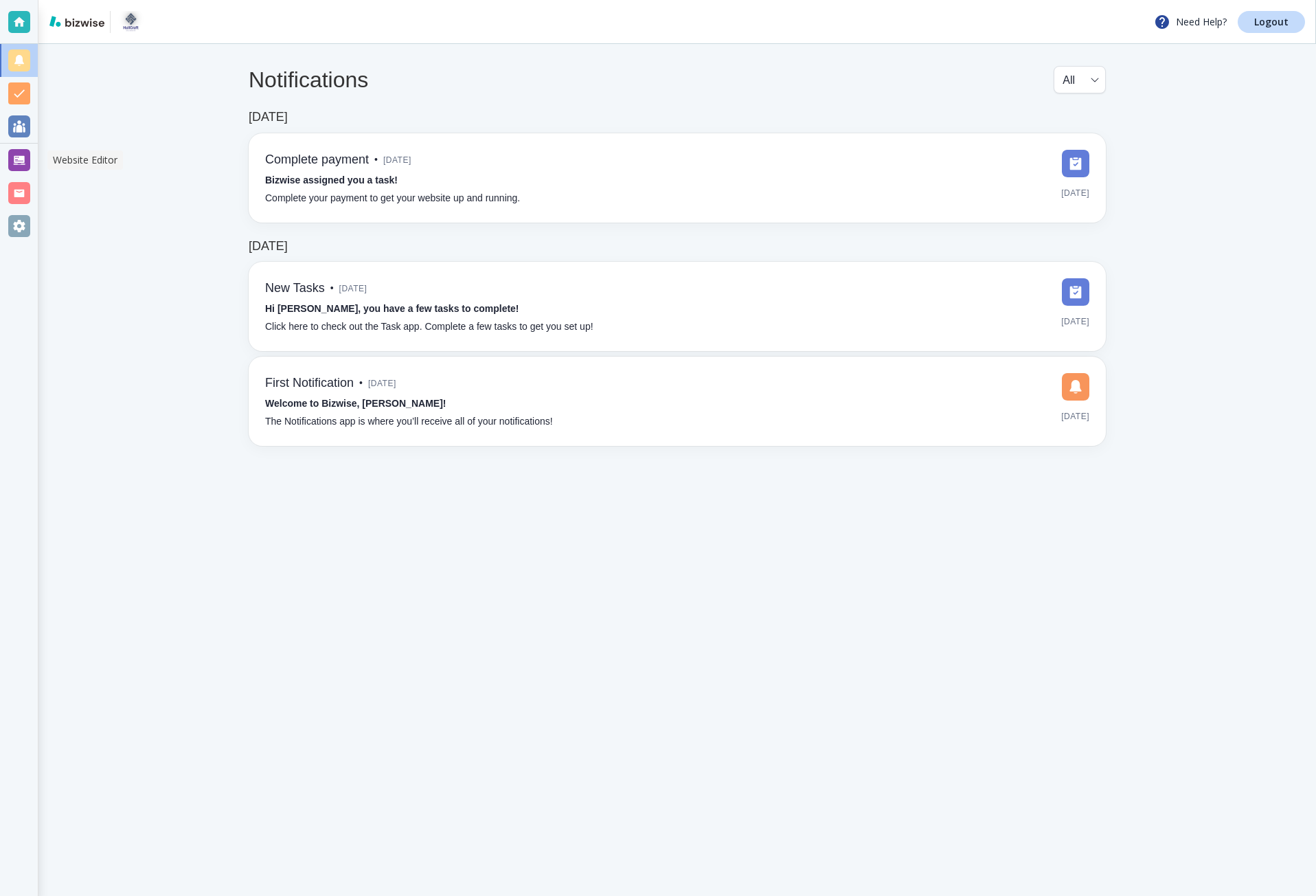
click at [20, 161] on div at bounding box center [20, 160] width 22 height 22
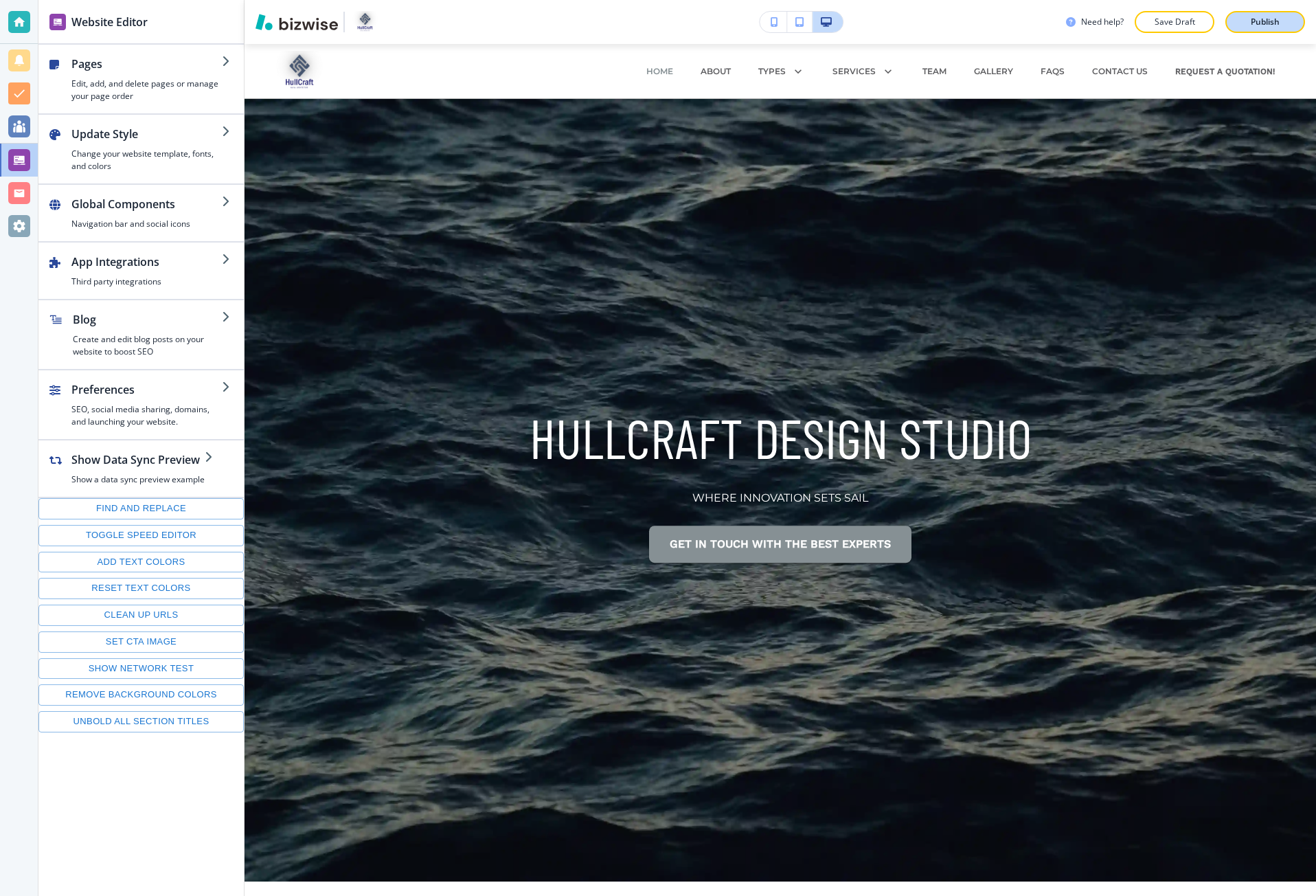
click at [1242, 22] on button "Publish" at bounding box center [1266, 22] width 80 height 22
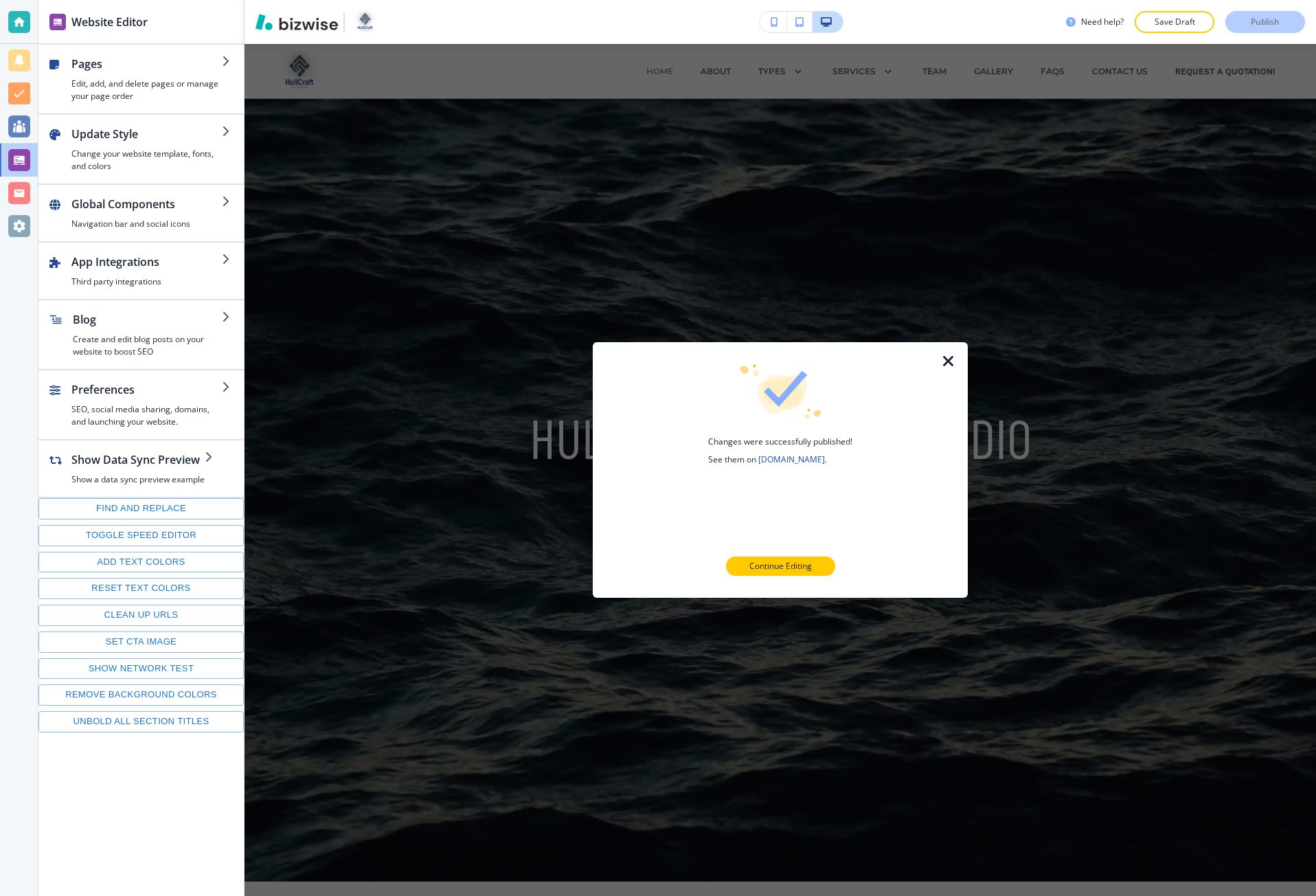
click at [948, 366] on icon "button" at bounding box center [948, 361] width 16 height 16
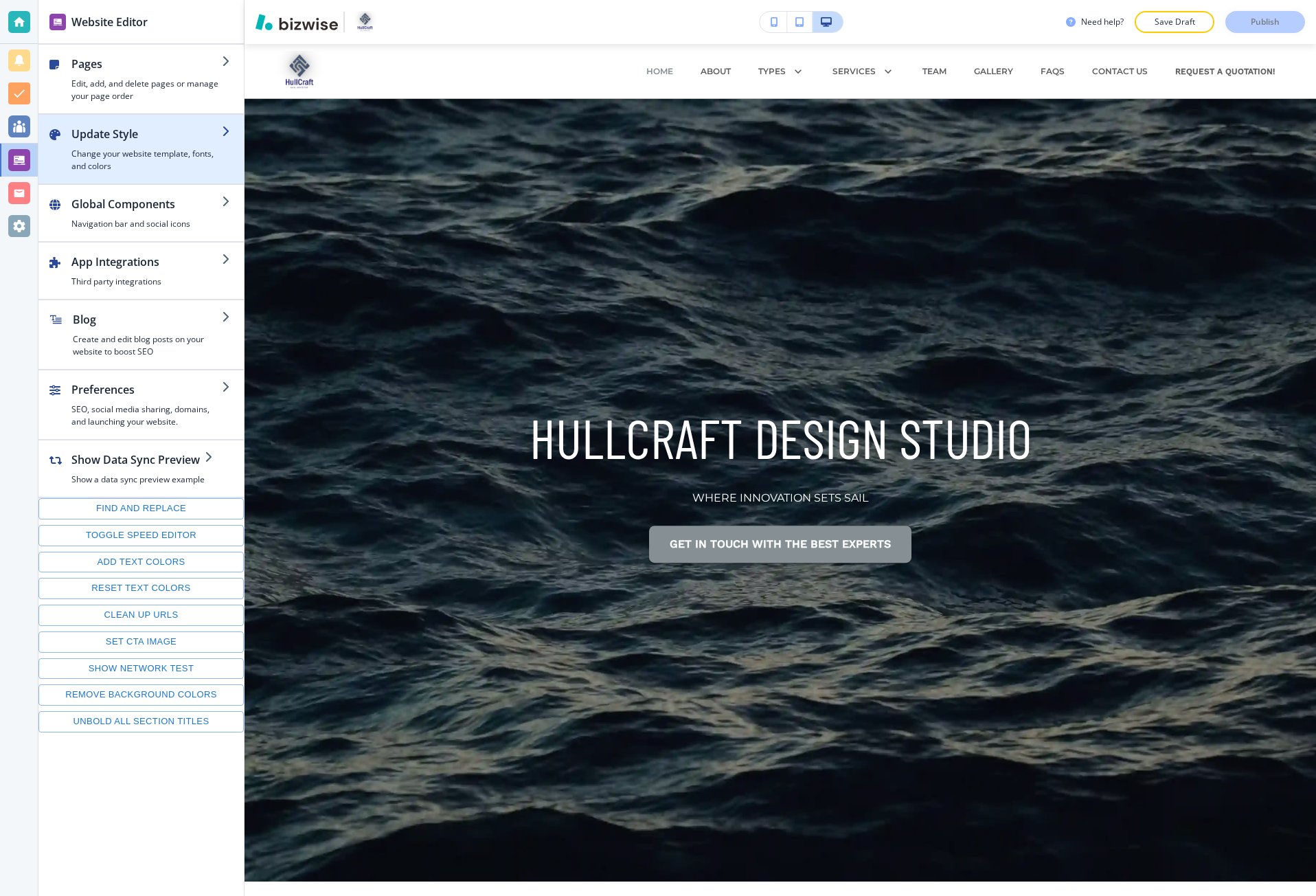
click at [185, 152] on h4 "Change your website template, fonts, and colors" at bounding box center [146, 160] width 150 height 25
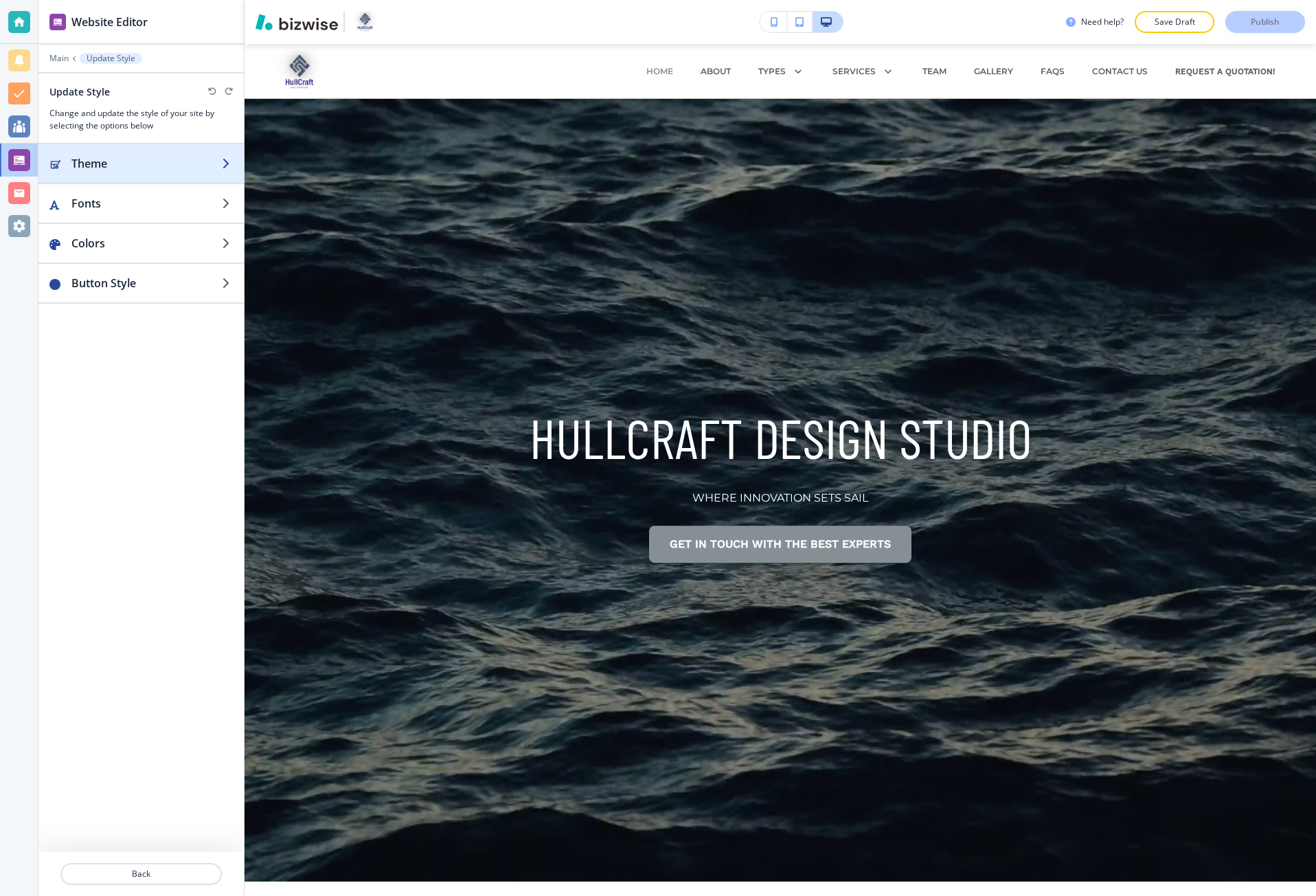
click at [161, 176] on div "button" at bounding box center [141, 177] width 206 height 11
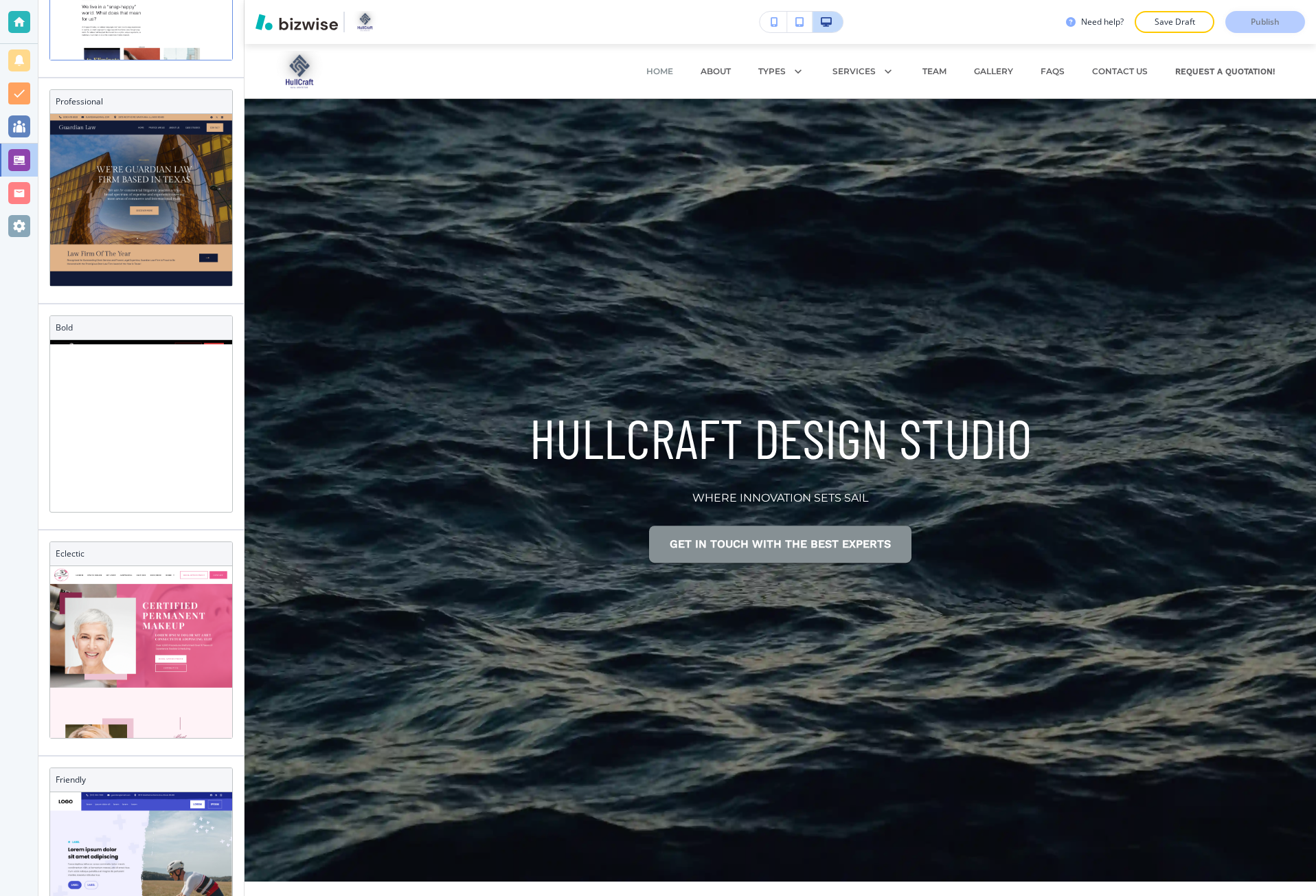
scroll to position [824, 0]
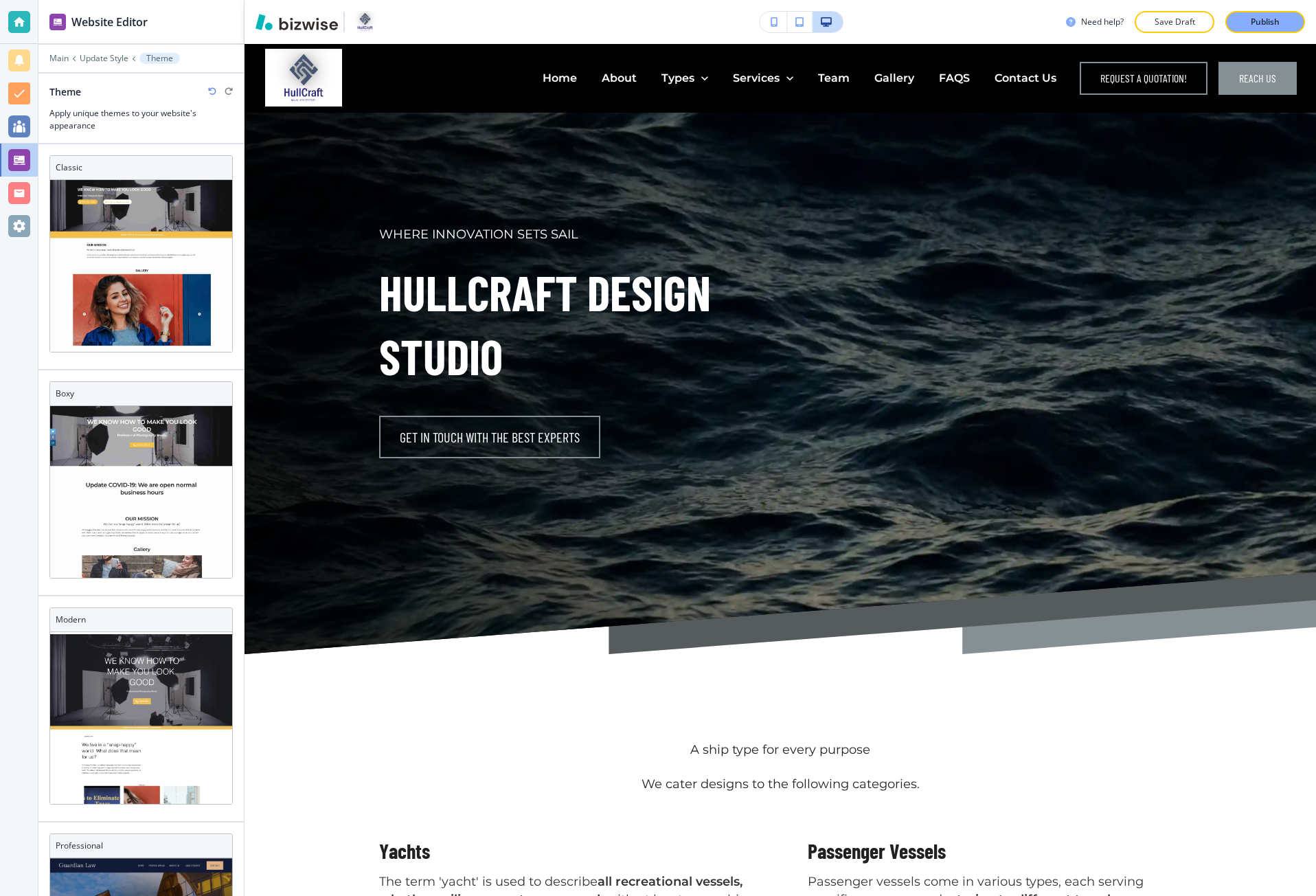
scroll to position [31, 0]
click at [113, 56] on p "Update Style" at bounding box center [104, 59] width 48 height 9
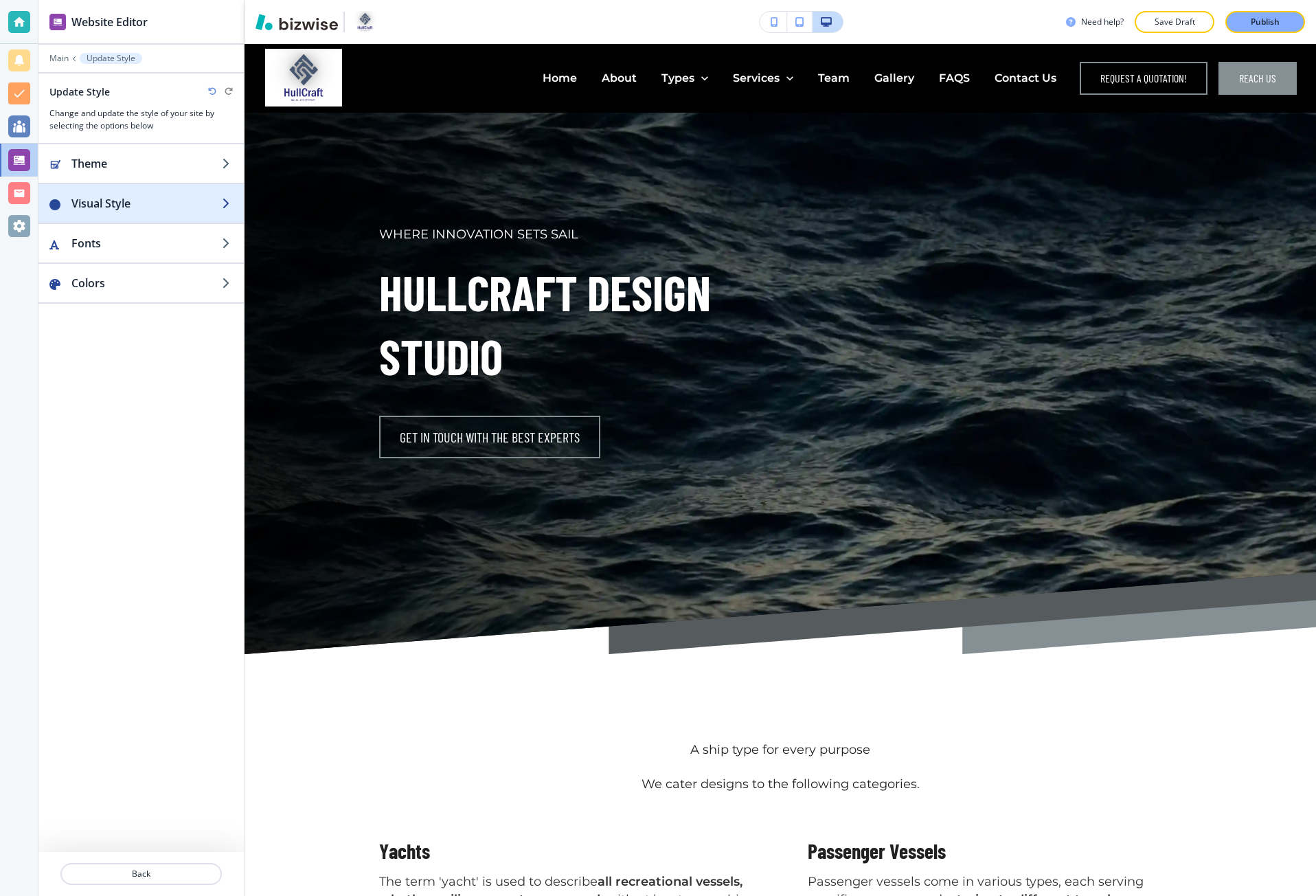
click at [112, 197] on h2 "Visual Style" at bounding box center [146, 203] width 150 height 16
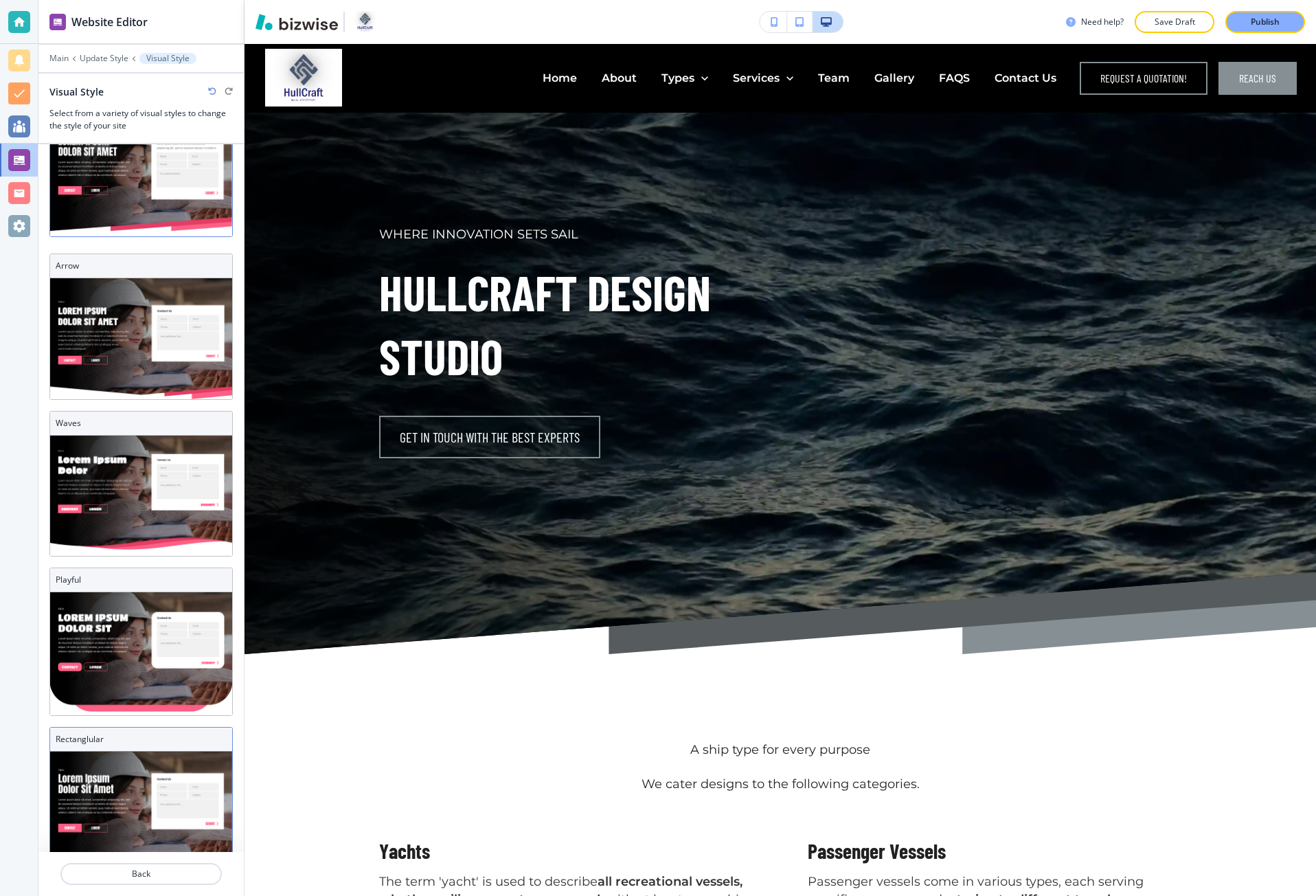
scroll to position [95, 0]
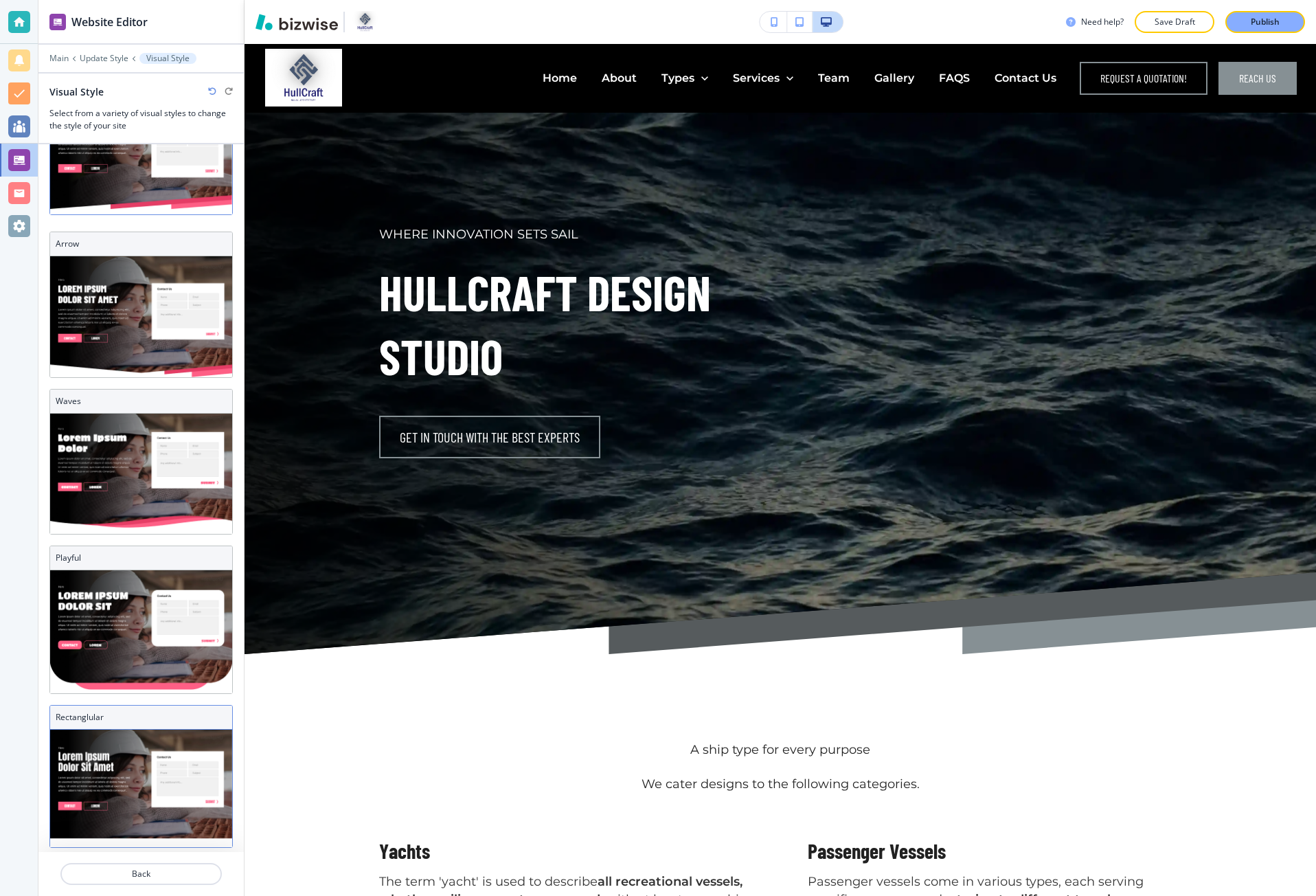
click at [113, 705] on div "Rectanglular" at bounding box center [141, 717] width 182 height 24
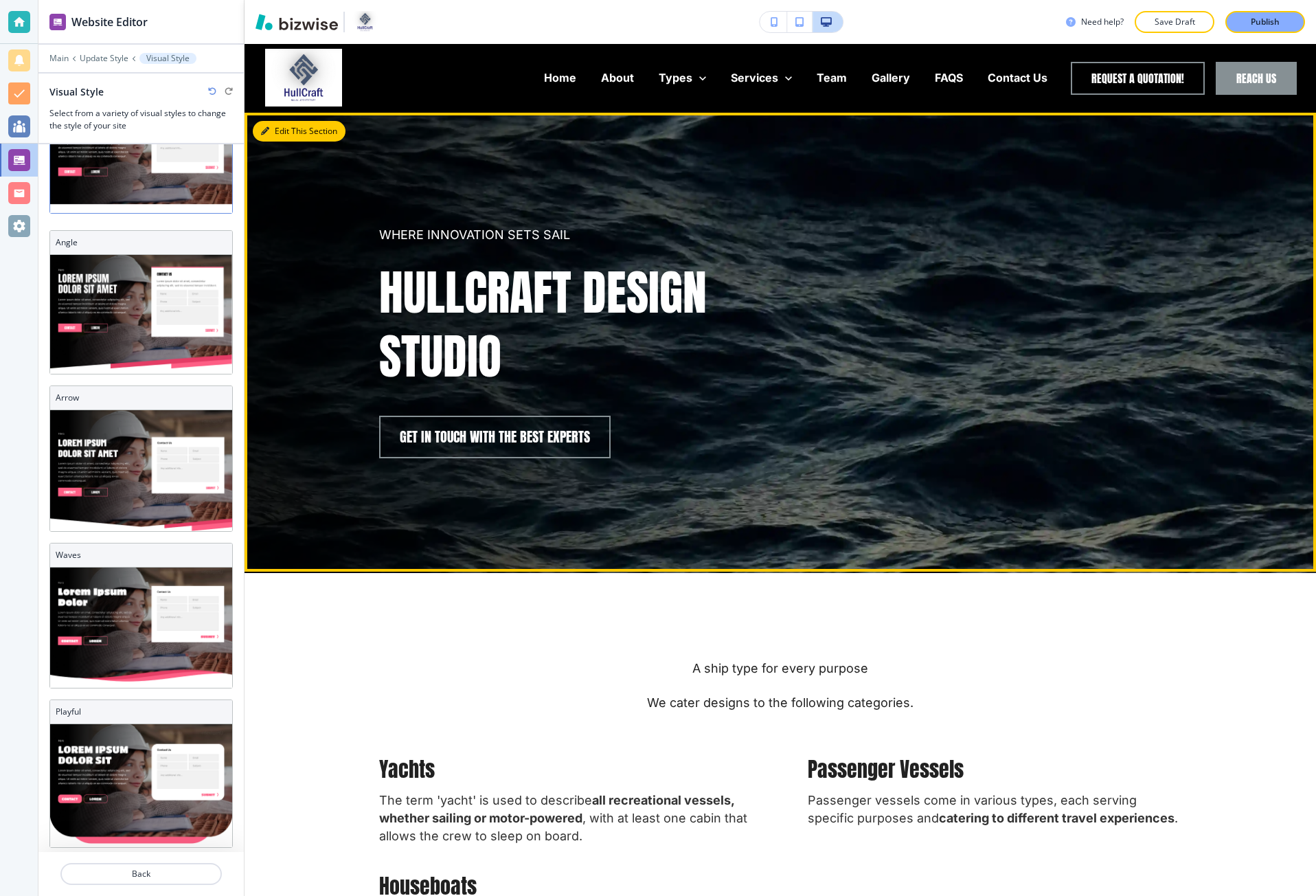
click at [281, 130] on button "Edit This Section" at bounding box center [299, 131] width 93 height 20
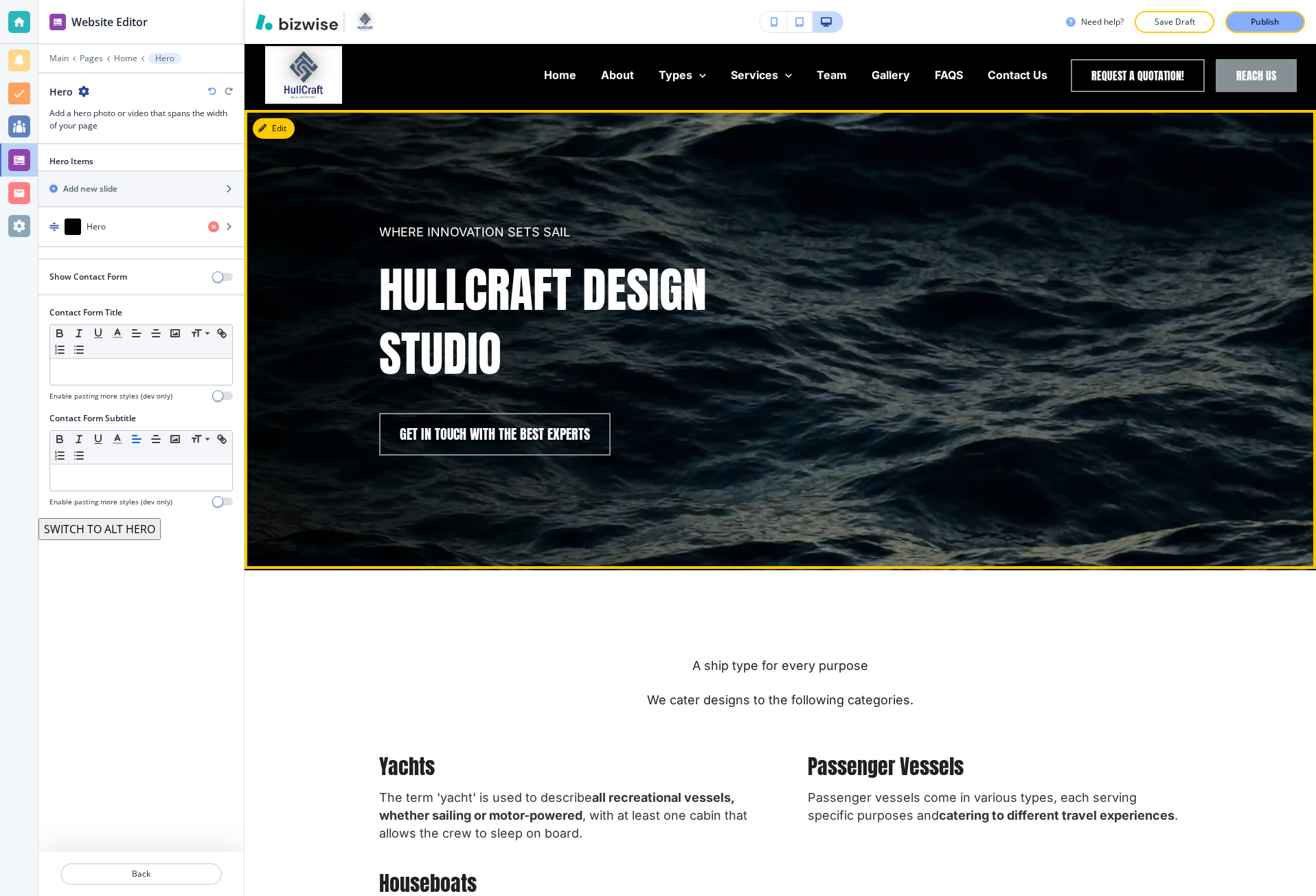
scroll to position [0, 0]
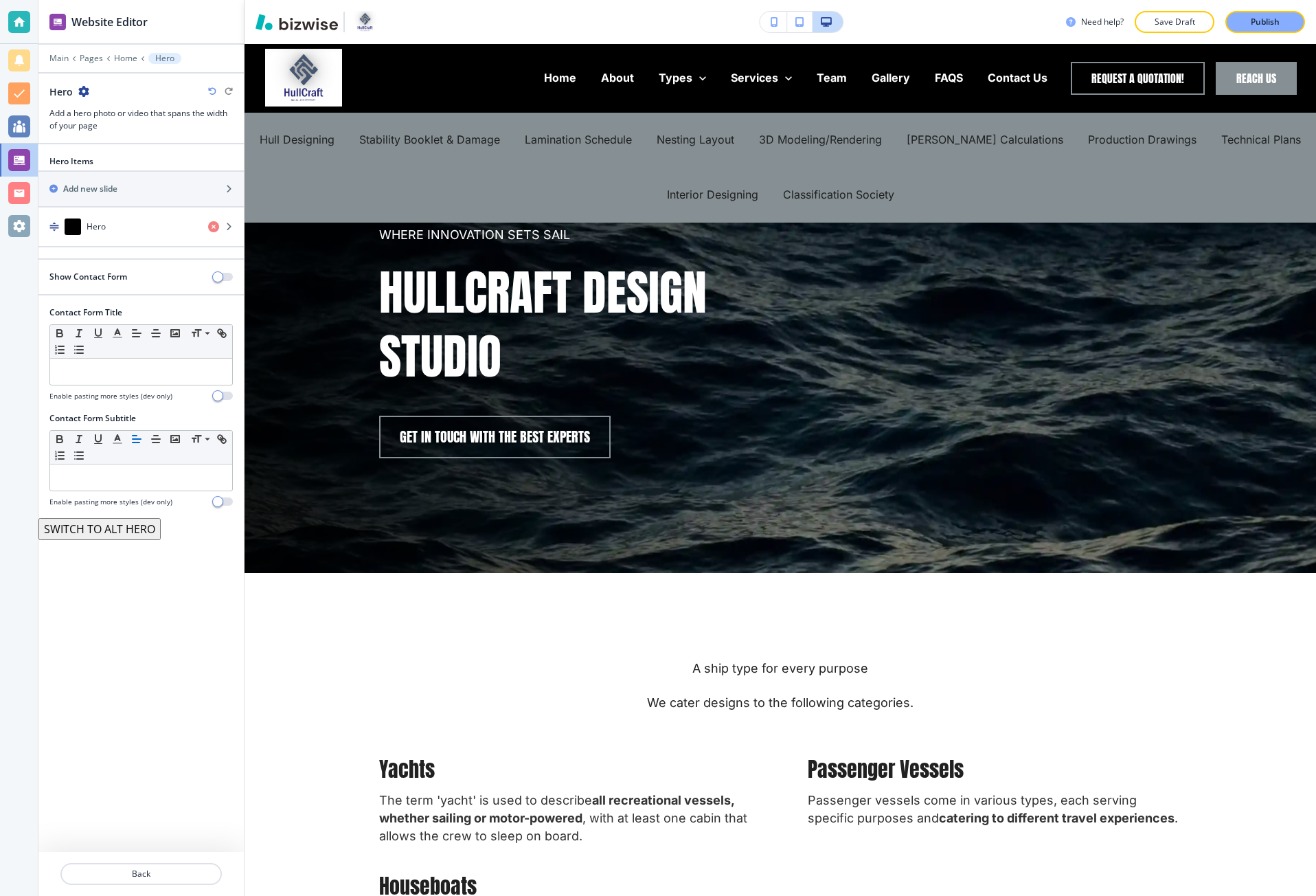
click at [776, 21] on icon "button" at bounding box center [775, 22] width 8 height 9
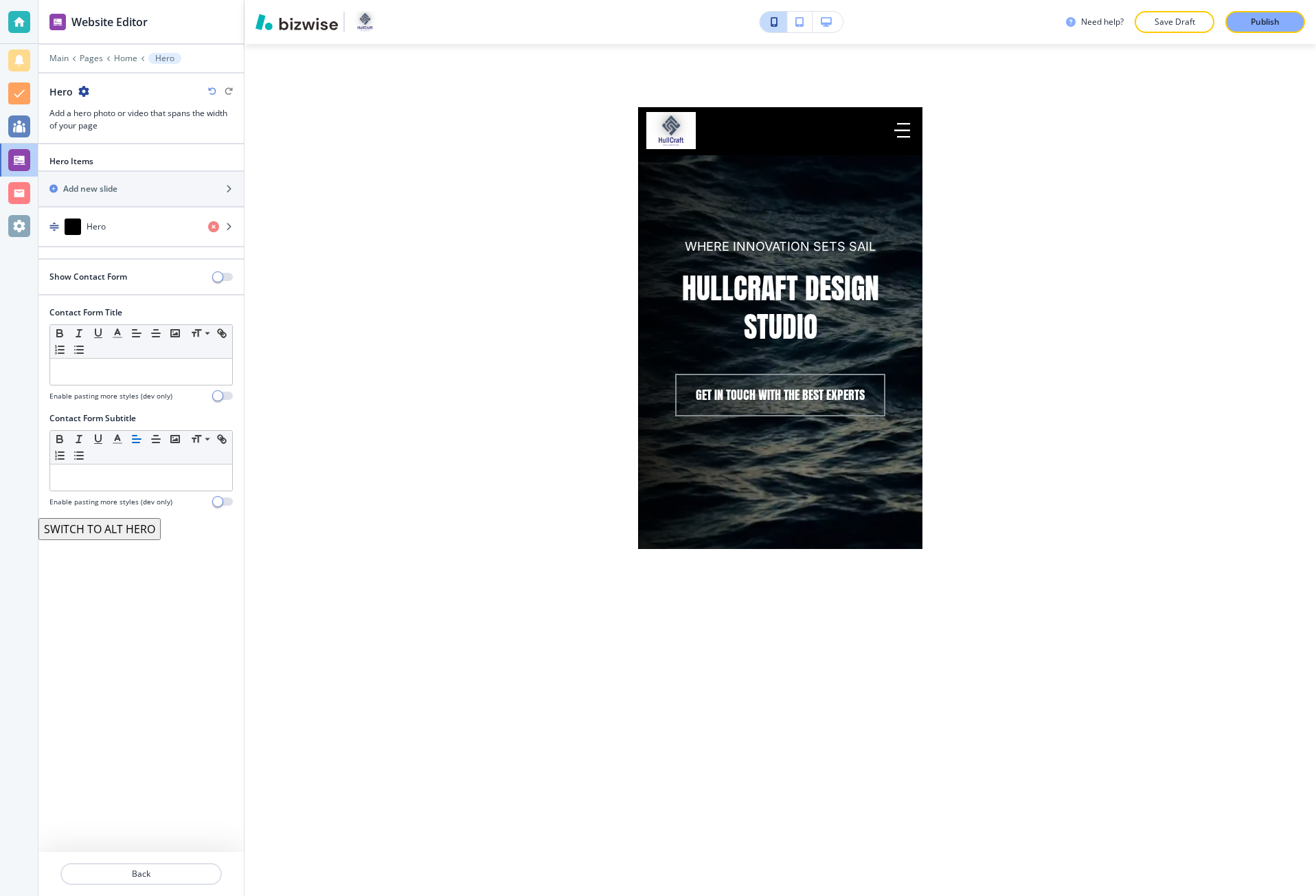
click at [840, 17] on button "button" at bounding box center [827, 22] width 30 height 20
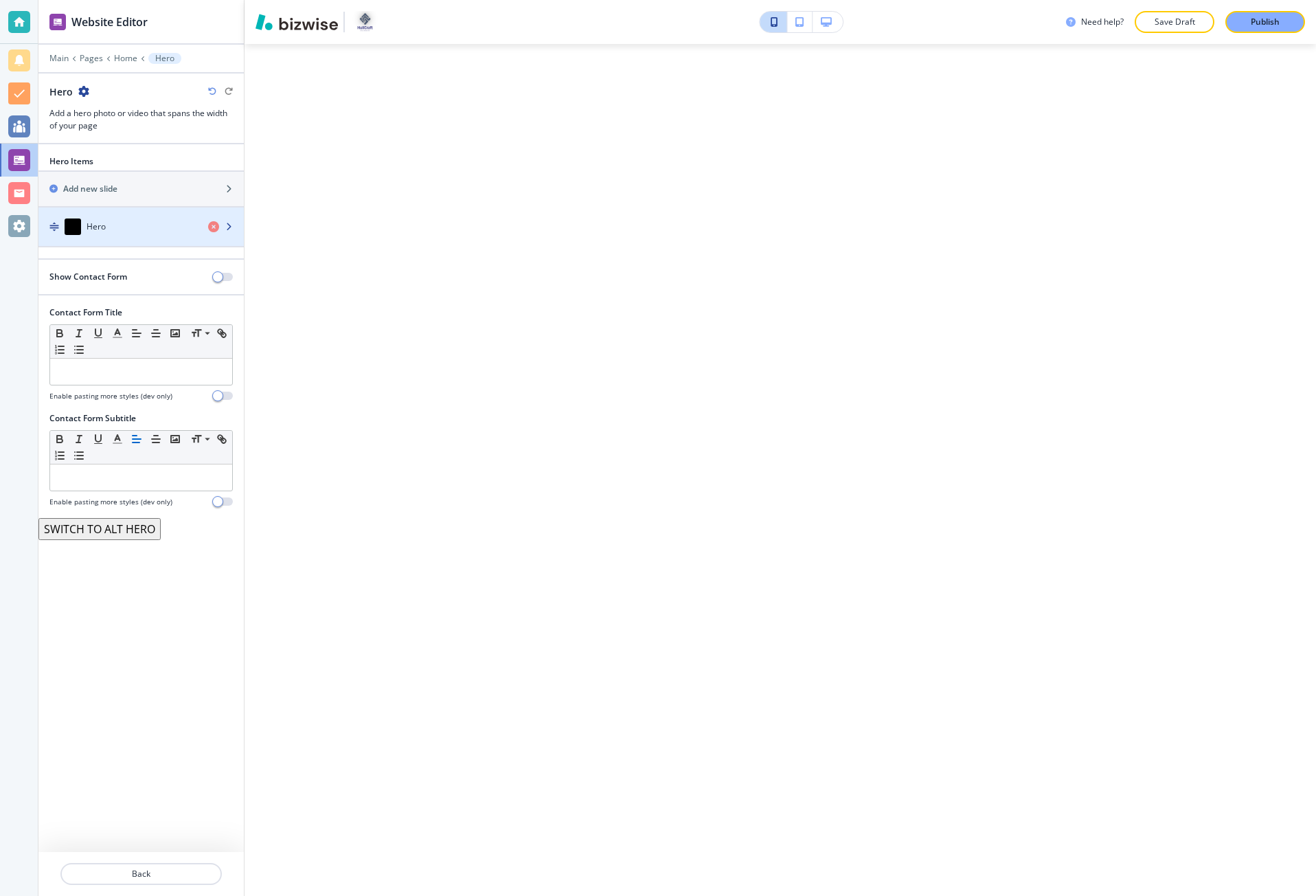
click at [112, 235] on div "button" at bounding box center [141, 240] width 206 height 11
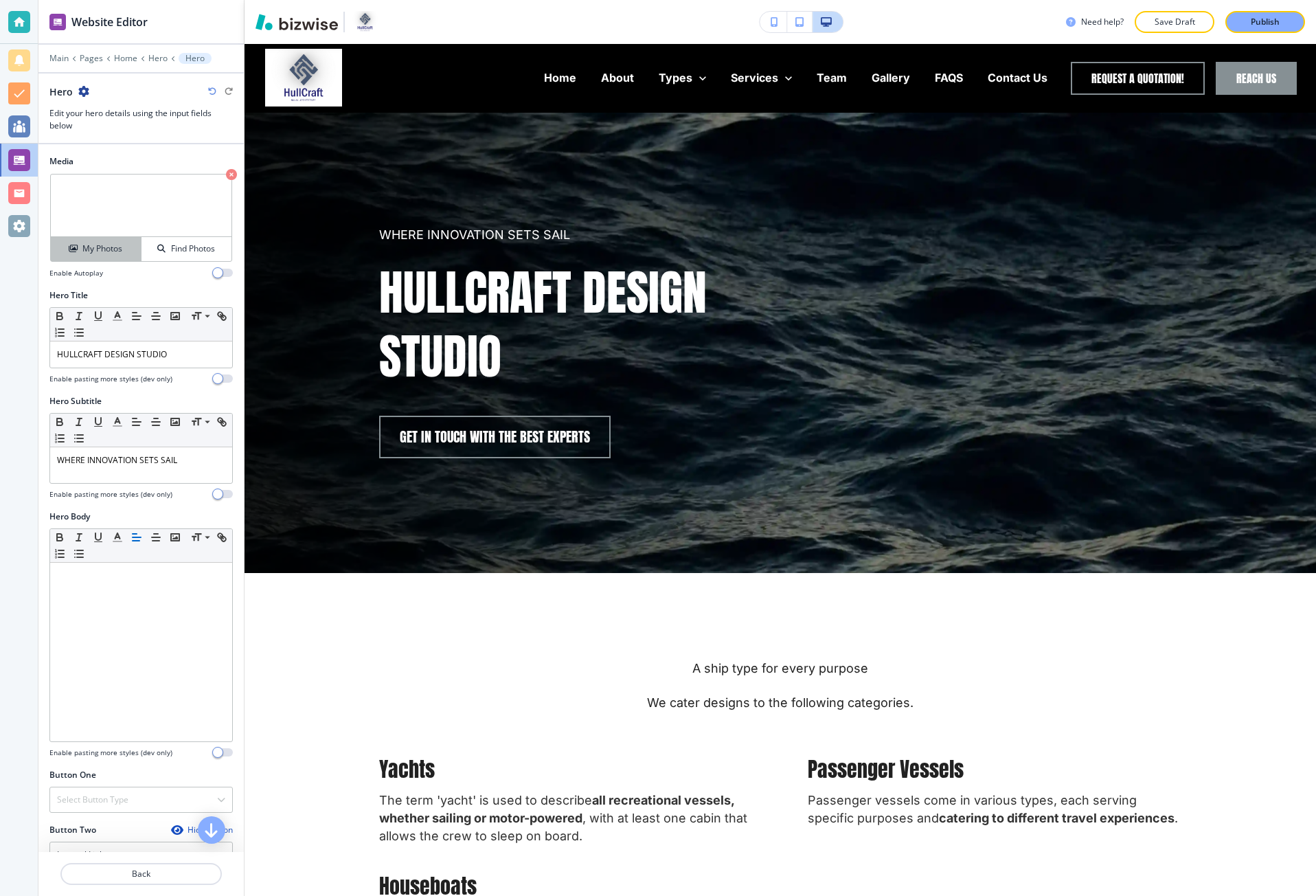
click at [99, 256] on button "My Photos" at bounding box center [96, 249] width 91 height 24
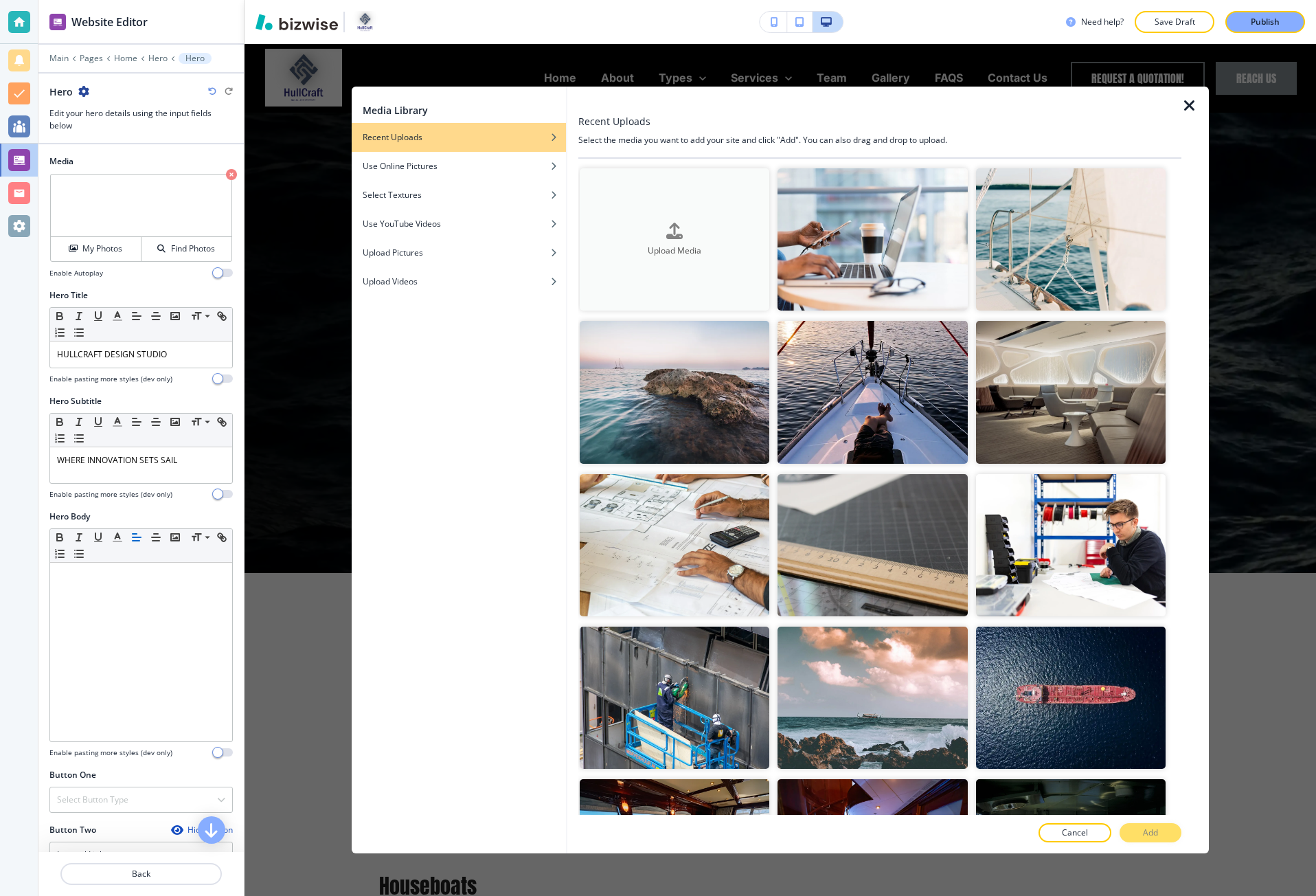
click at [637, 239] on div "button" at bounding box center [675, 242] width 190 height 5
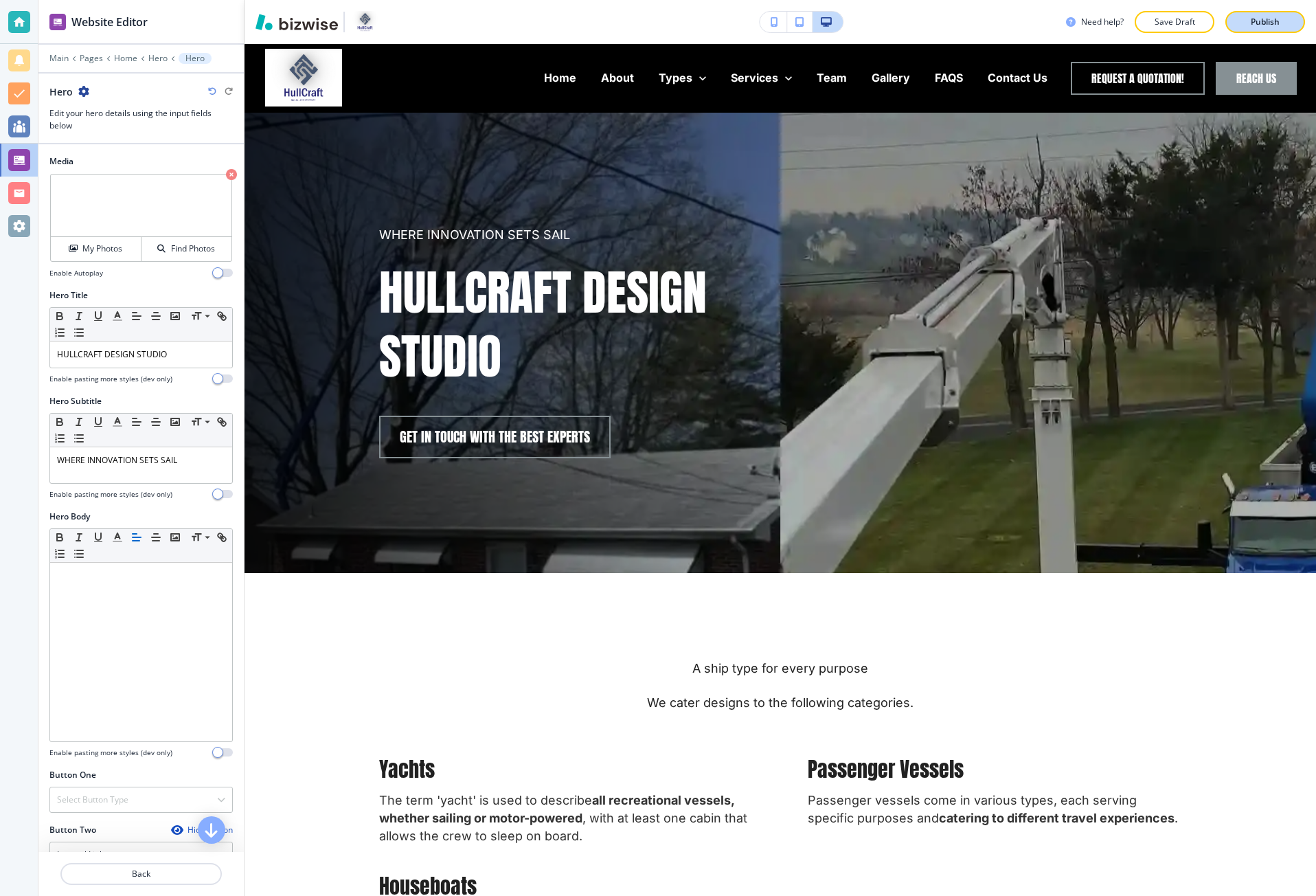
click at [1249, 23] on div "Publish" at bounding box center [1265, 22] width 44 height 13
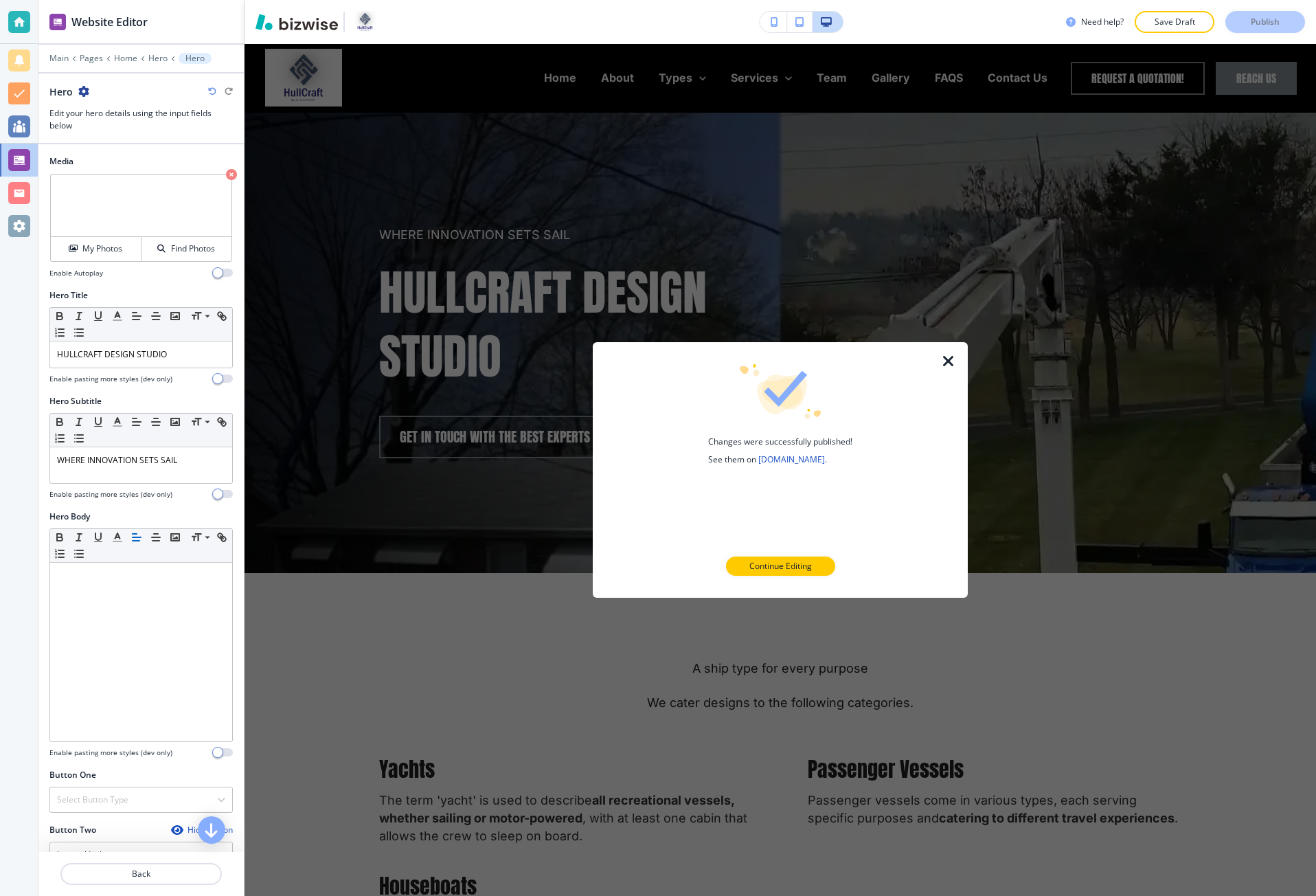
click at [948, 357] on icon "button" at bounding box center [948, 361] width 16 height 16
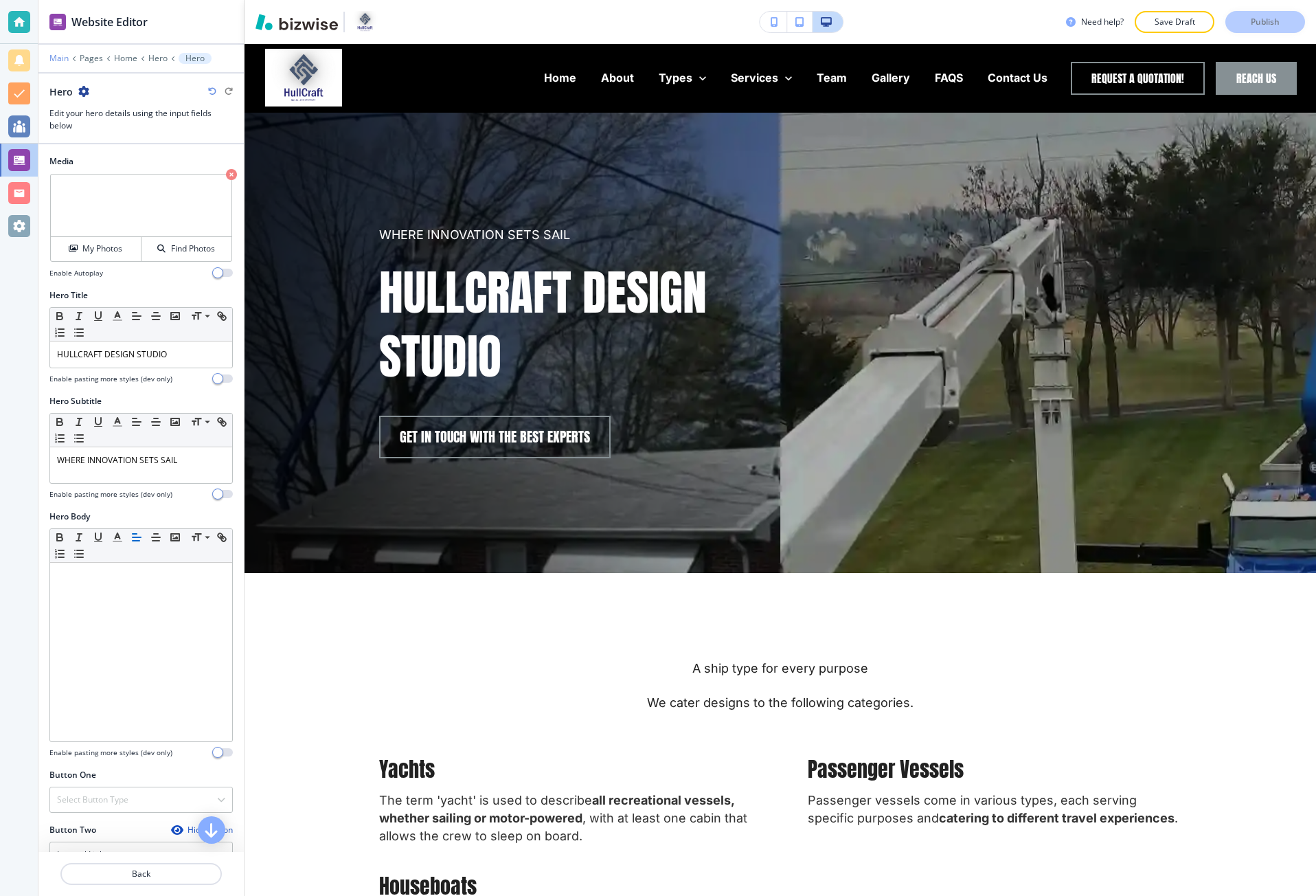
click at [52, 56] on p "Main" at bounding box center [59, 59] width 20 height 9
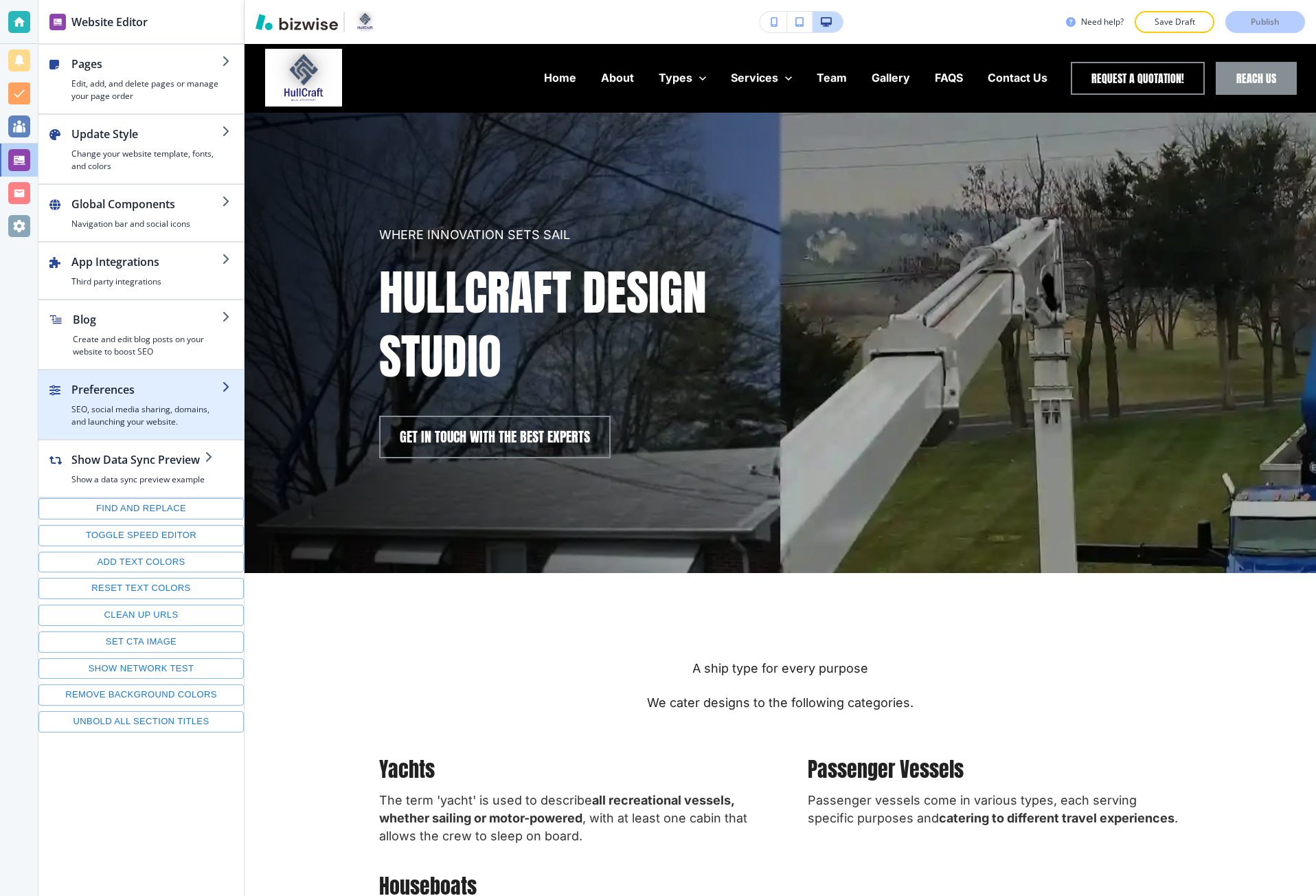
click at [142, 411] on h4 "SEO, social media sharing, domains, and launching your website." at bounding box center [146, 416] width 150 height 25
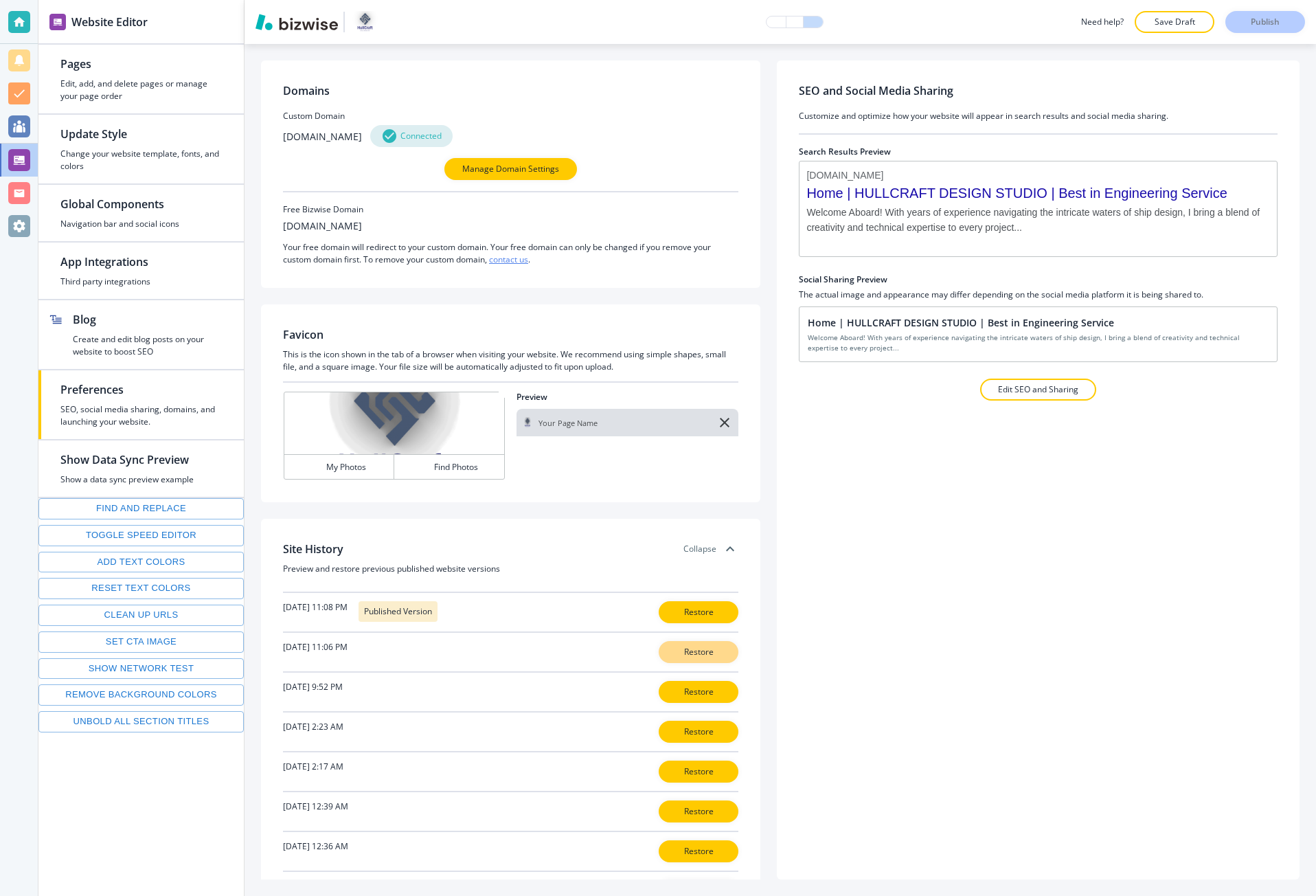
click at [708, 650] on p "Restore" at bounding box center [698, 652] width 44 height 13
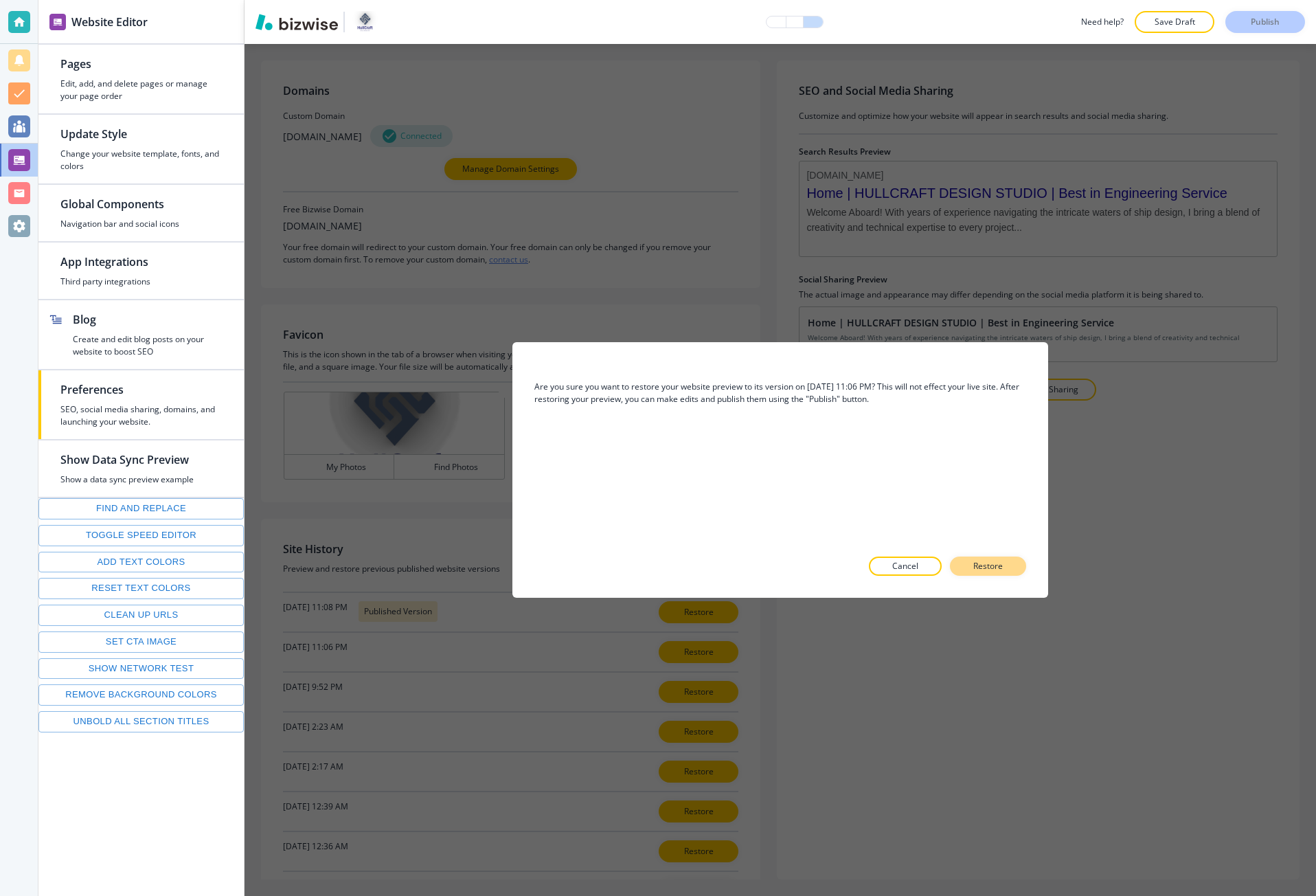
click at [979, 561] on p "Restore" at bounding box center [988, 566] width 30 height 13
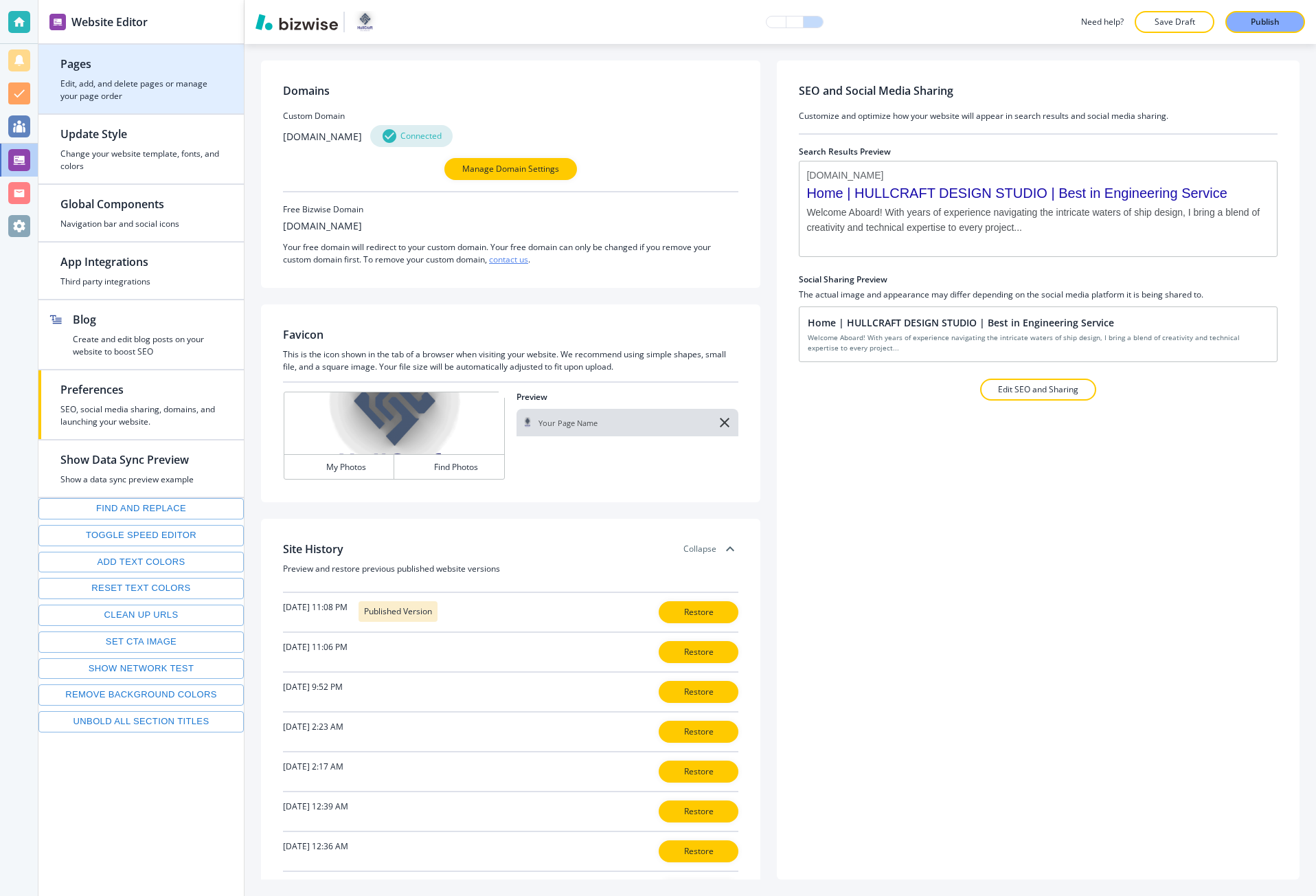
click at [82, 61] on h2 "Pages" at bounding box center [141, 63] width 161 height 16
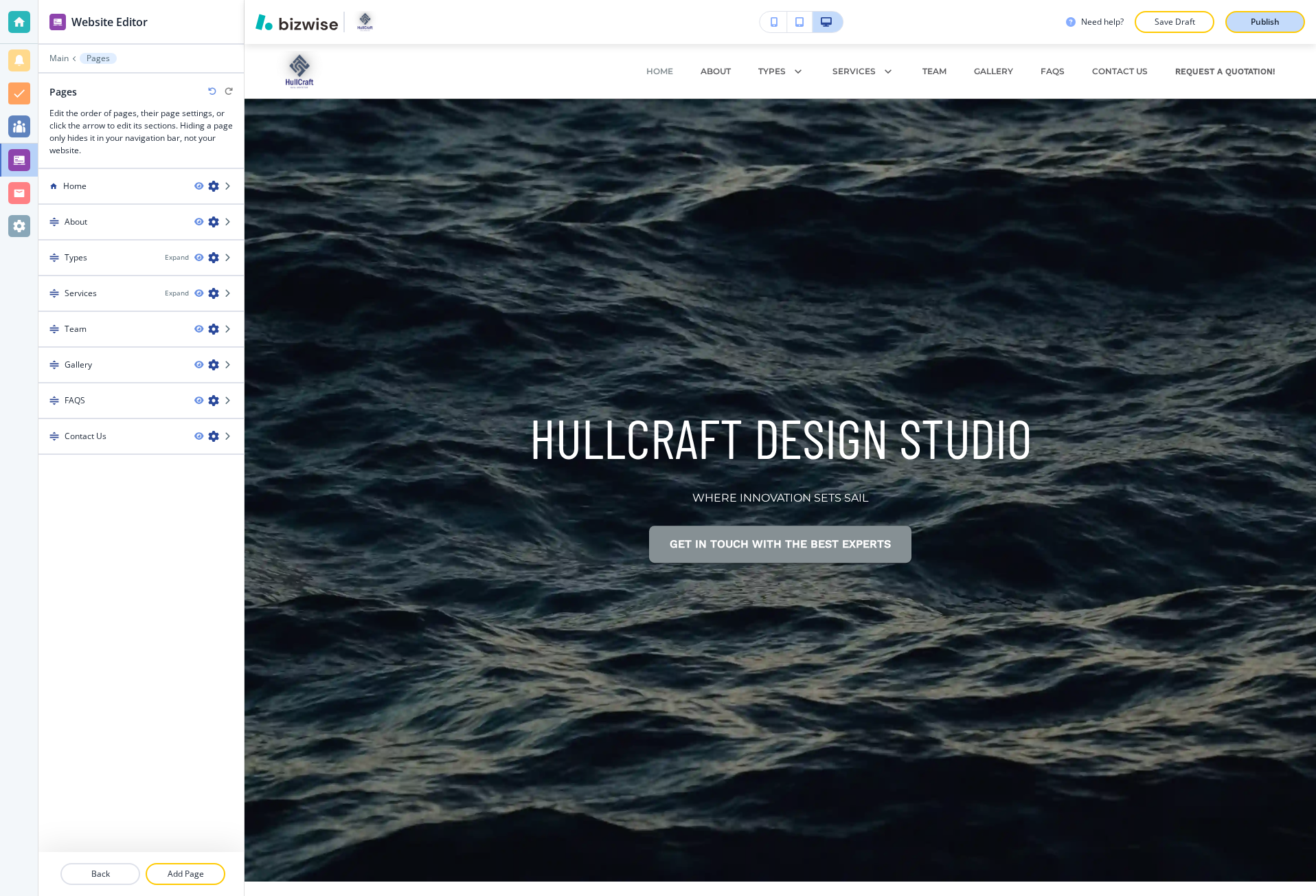
click at [1253, 26] on p "Publish" at bounding box center [1265, 22] width 29 height 13
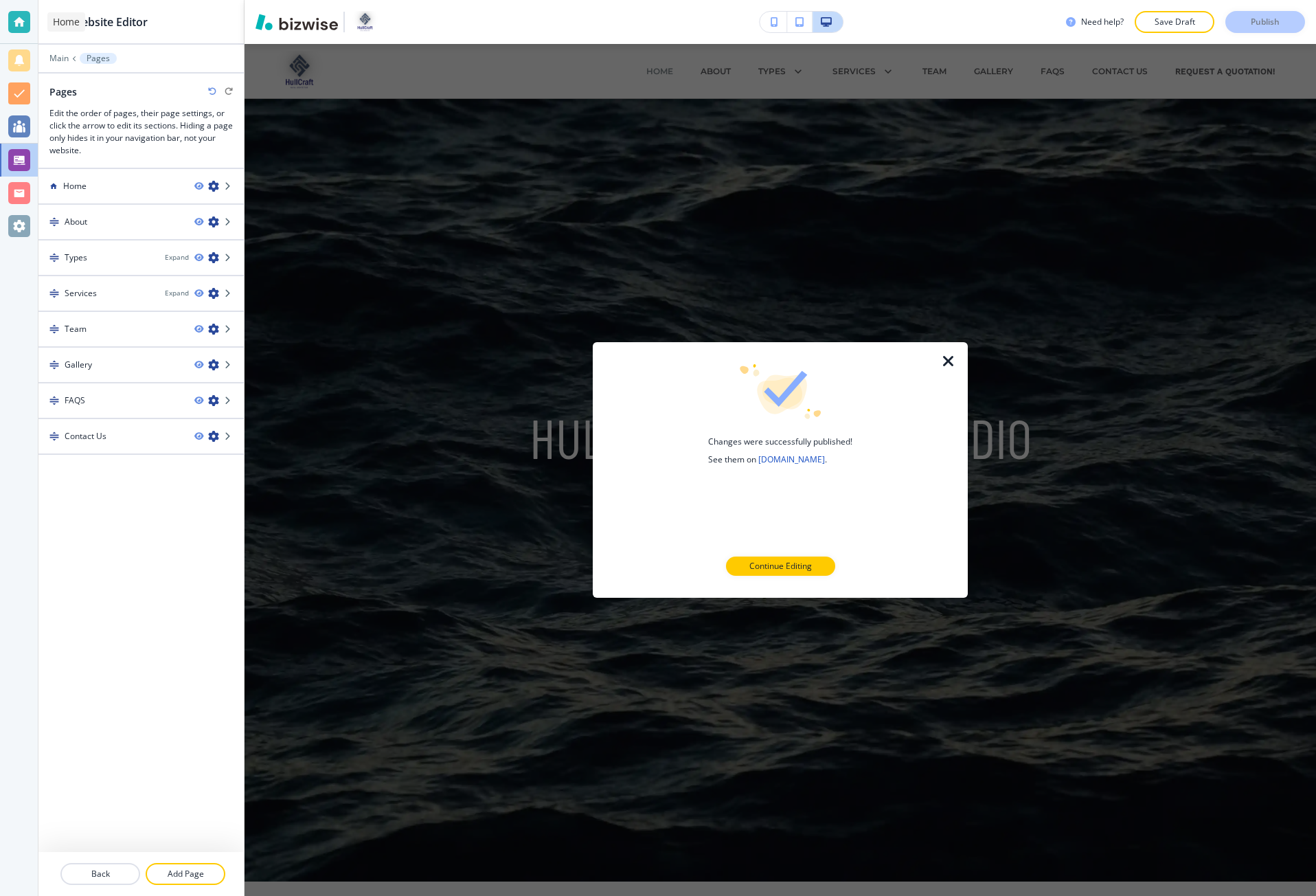
click at [26, 21] on div at bounding box center [20, 22] width 22 height 22
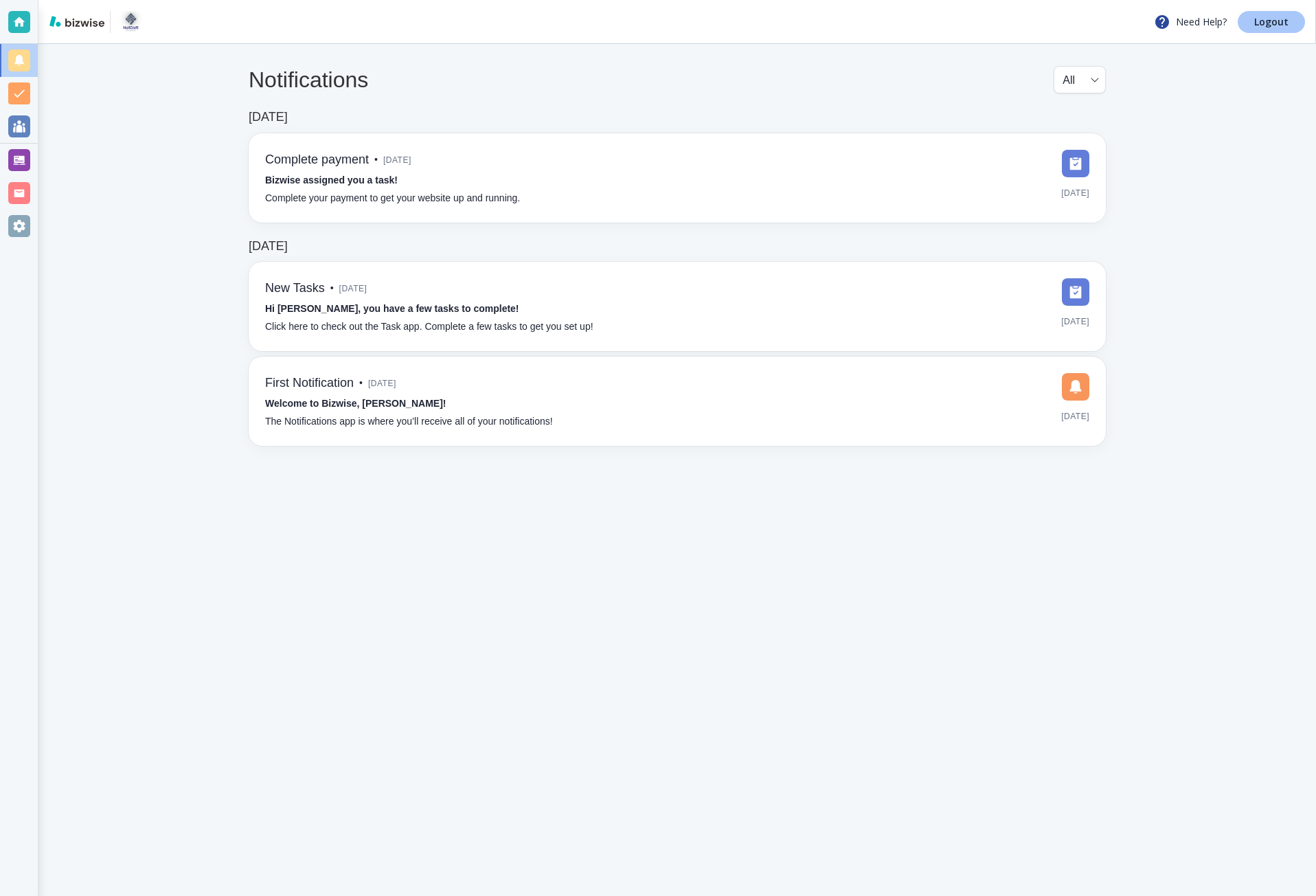
click at [1251, 27] on link "Logout" at bounding box center [1271, 22] width 67 height 22
